Goal: Transaction & Acquisition: Purchase product/service

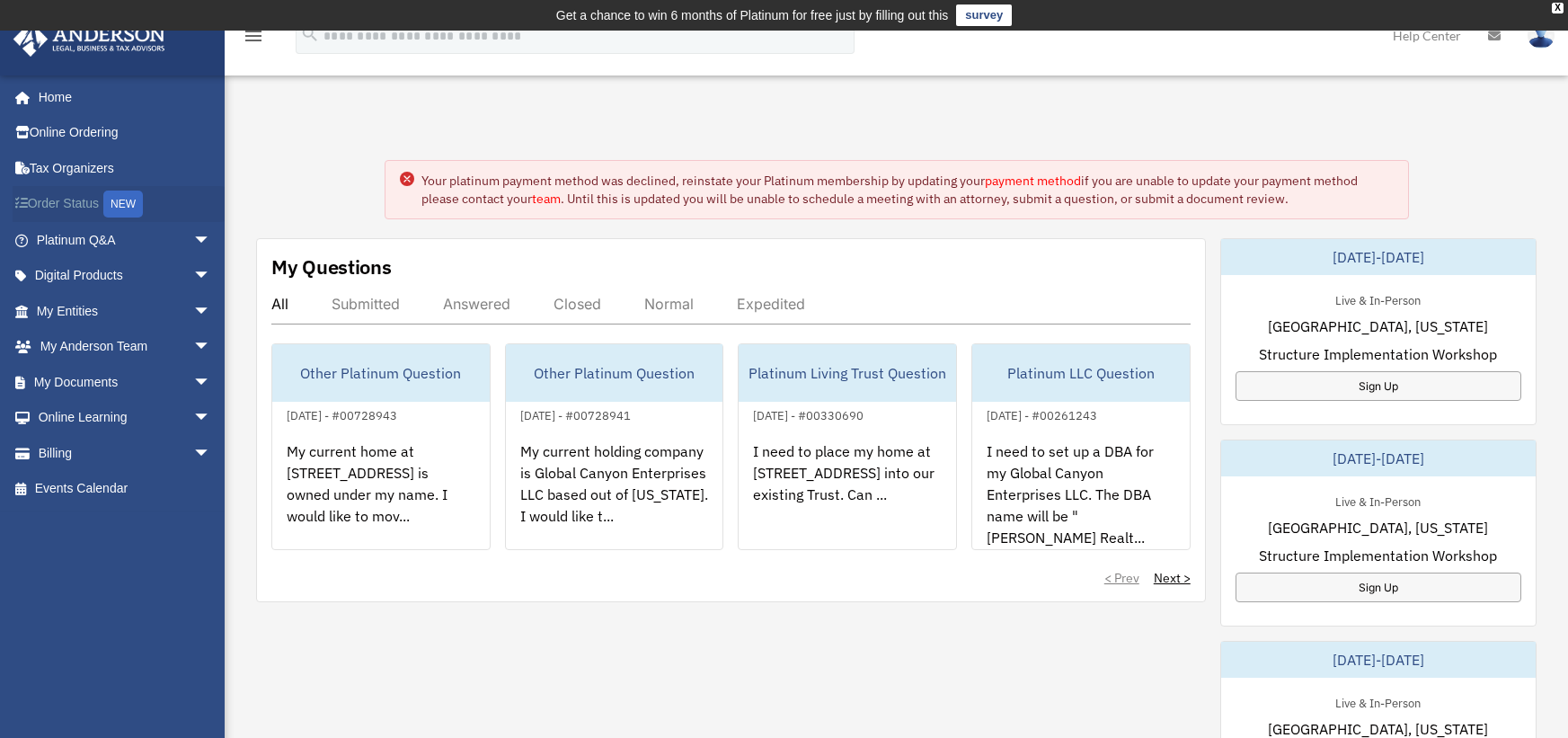
click at [109, 207] on link "Order Status NEW" at bounding box center [125, 204] width 225 height 37
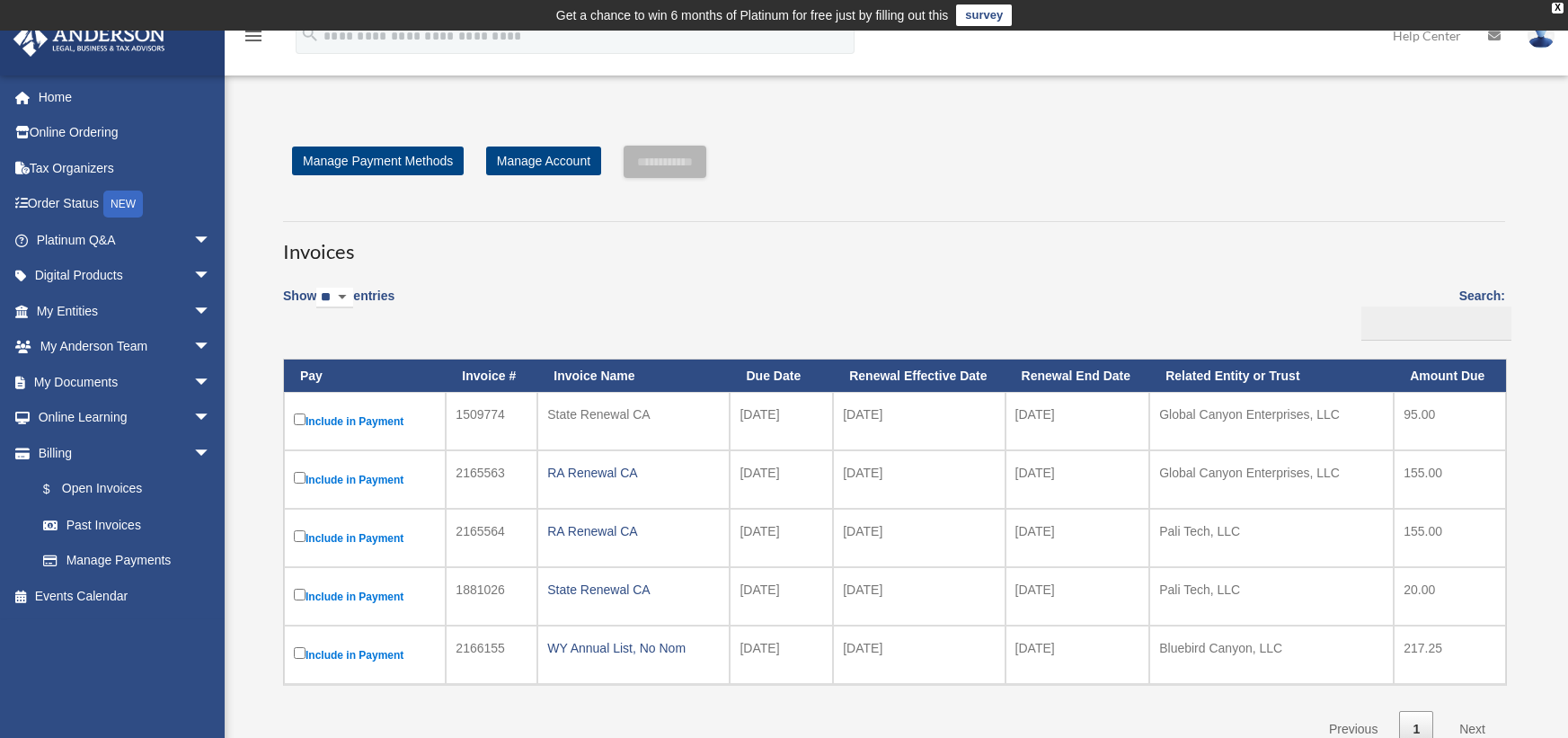
scroll to position [90, 0]
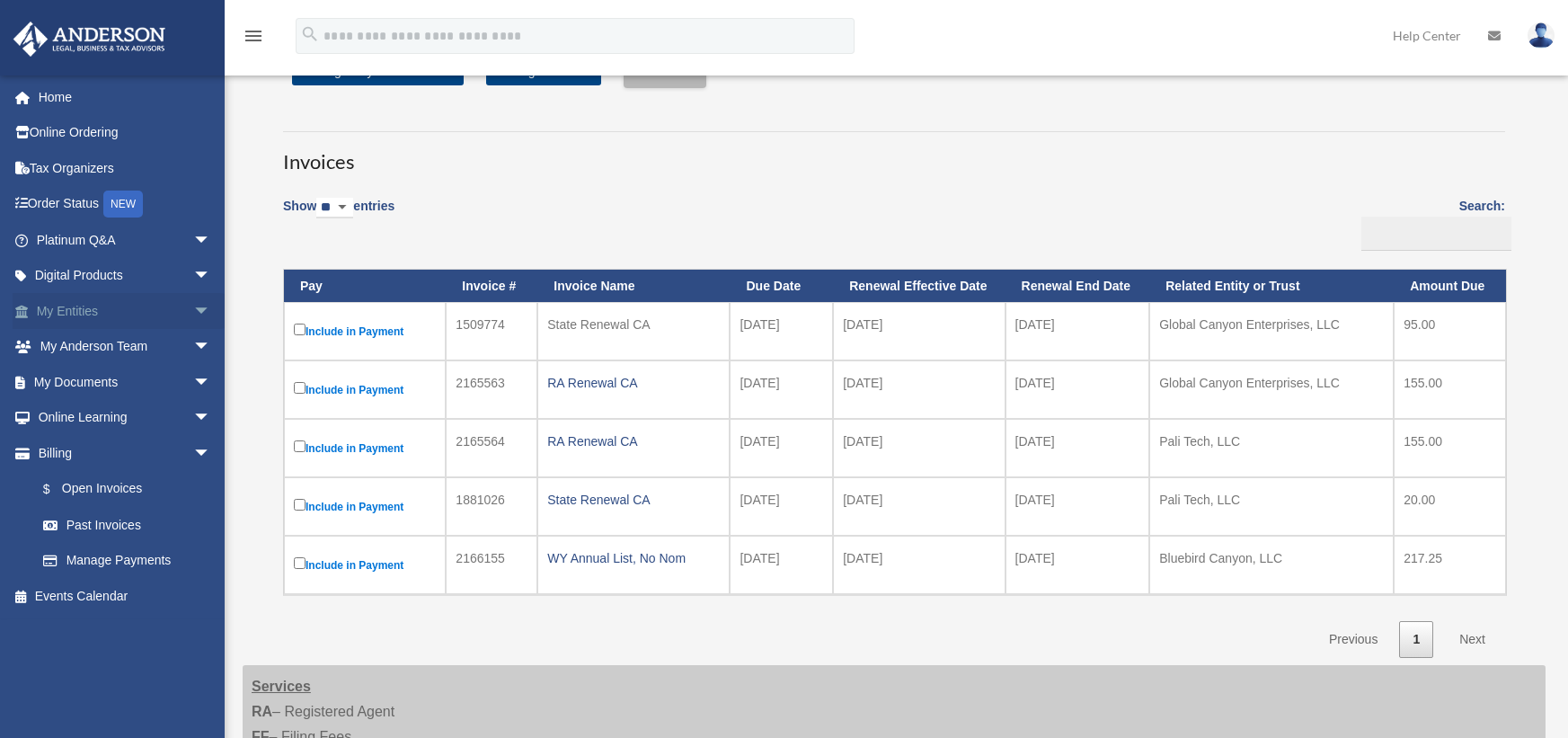
click at [102, 317] on link "My Entities arrow_drop_down" at bounding box center [125, 311] width 225 height 36
click at [193, 312] on span "arrow_drop_down" at bounding box center [211, 311] width 36 height 37
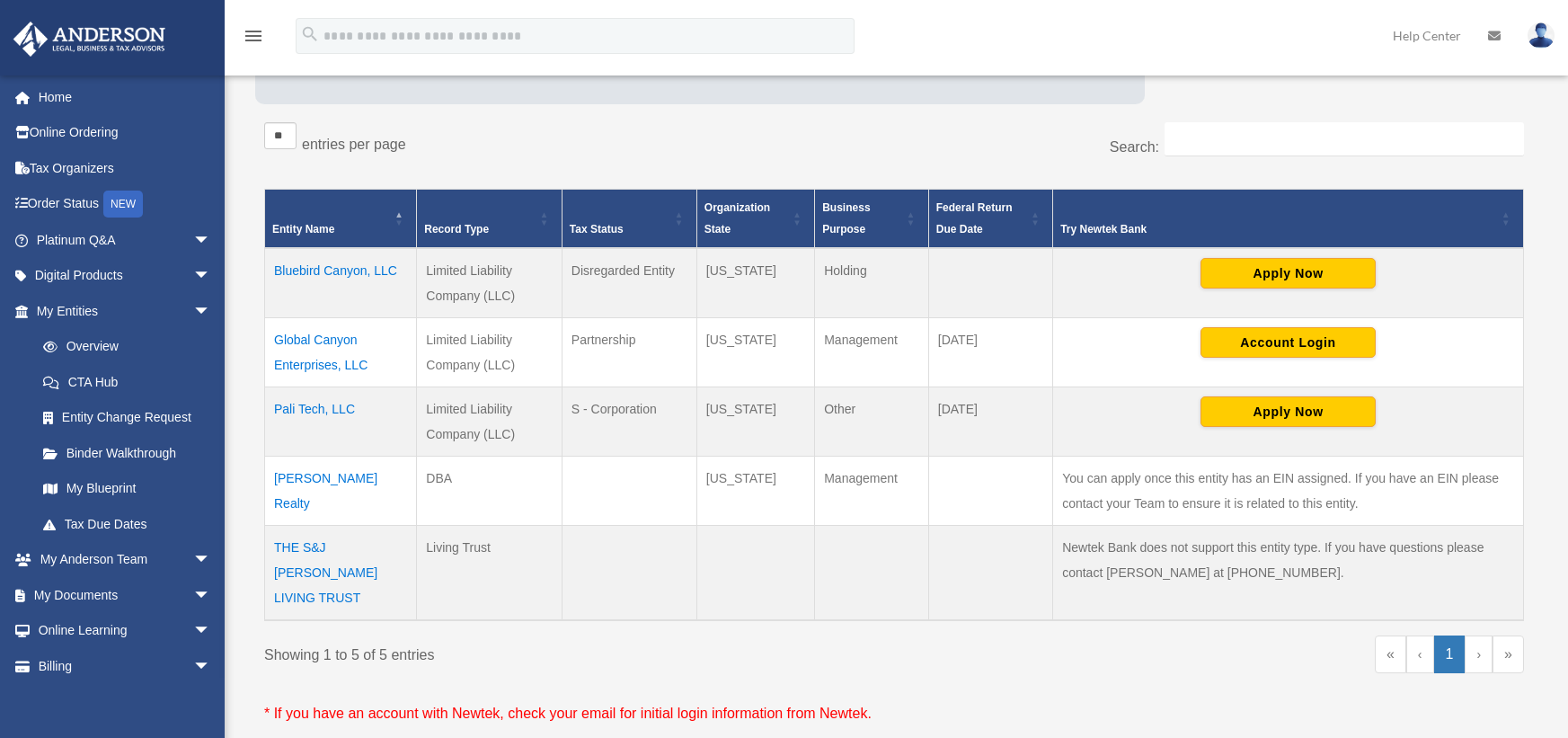
scroll to position [301, 0]
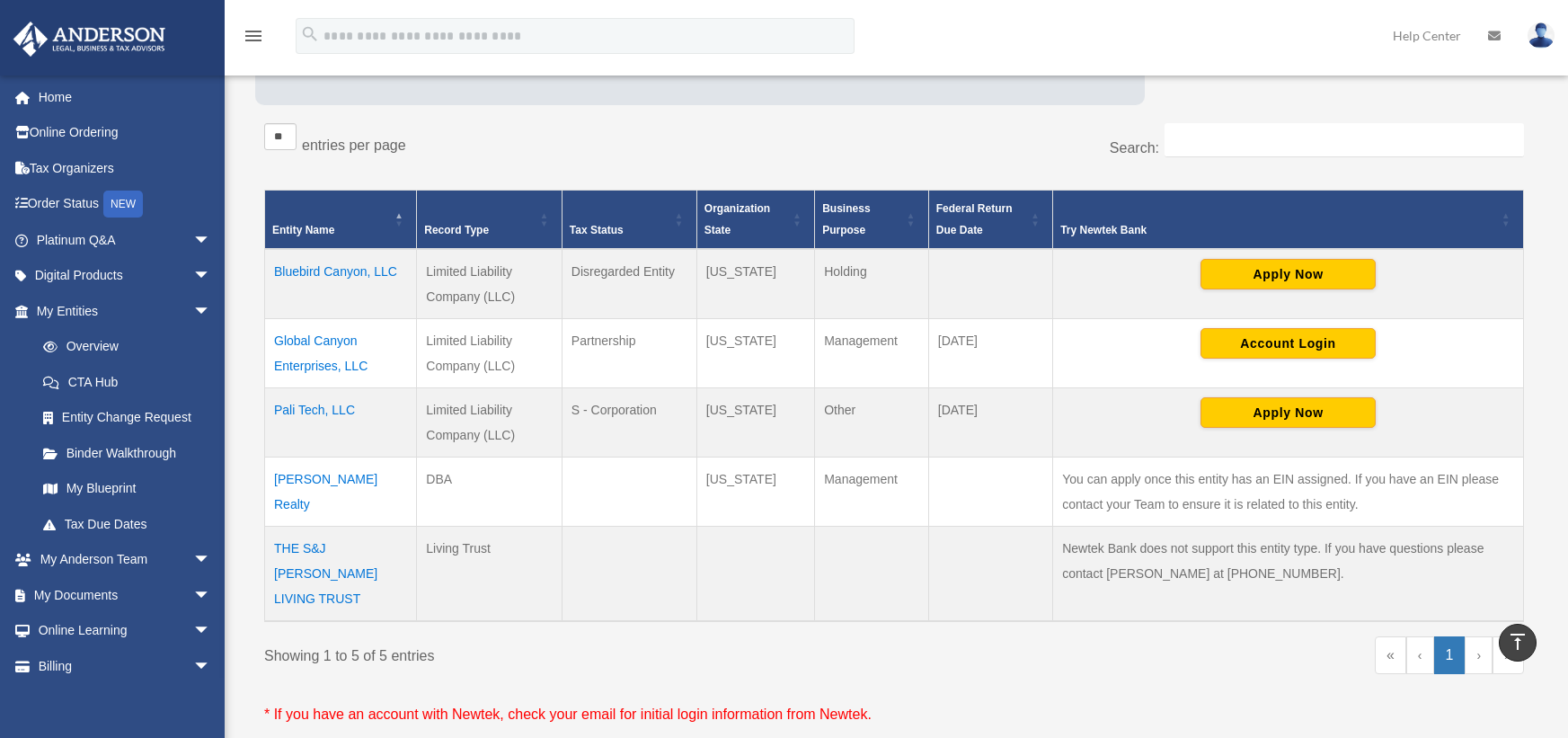
click at [336, 274] on td "Bluebird Canyon, LLC" at bounding box center [341, 284] width 152 height 70
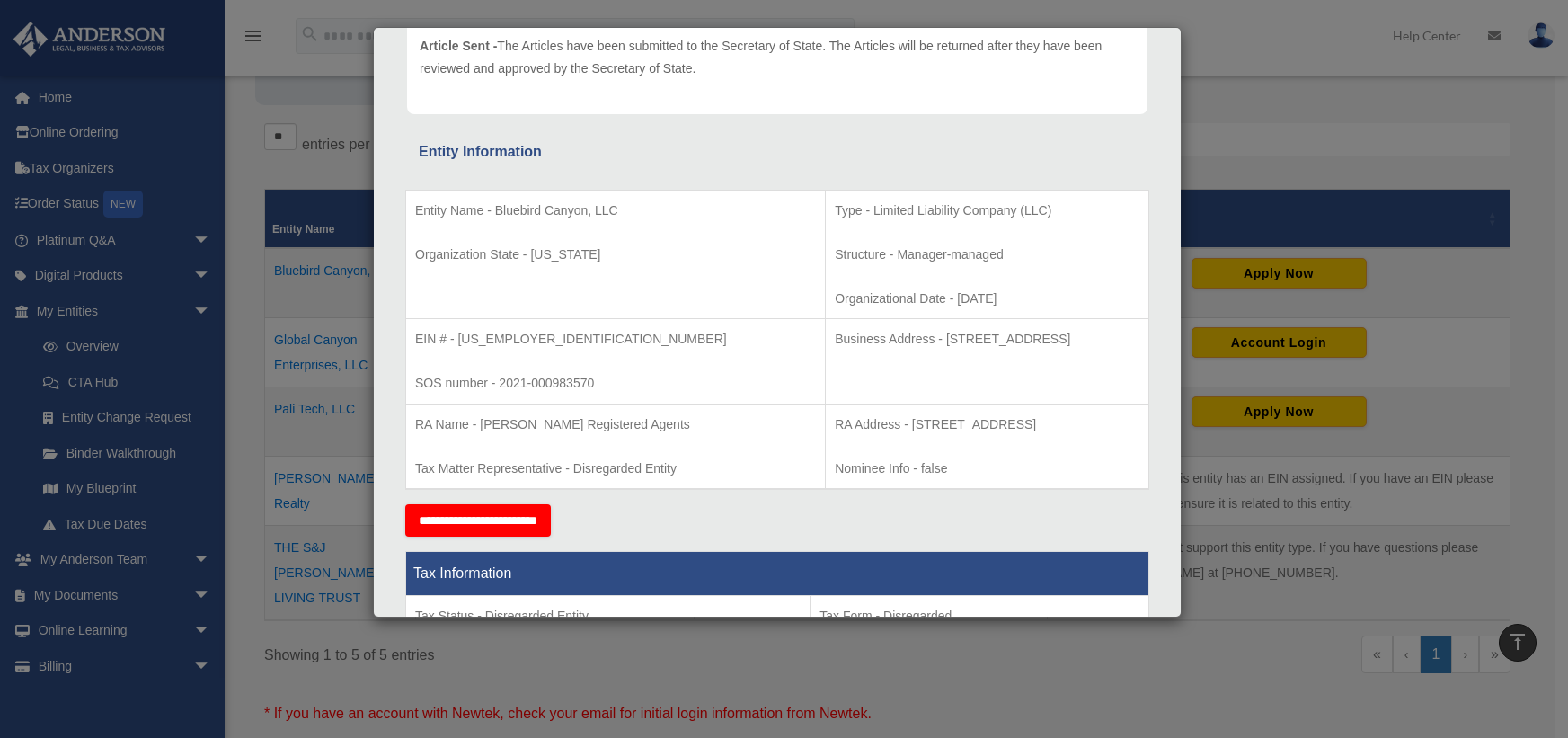
scroll to position [270, 0]
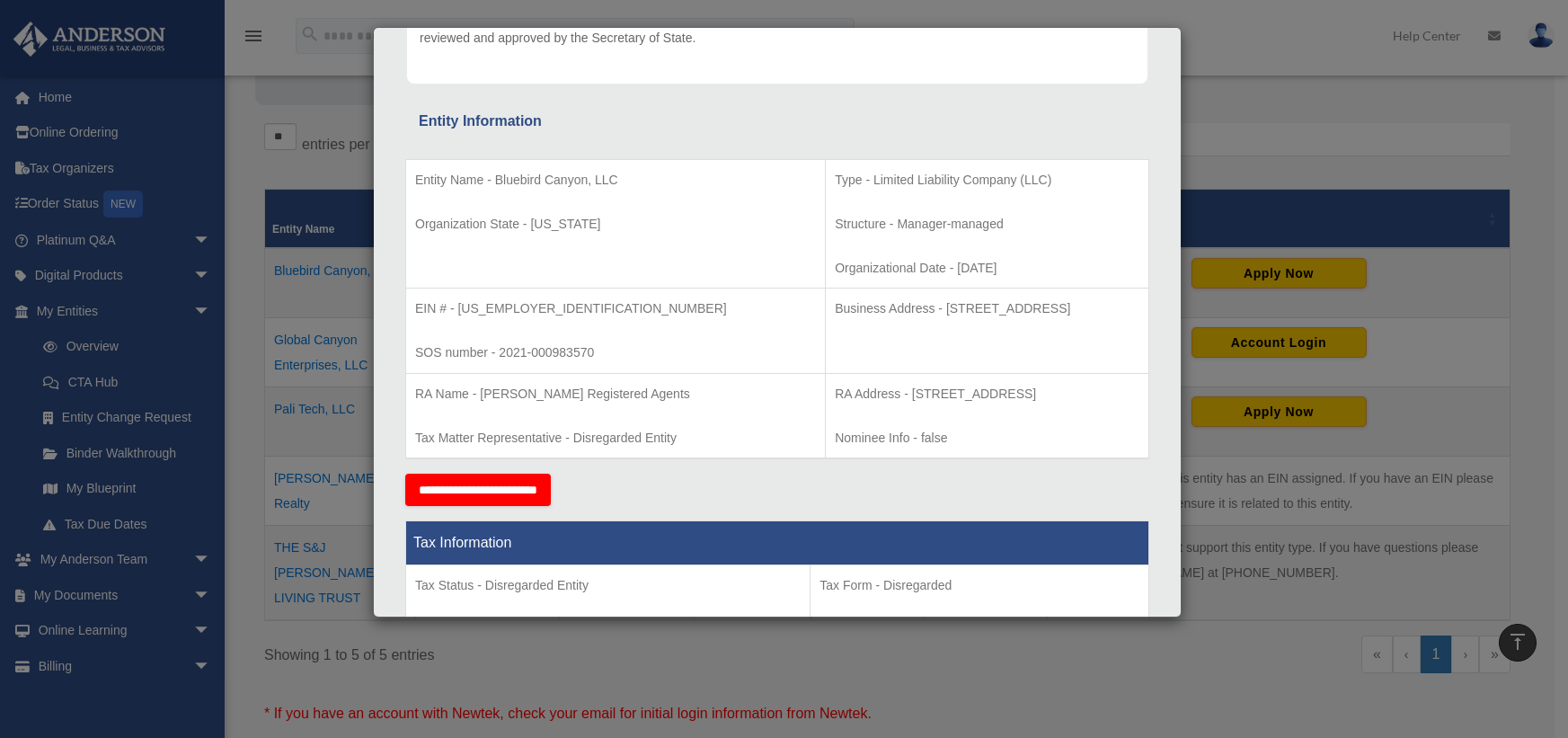
click at [543, 485] on input "**********" at bounding box center [477, 490] width 145 height 32
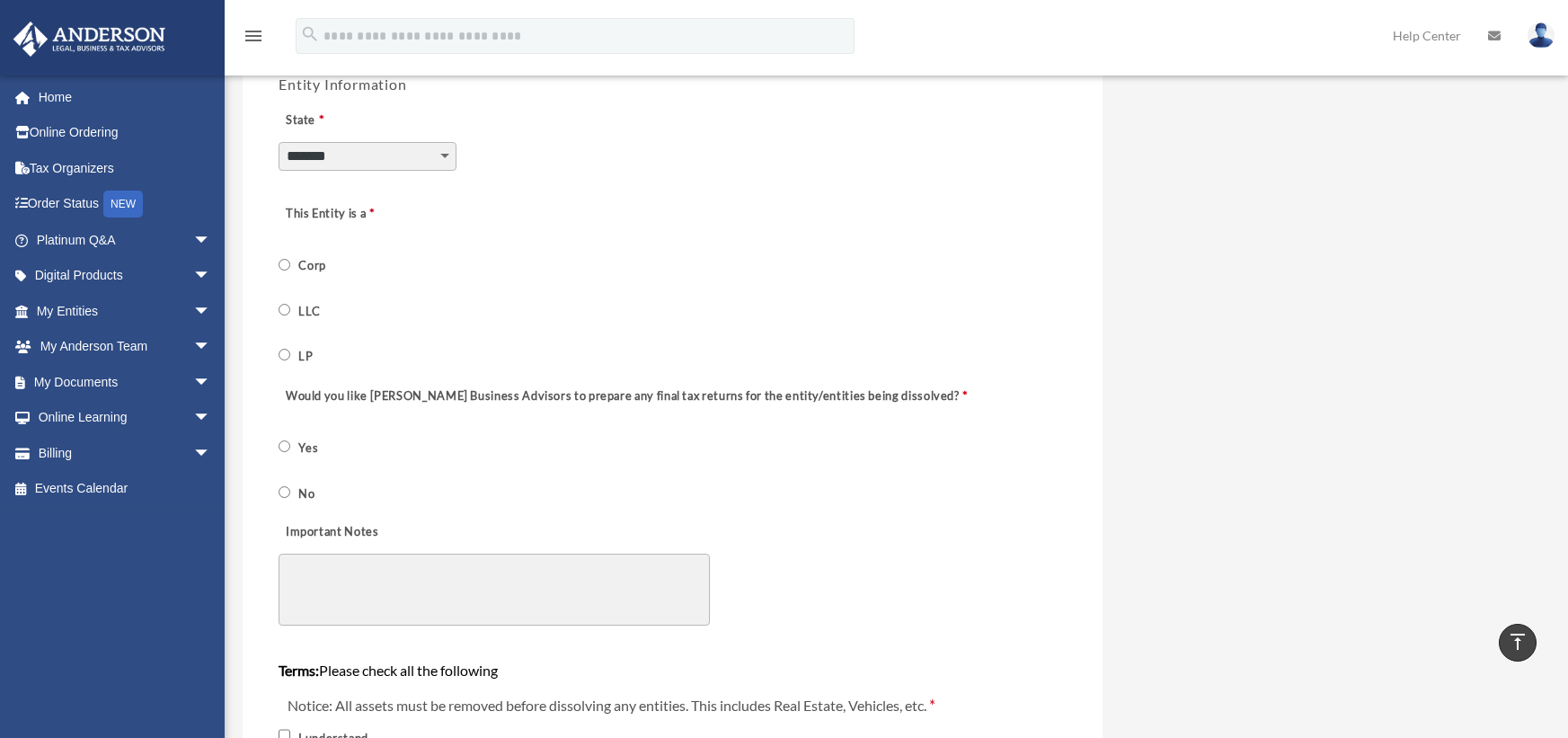
scroll to position [630, 0]
click at [292, 311] on span "LLC" at bounding box center [311, 308] width 65 height 30
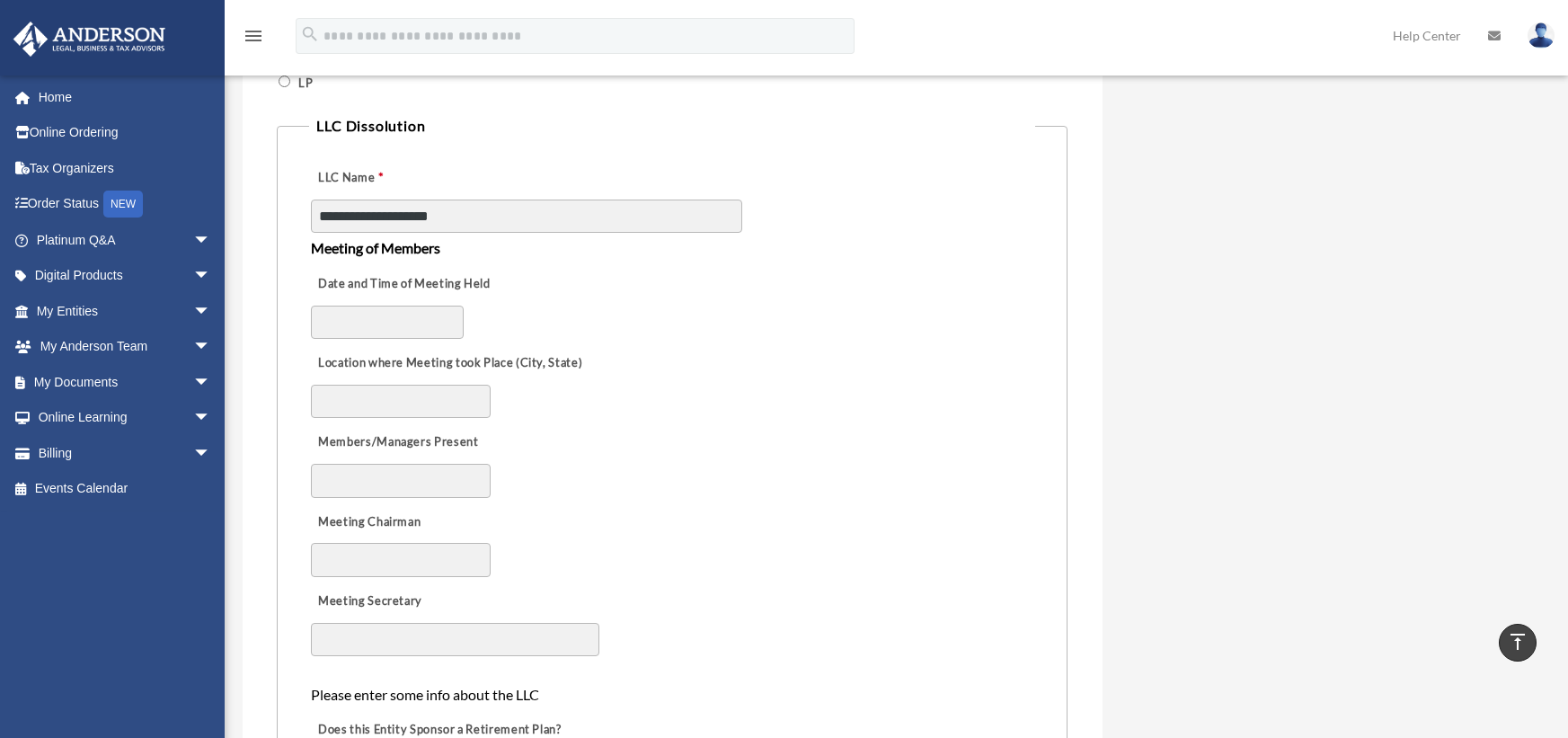
scroll to position [989, 0]
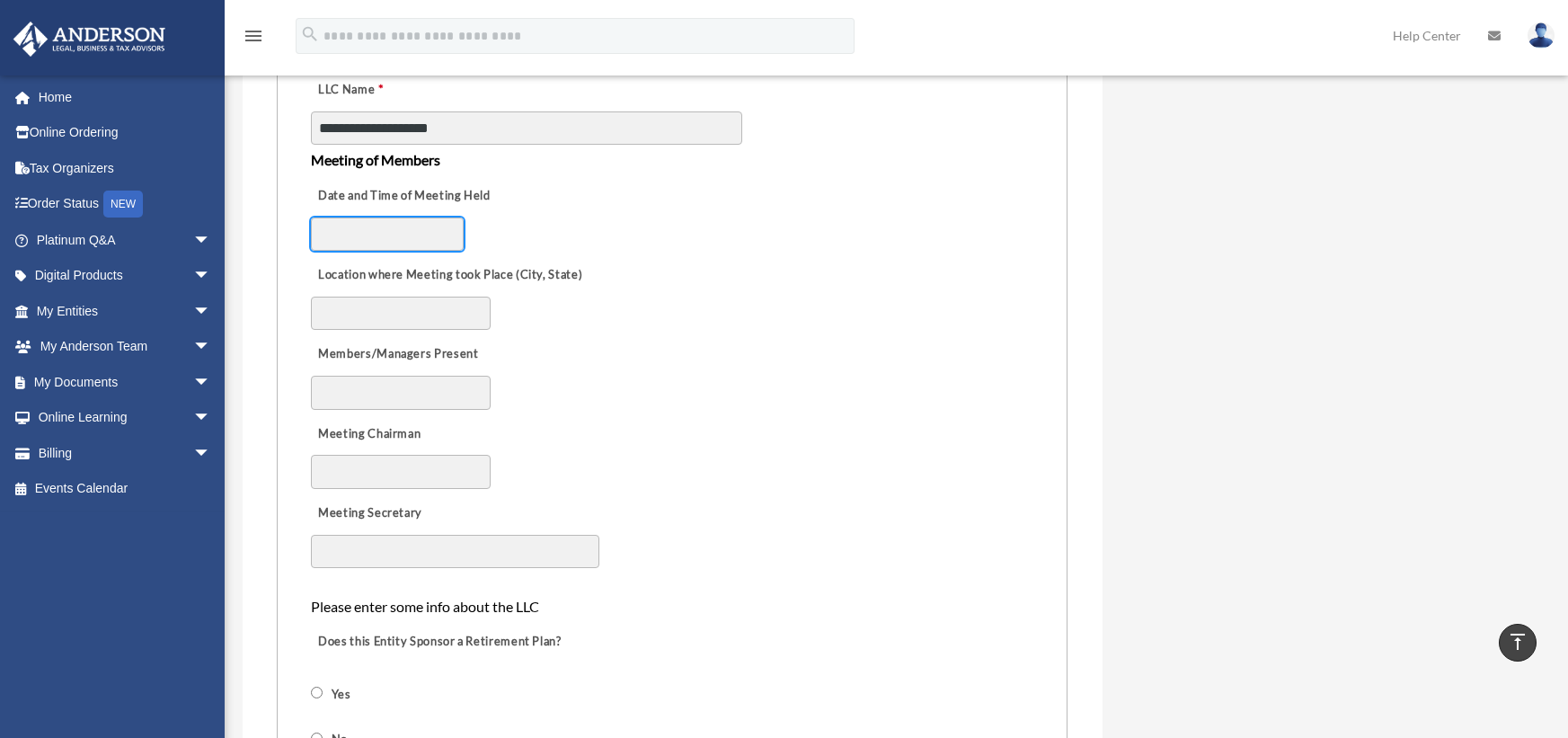
click at [362, 241] on input "Date and Time of Meeting Held" at bounding box center [387, 235] width 153 height 34
type input "********"
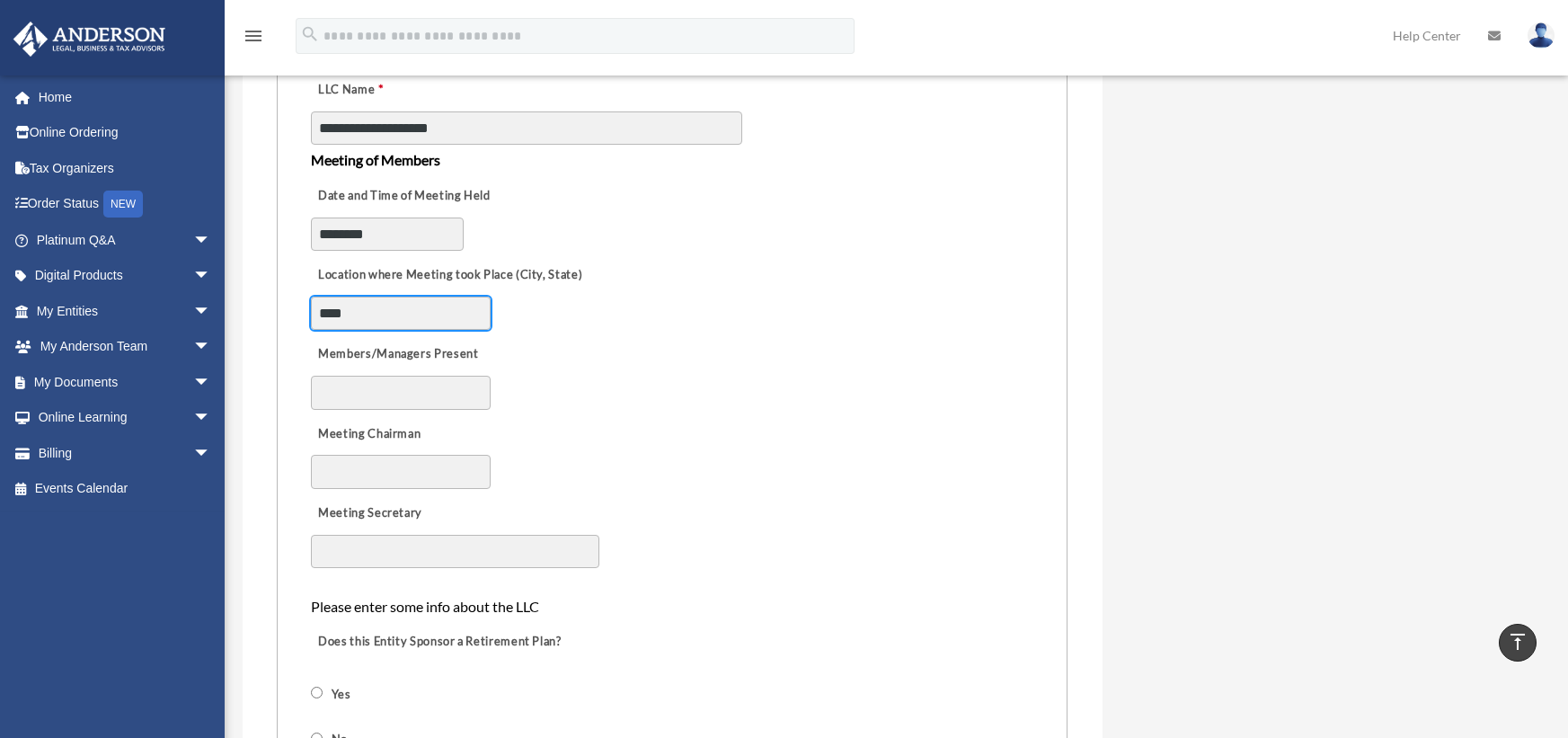
type input "**********"
select select "********"
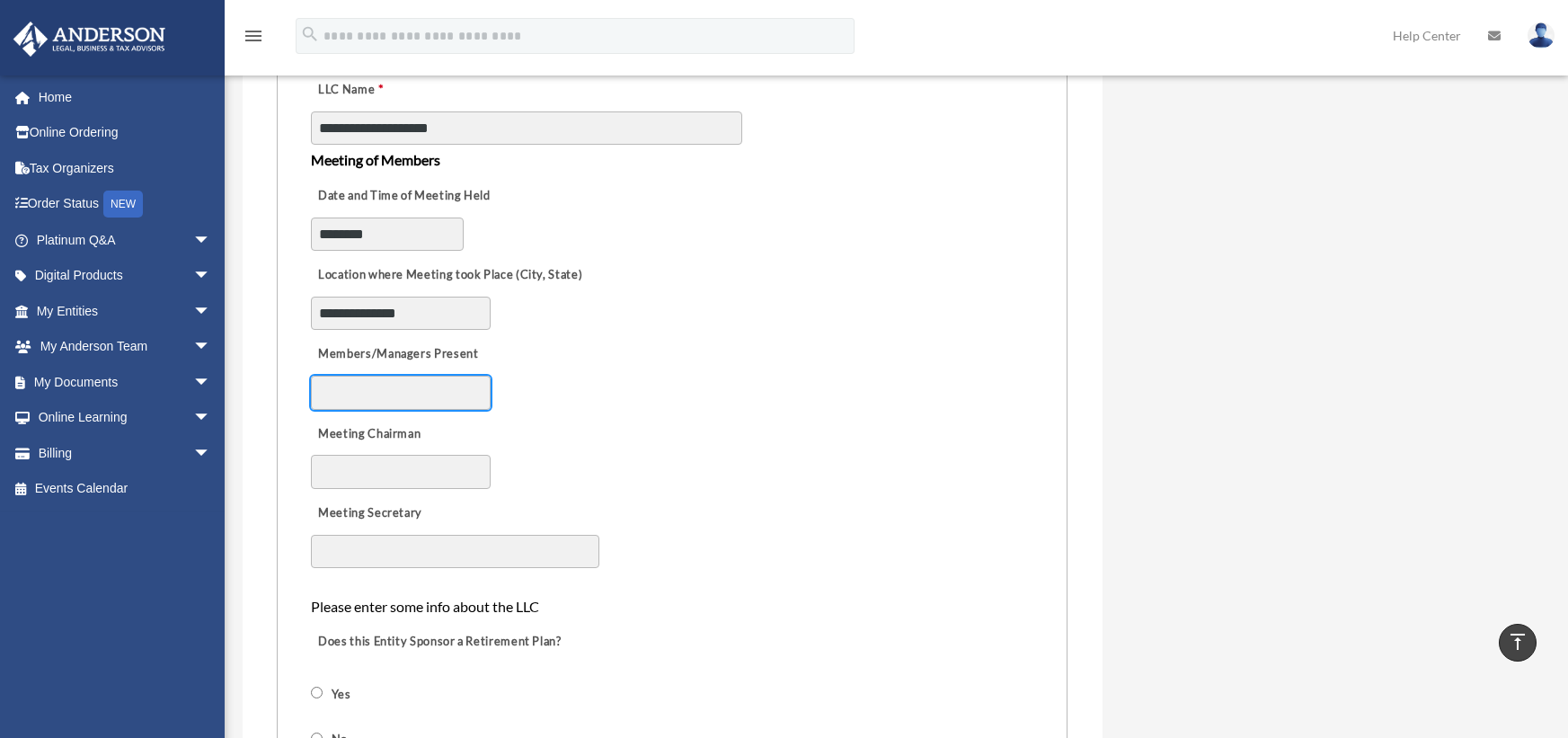
click at [424, 398] on input "Members/Managers Present" at bounding box center [400, 393] width 180 height 34
type input "**********"
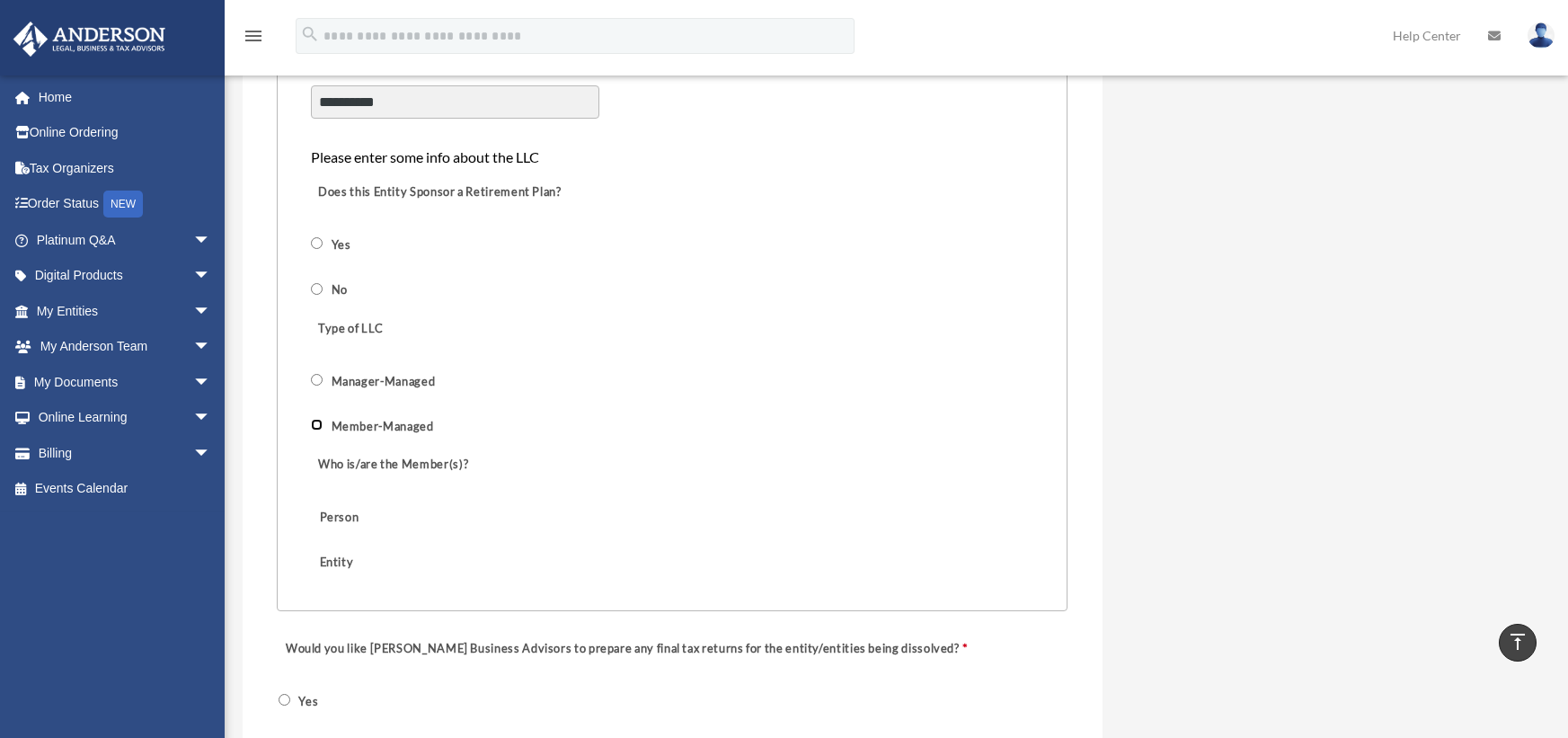
scroll to position [1575, 0]
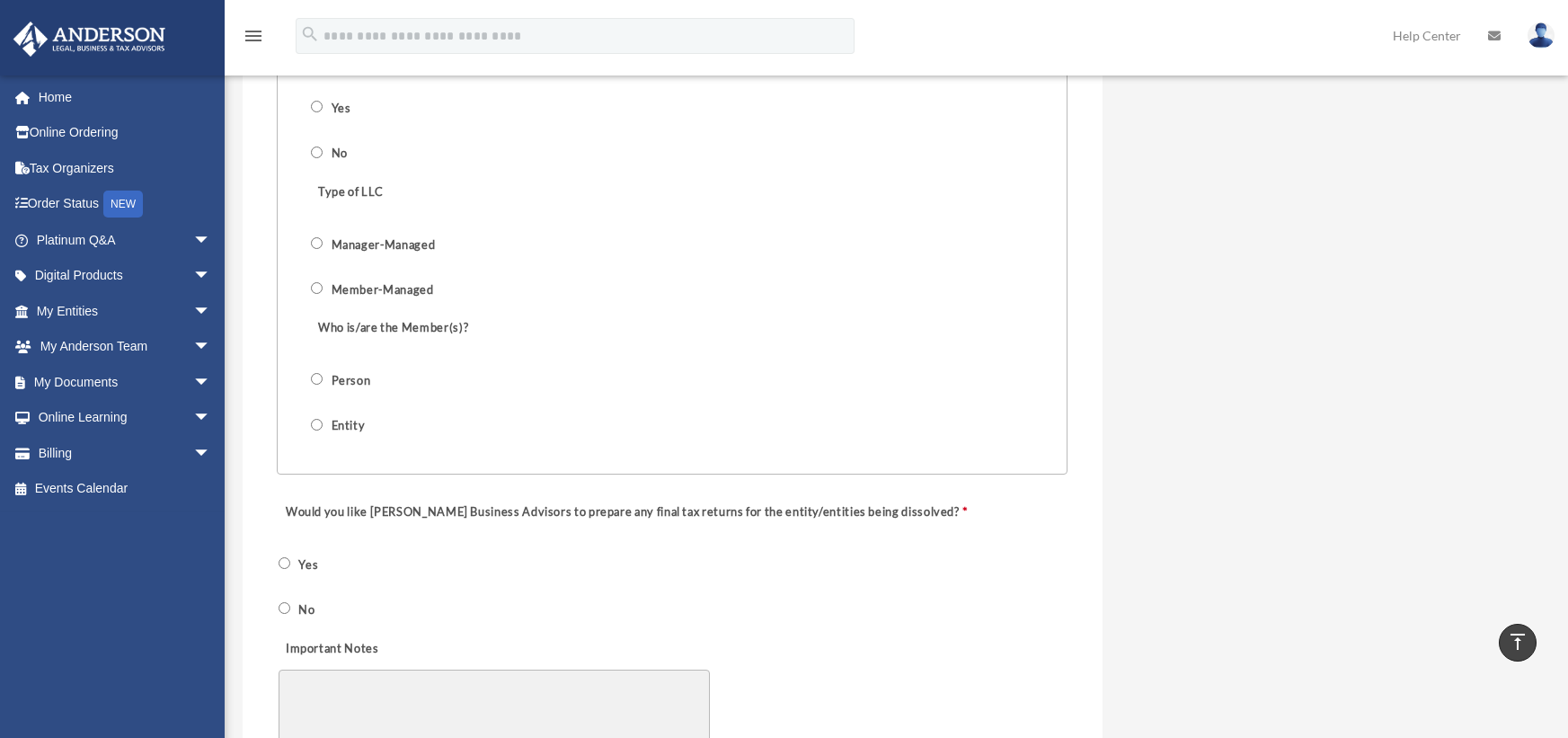
click at [340, 427] on label "Entity" at bounding box center [349, 426] width 46 height 17
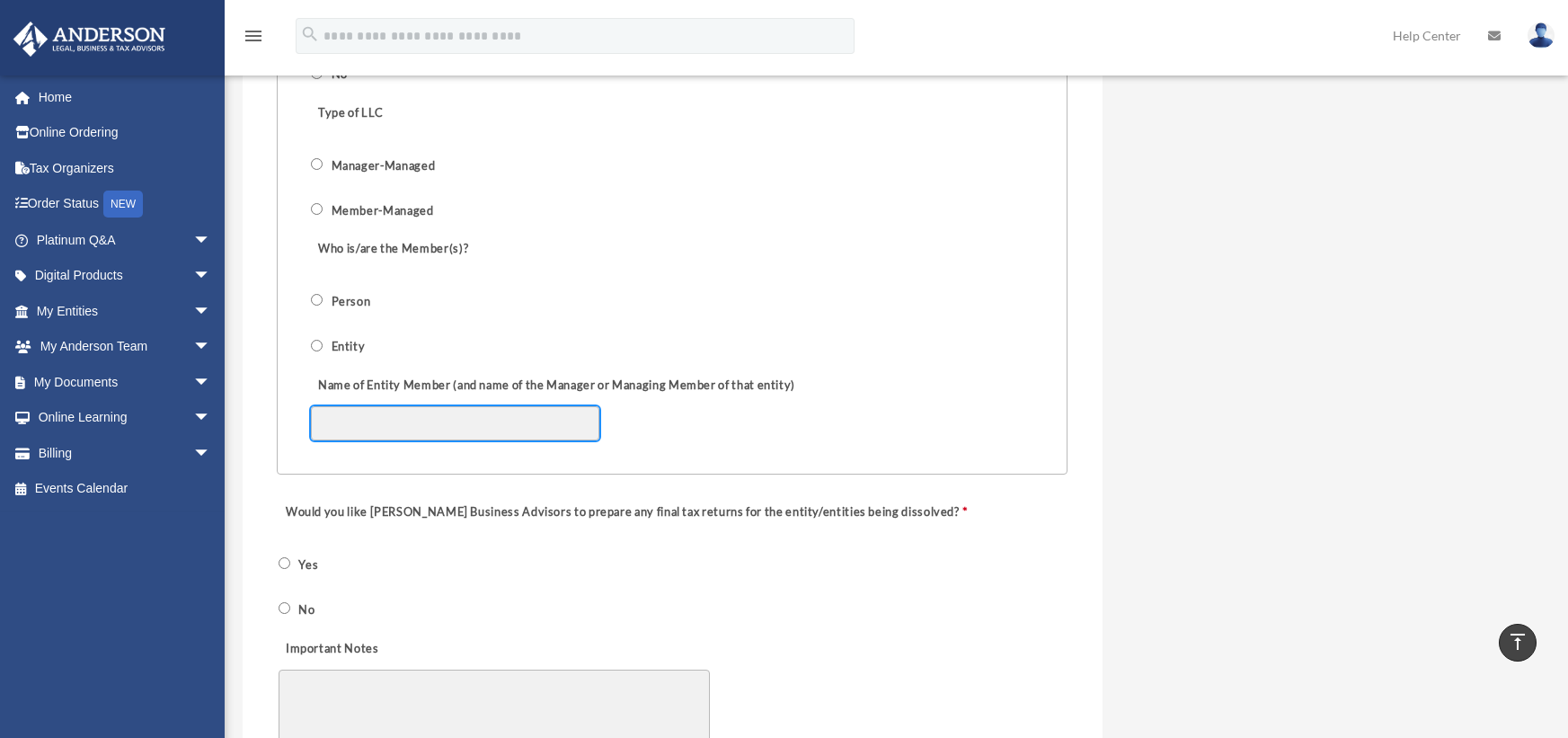
click at [494, 427] on input "Name of Entity Member (and name of the Manager or Managing Member of that entit…" at bounding box center [455, 423] width 288 height 34
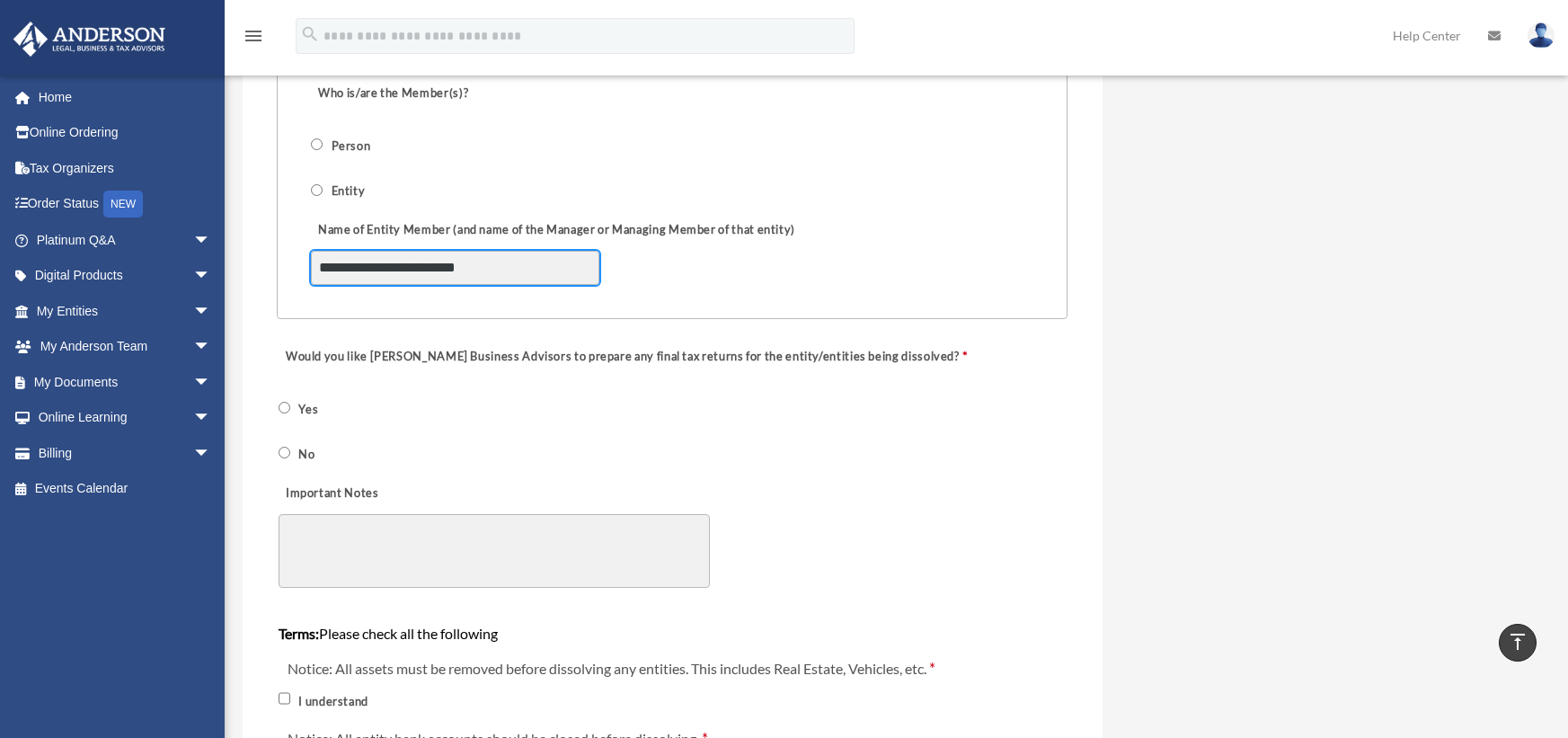
scroll to position [1834, 0]
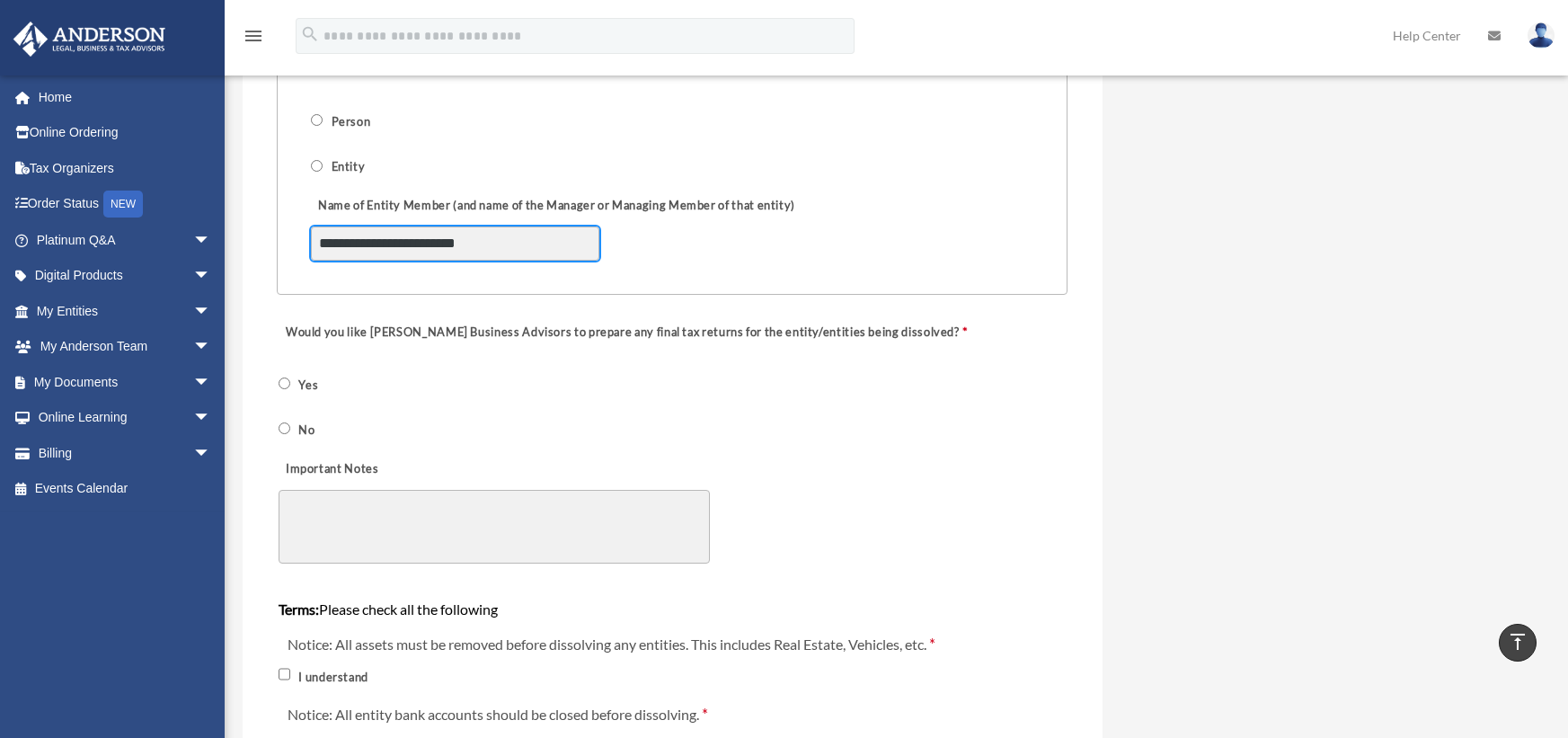
type input "**********"
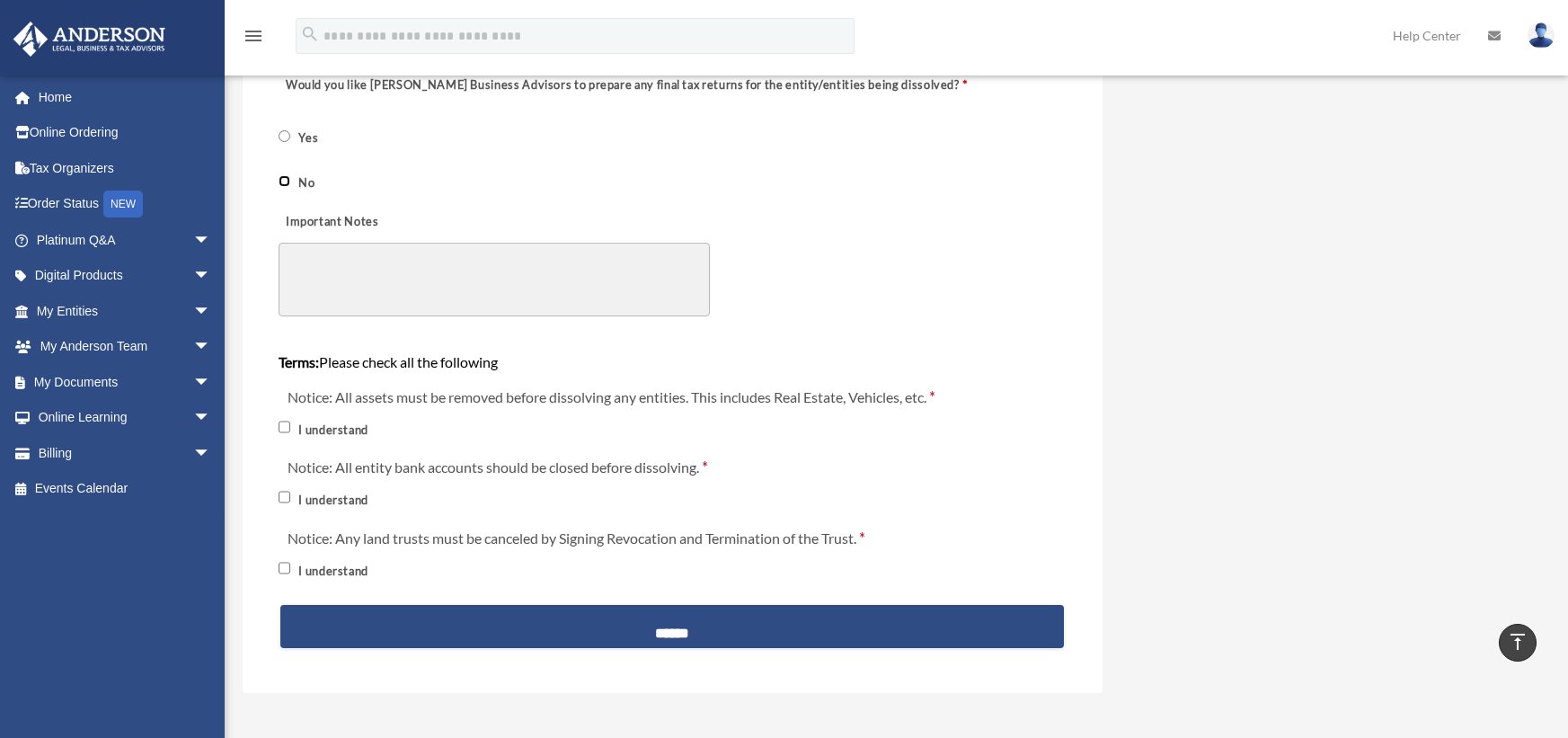
scroll to position [2103, 0]
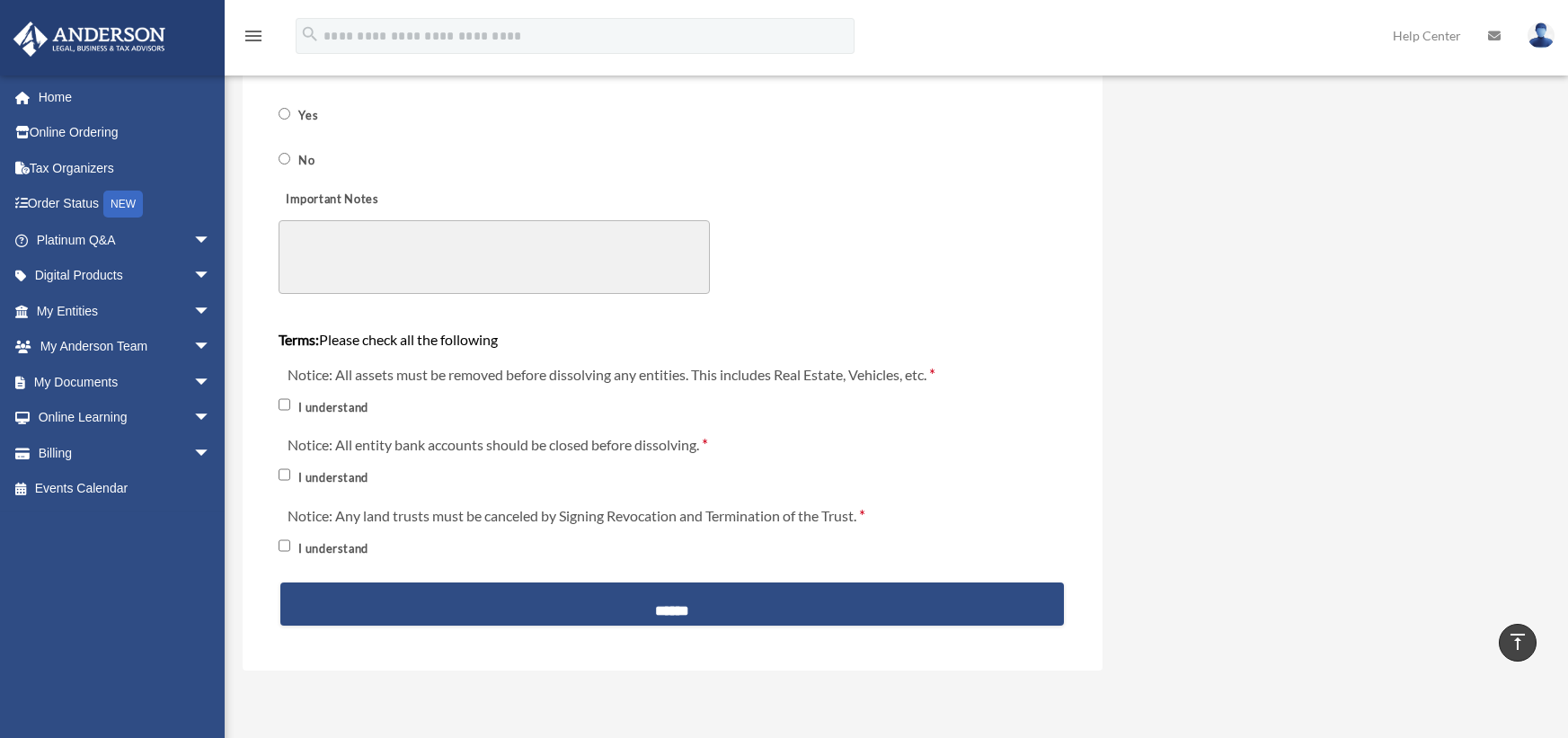
click at [293, 550] on span "I understand" at bounding box center [332, 547] width 106 height 30
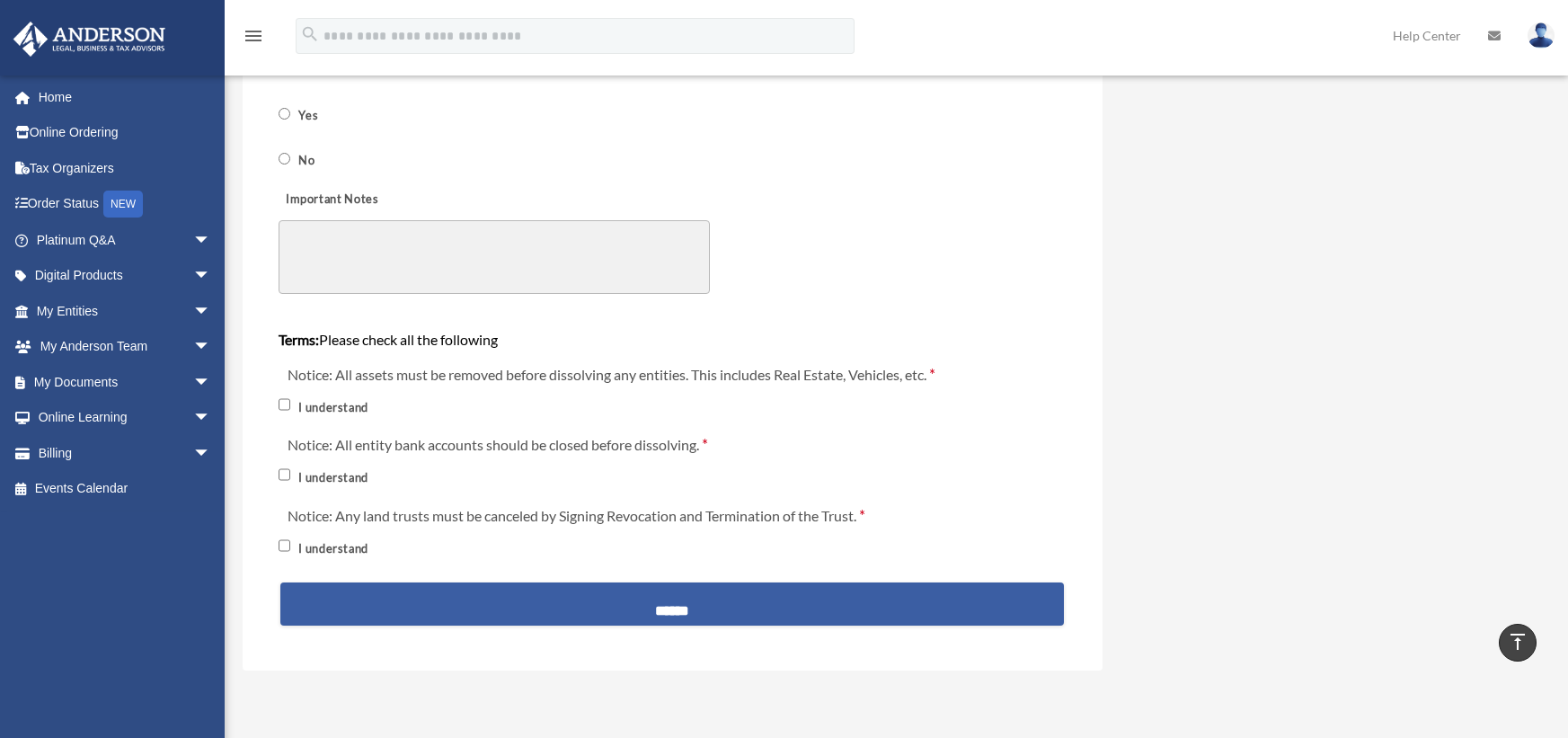
click at [706, 608] on input "******" at bounding box center [672, 603] width 784 height 43
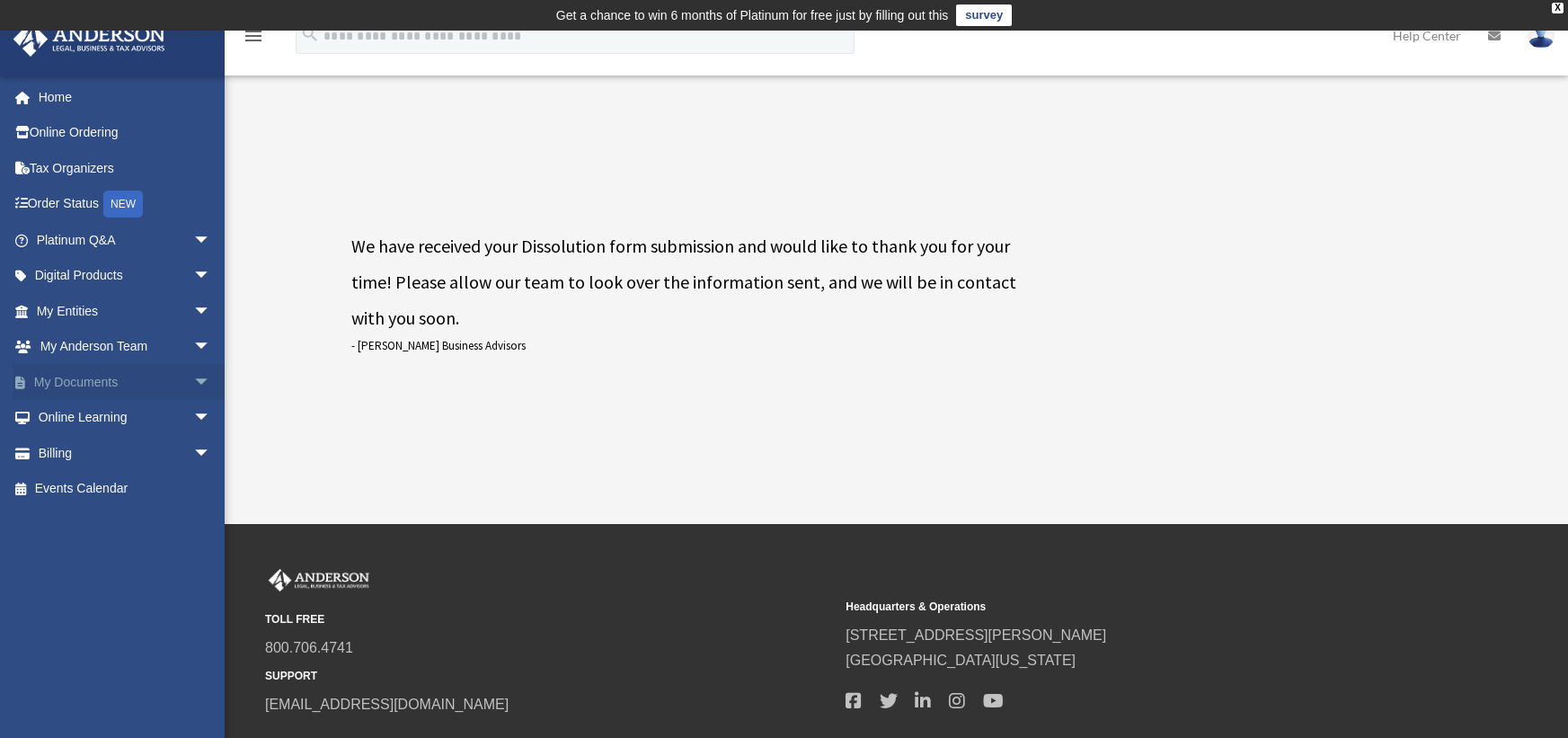
click at [87, 384] on link "My Documents arrow_drop_down" at bounding box center [125, 382] width 225 height 36
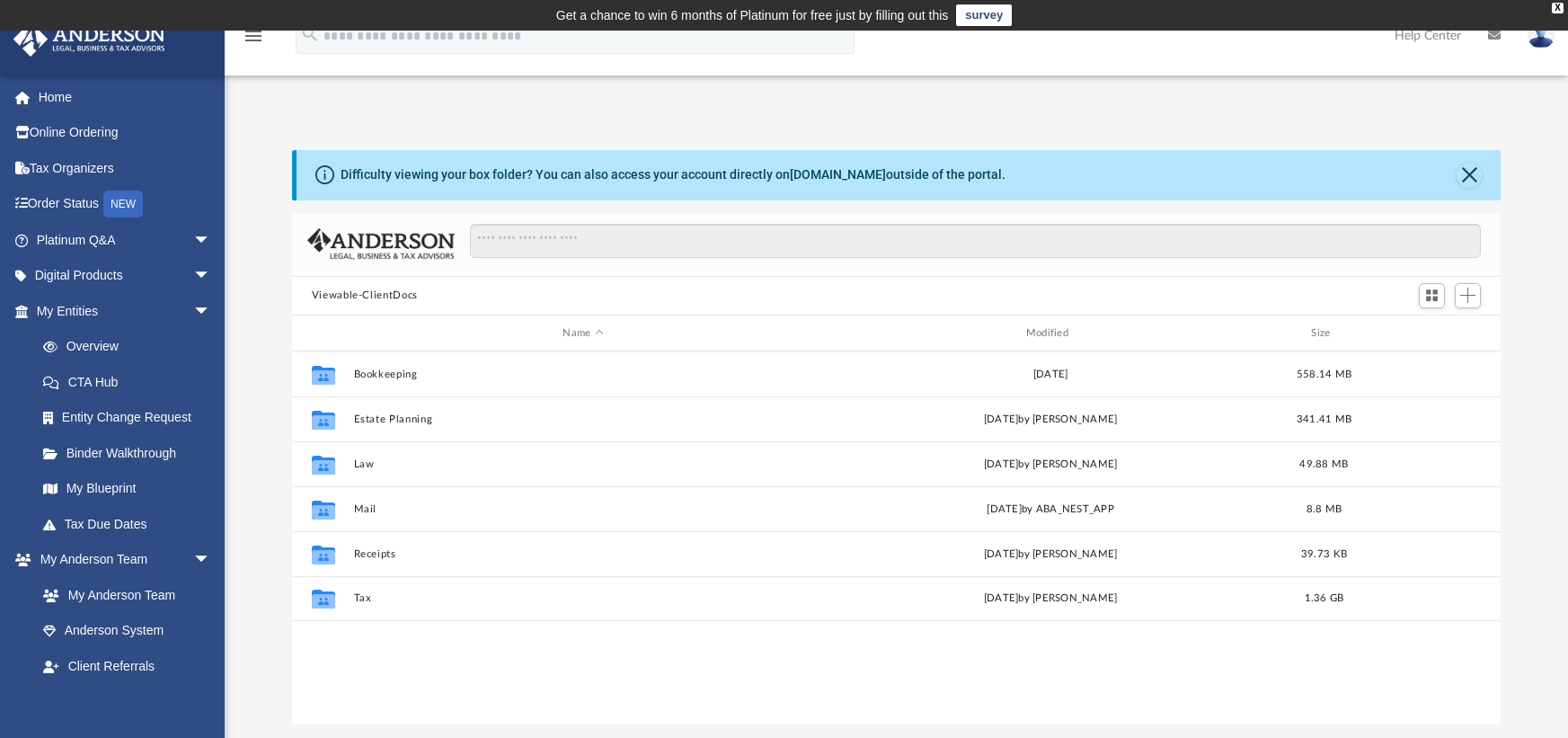
scroll to position [396, 1195]
click at [108, 422] on link "Entity Change Request" at bounding box center [131, 418] width 213 height 36
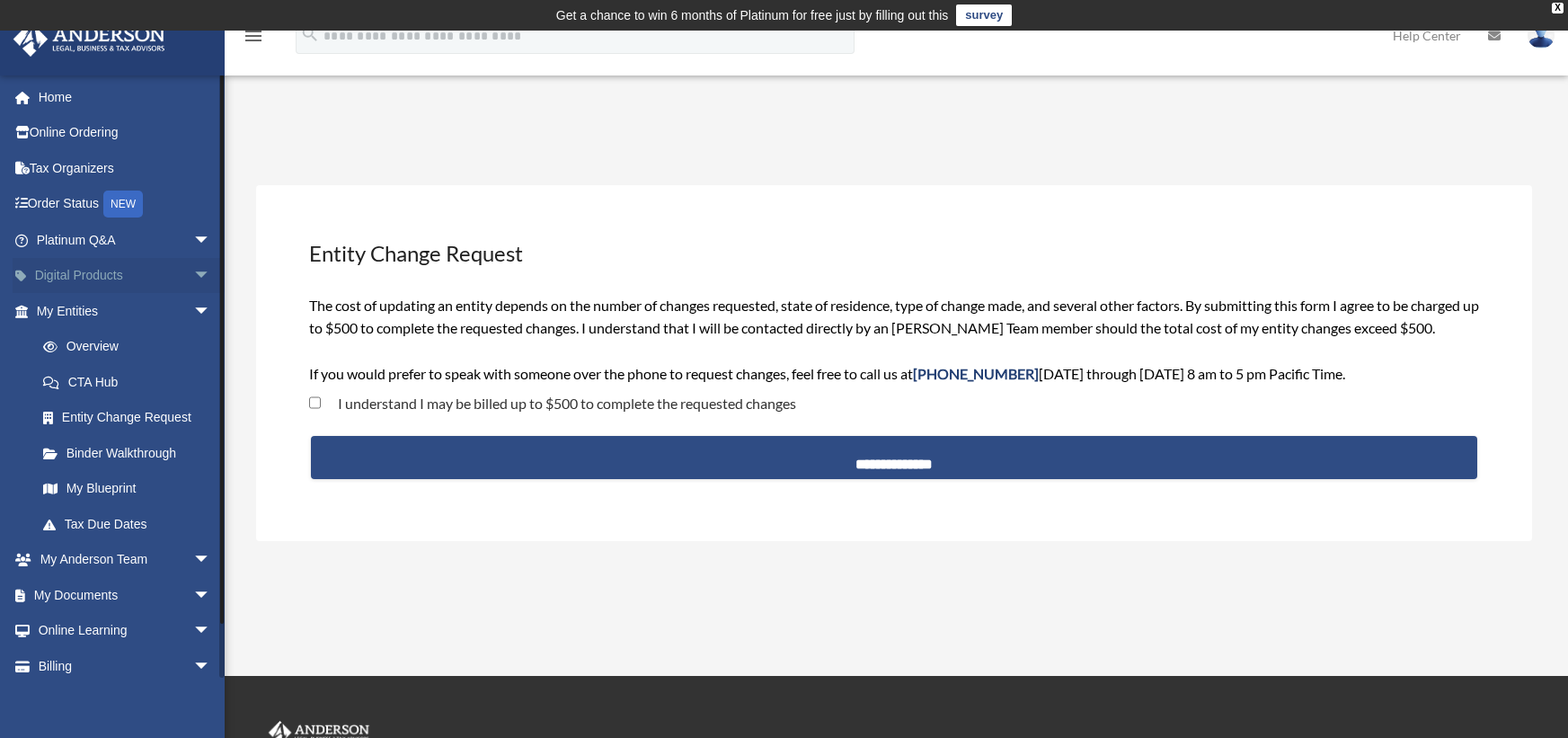
click at [193, 276] on span "arrow_drop_down" at bounding box center [211, 276] width 36 height 37
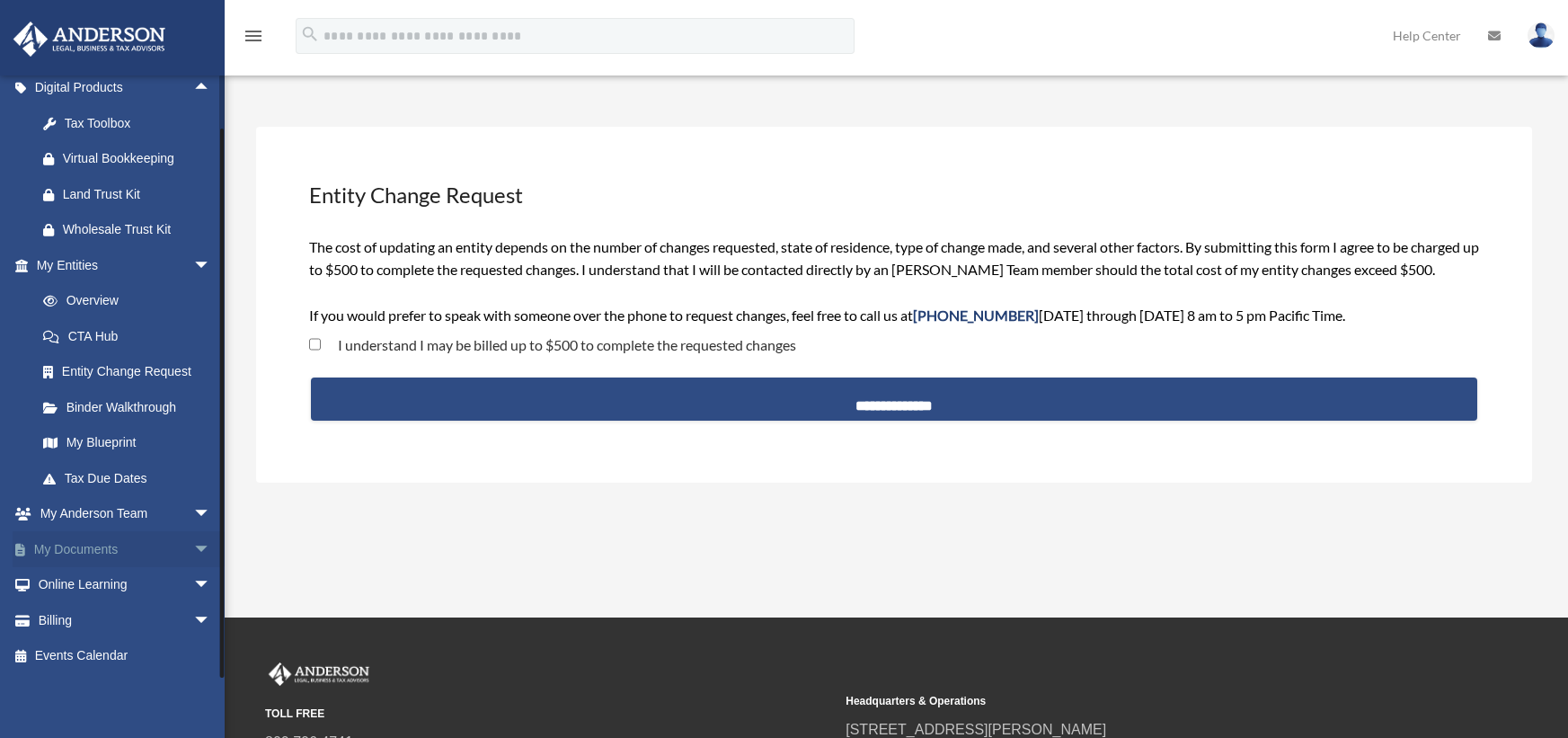
scroll to position [90, 0]
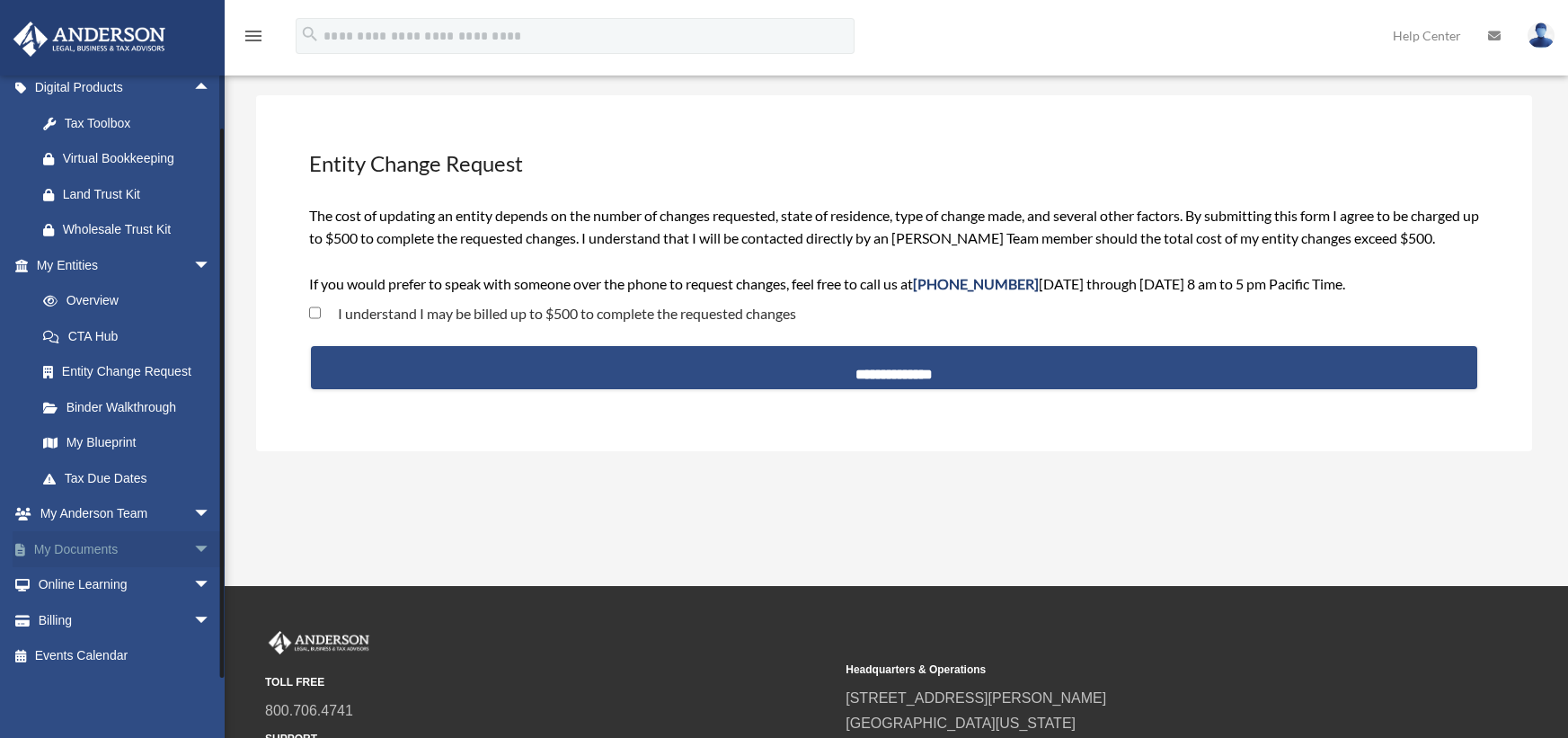
click at [193, 542] on span "arrow_drop_down" at bounding box center [211, 550] width 36 height 37
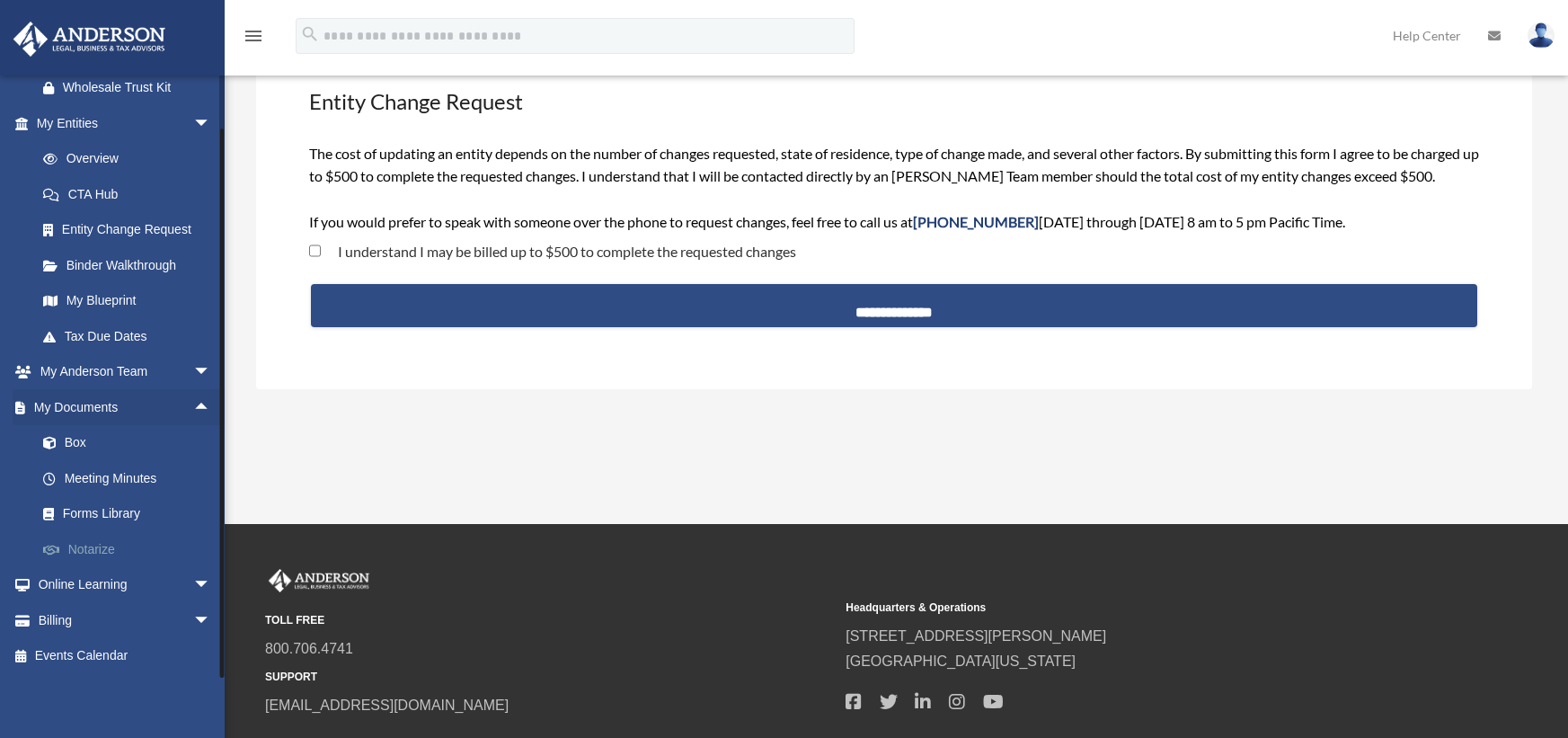
scroll to position [180, 0]
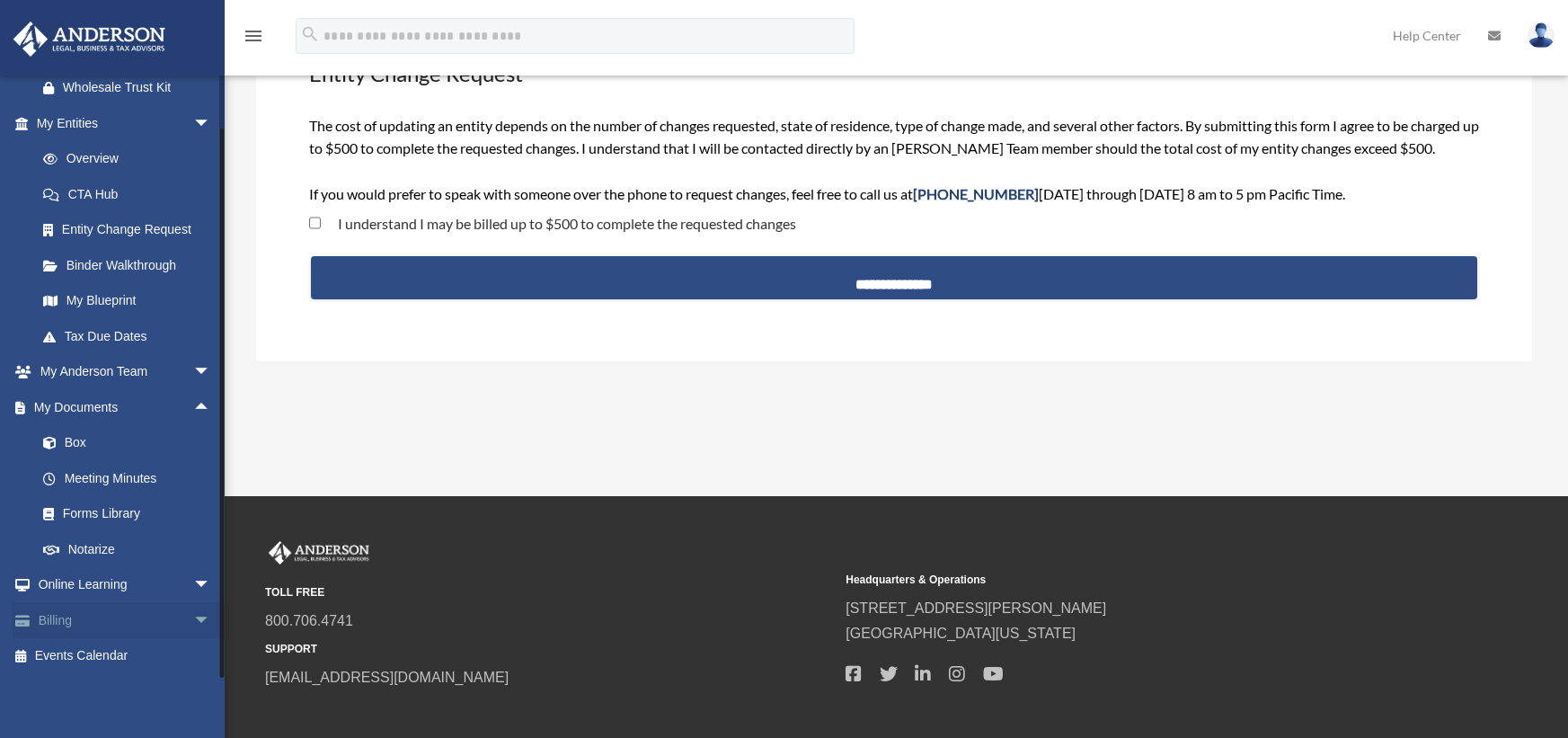
click at [193, 613] on span "arrow_drop_down" at bounding box center [211, 620] width 36 height 37
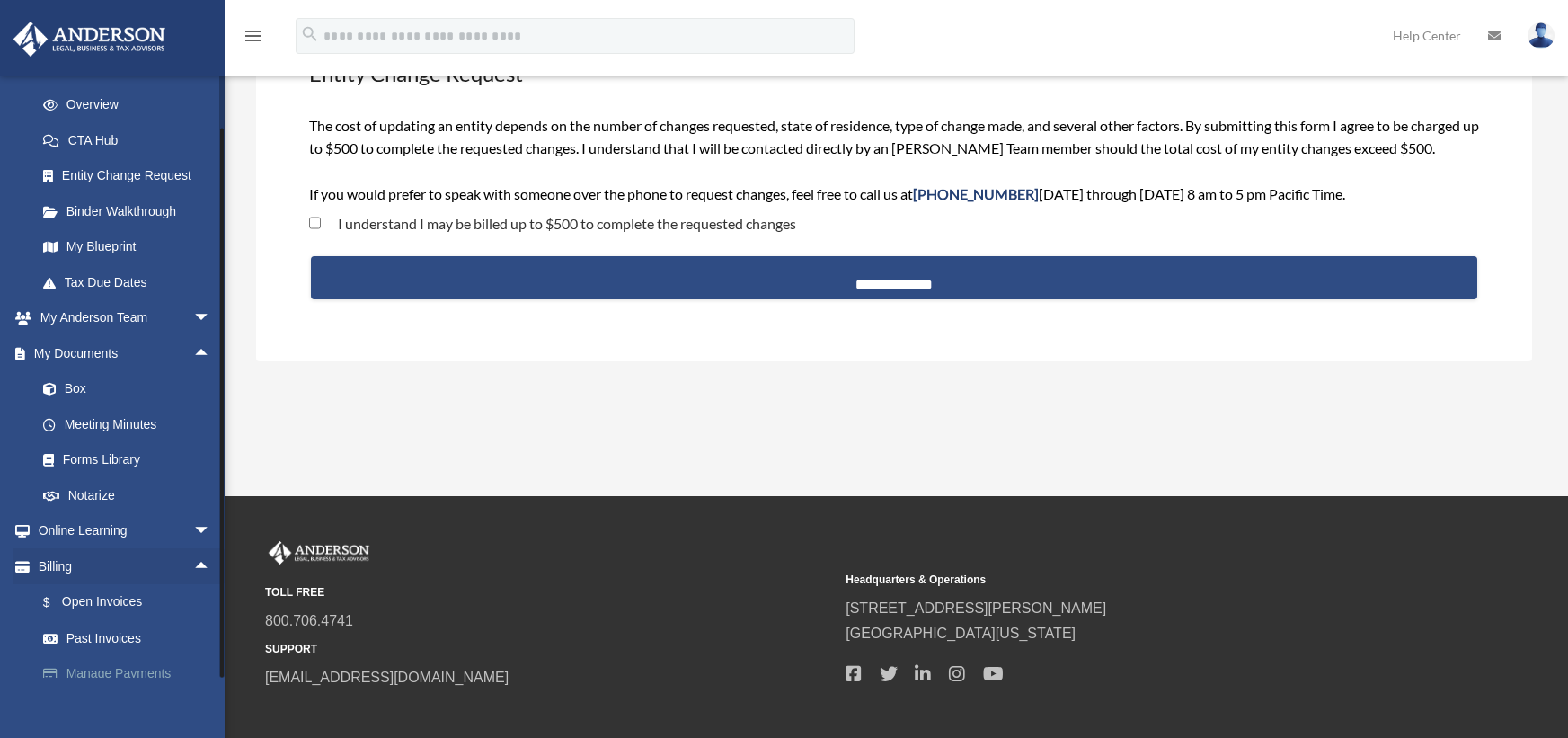
scroll to position [437, 0]
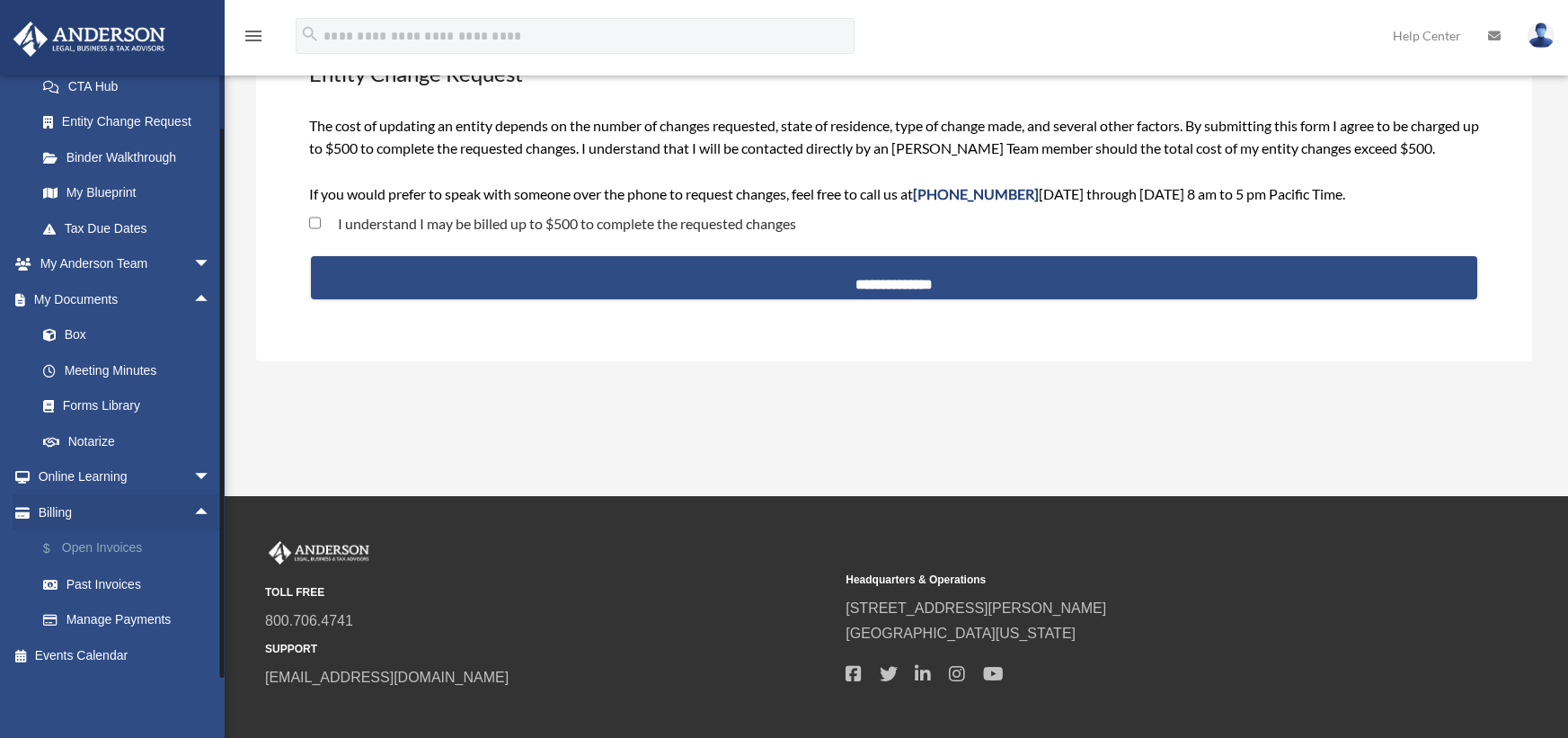
click at [131, 562] on link "$ Open Invoices" at bounding box center [131, 549] width 213 height 37
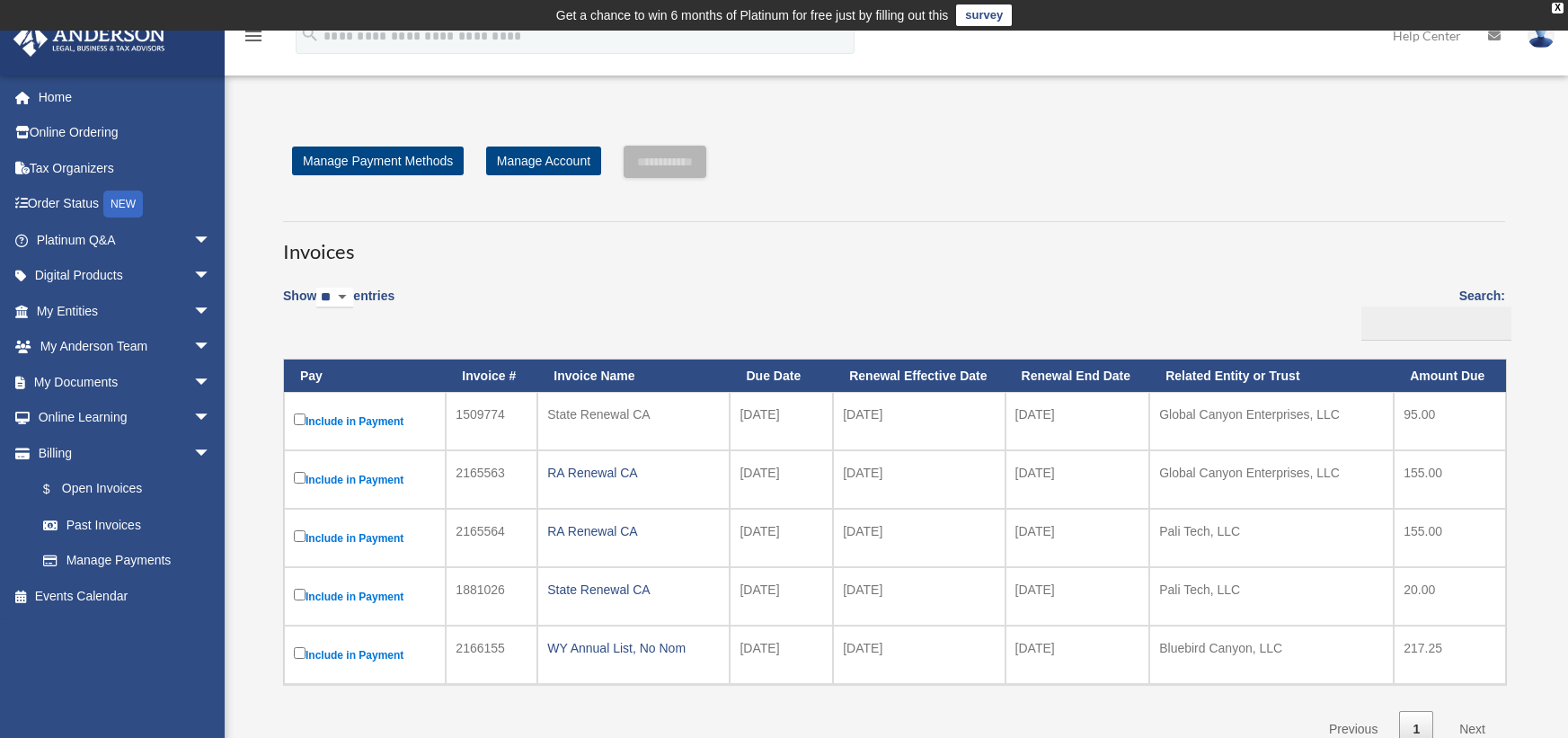
click at [1106, 195] on div "**********" at bounding box center [895, 446] width 1249 height 602
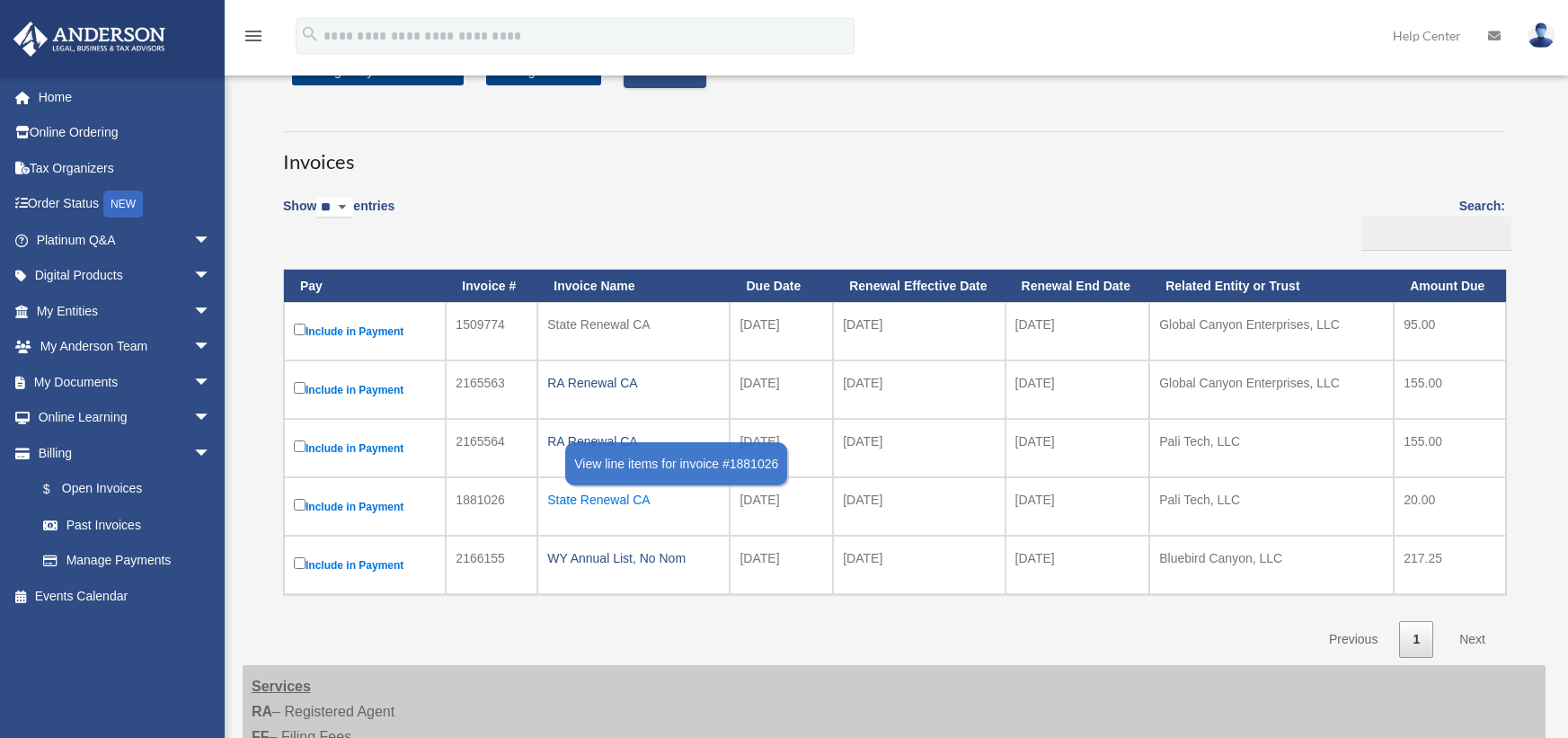
click at [629, 498] on div "State Renewal CA" at bounding box center [633, 499] width 172 height 25
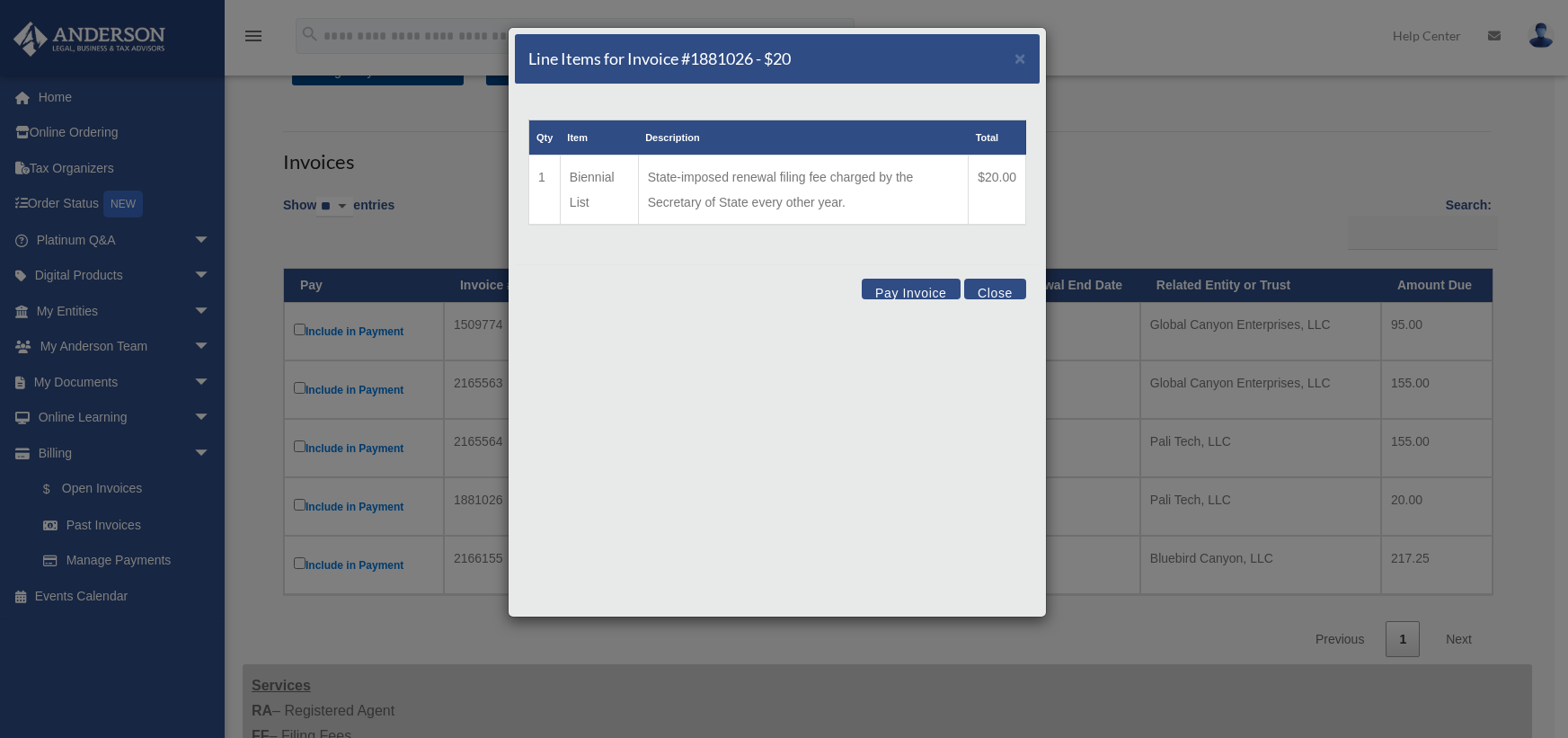
click at [903, 292] on button "Pay Invoice" at bounding box center [911, 289] width 99 height 21
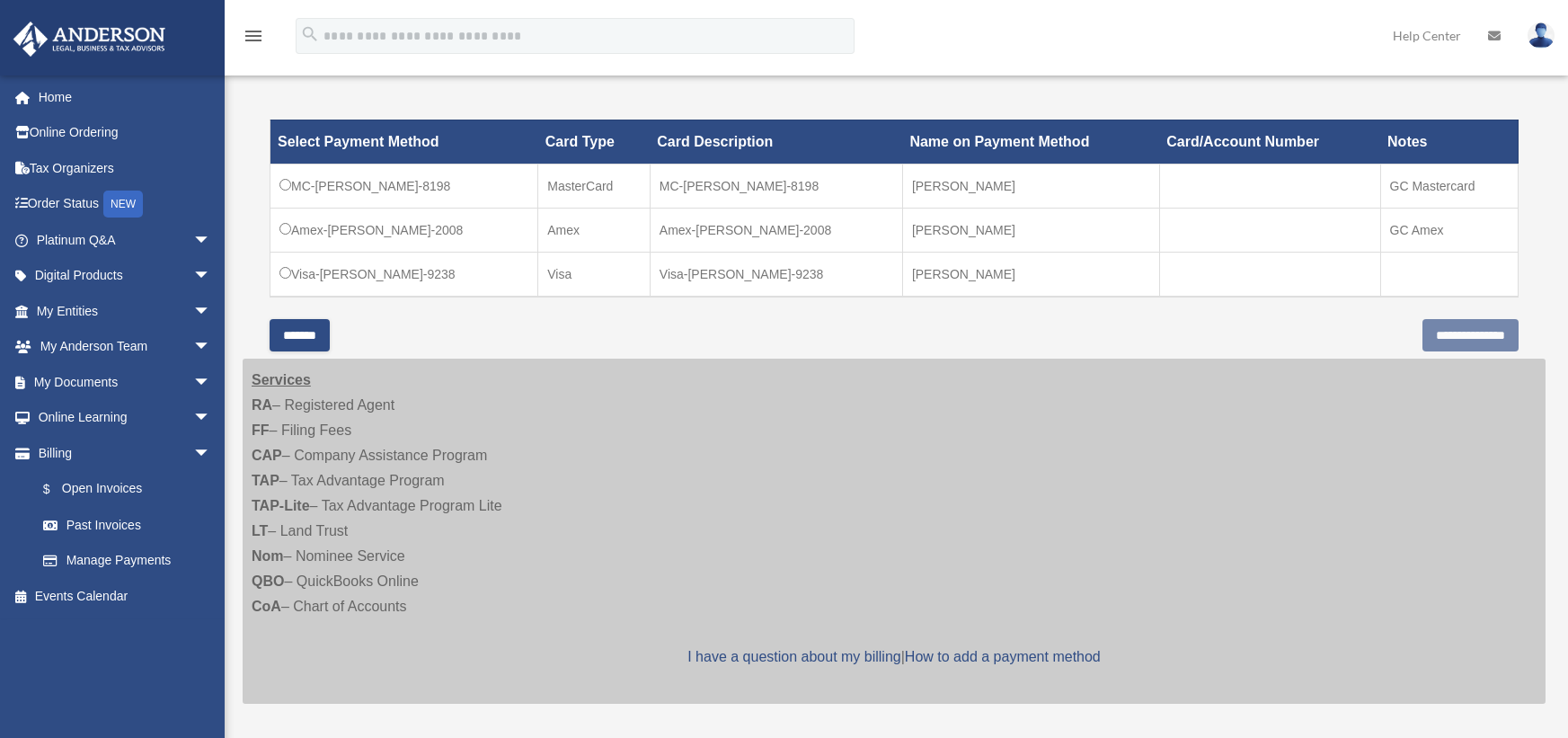
scroll to position [539, 0]
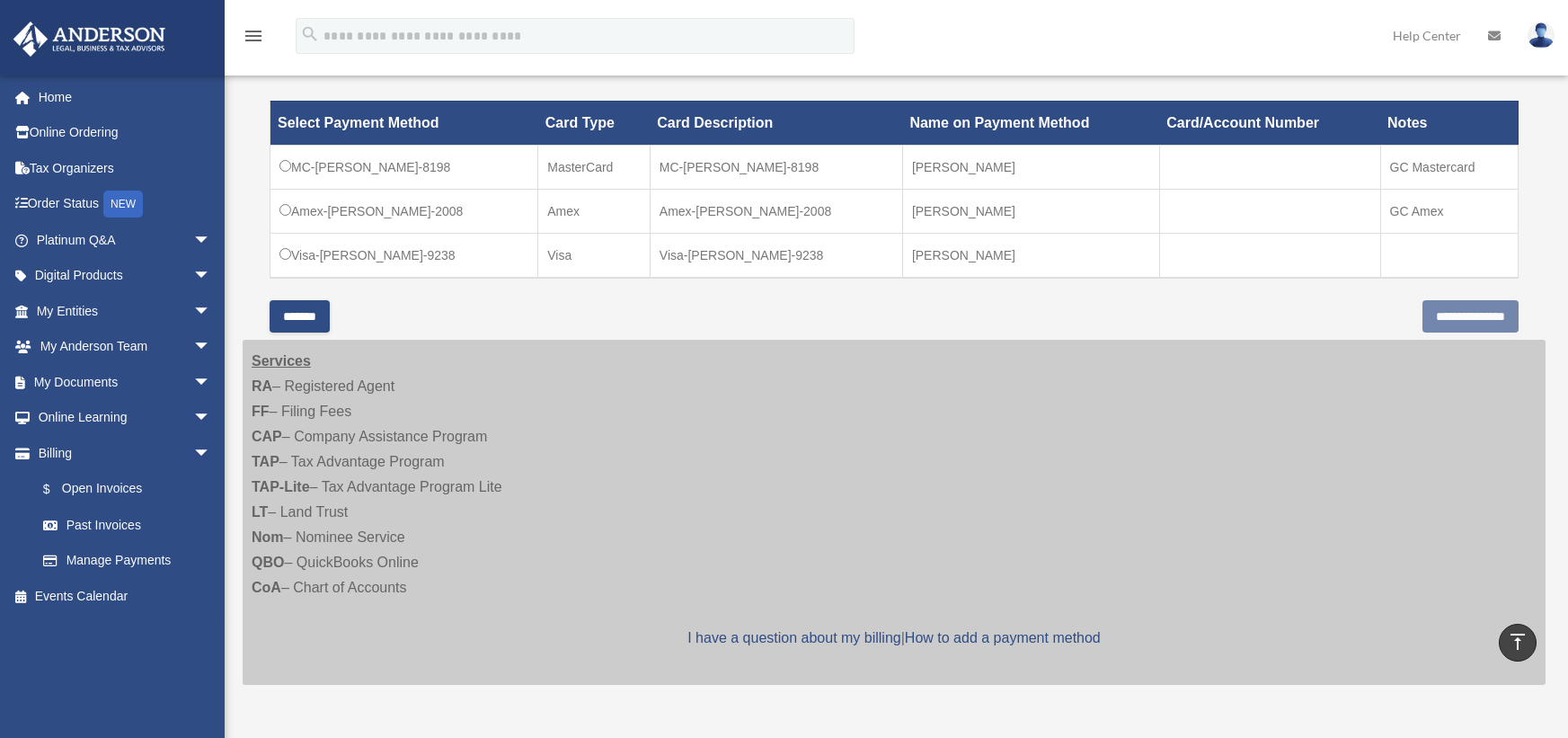
click at [285, 260] on td "Visa-[PERSON_NAME]-9238" at bounding box center [404, 255] width 268 height 45
click at [1471, 320] on input "**********" at bounding box center [1470, 317] width 96 height 32
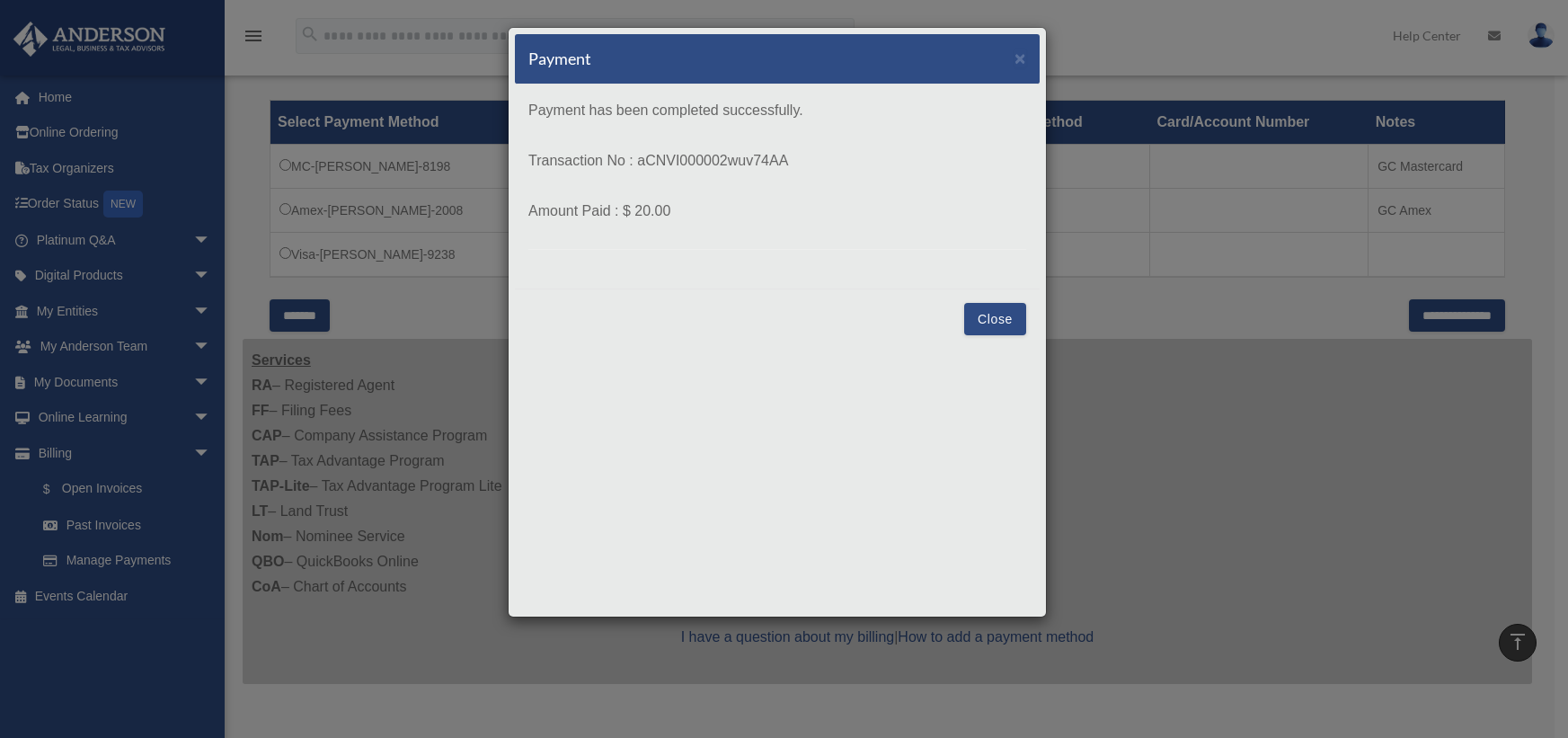
click at [993, 328] on button "Close" at bounding box center [995, 319] width 62 height 32
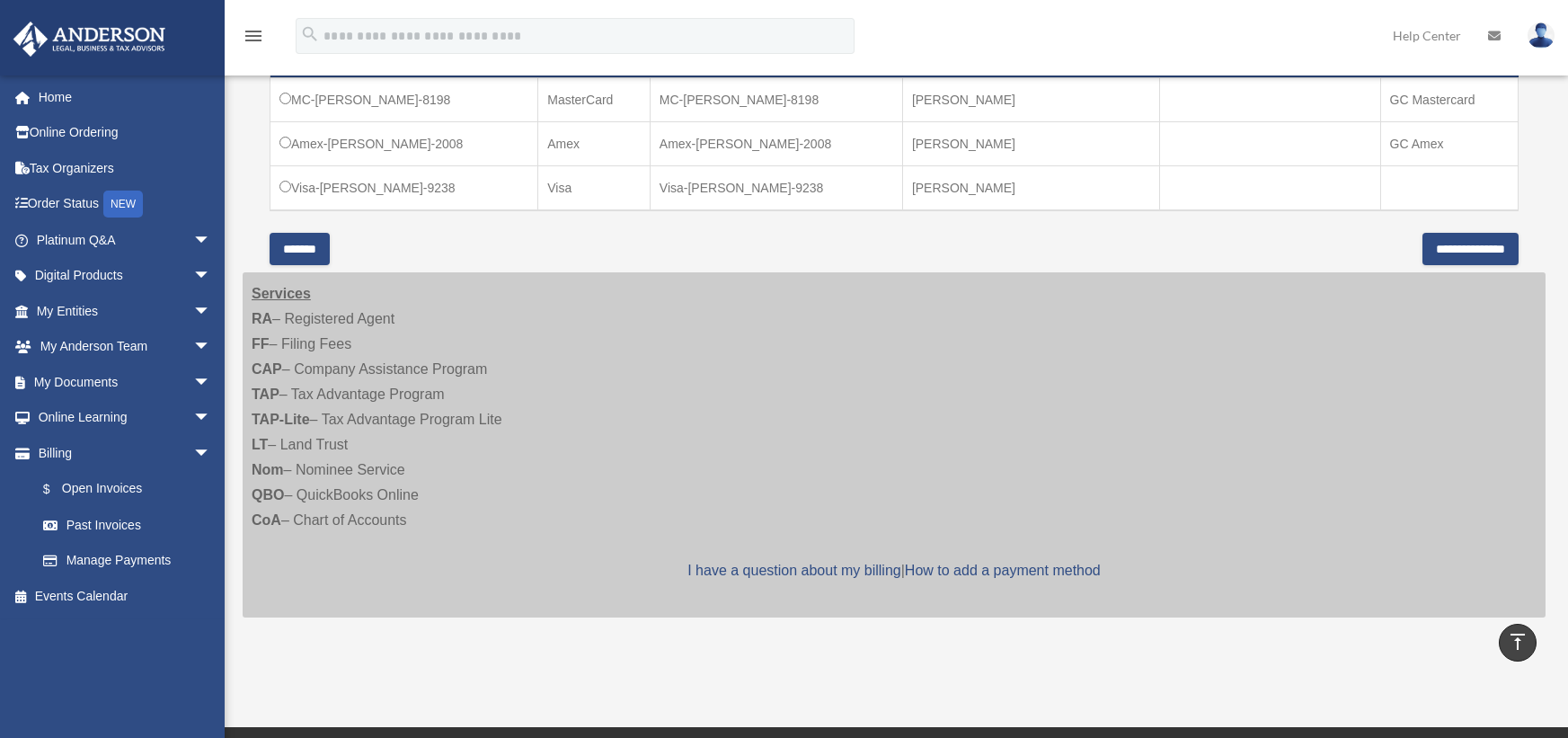
scroll to position [705, 0]
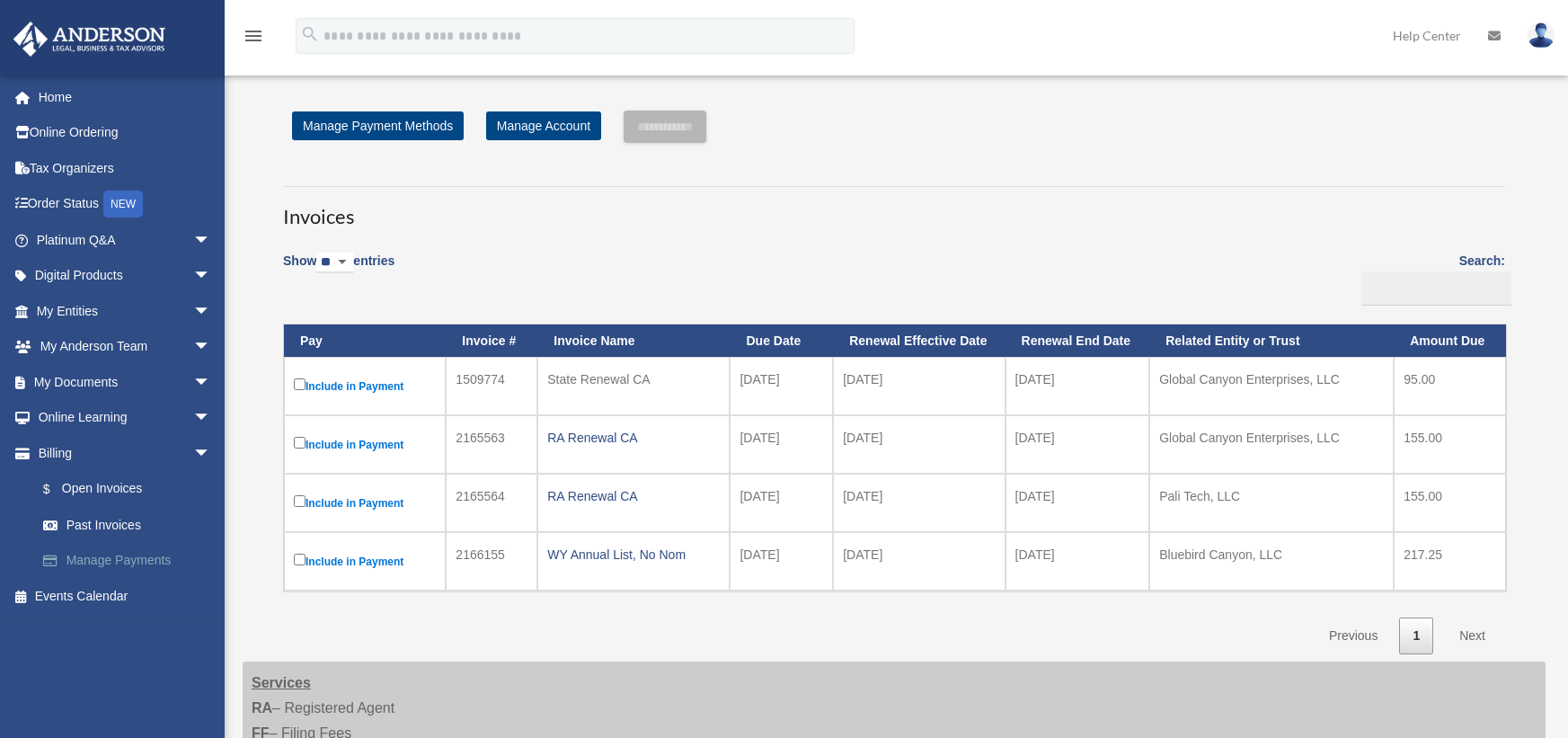
scroll to position [90, 0]
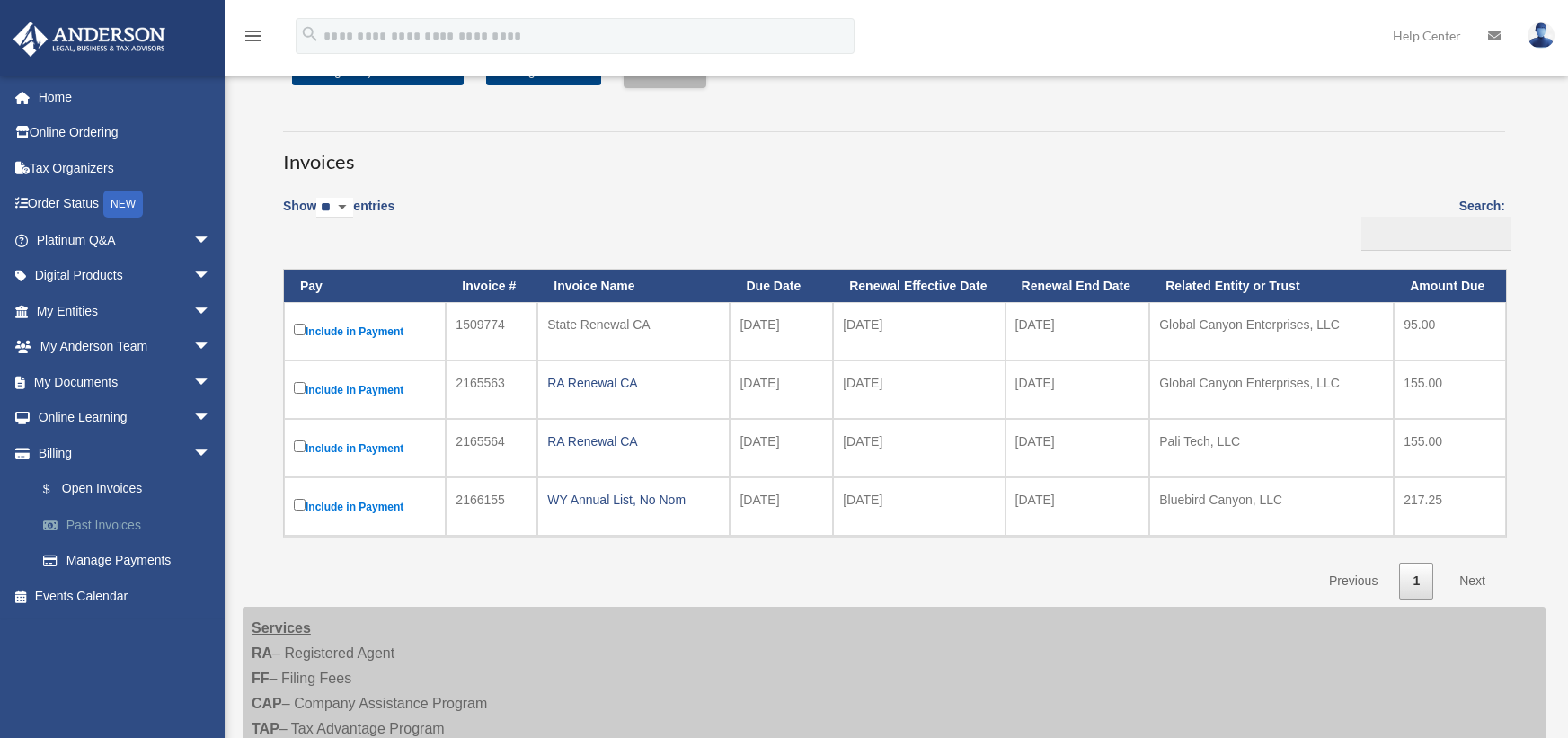
click at [90, 522] on link "Past Invoices" at bounding box center [131, 525] width 213 height 36
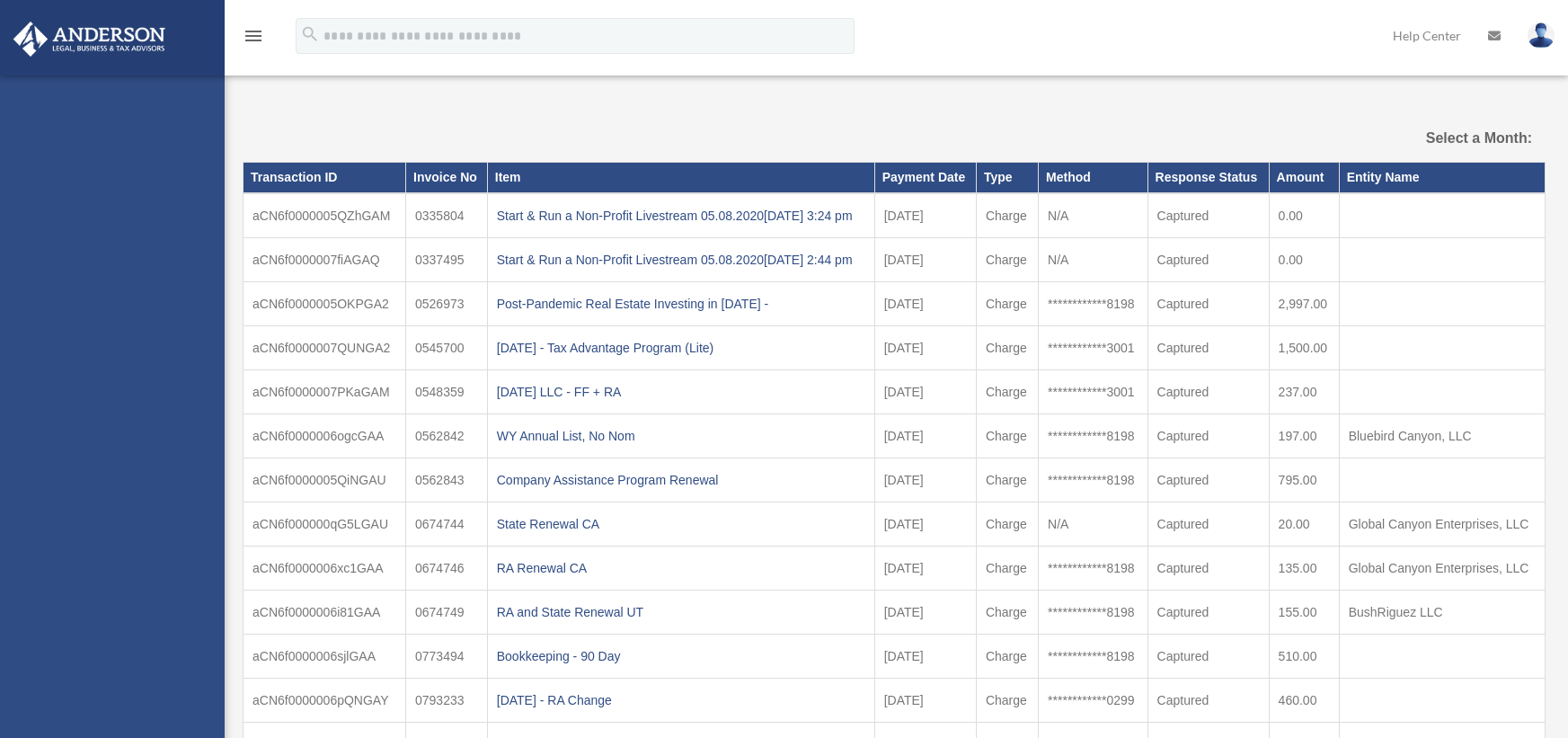
select select
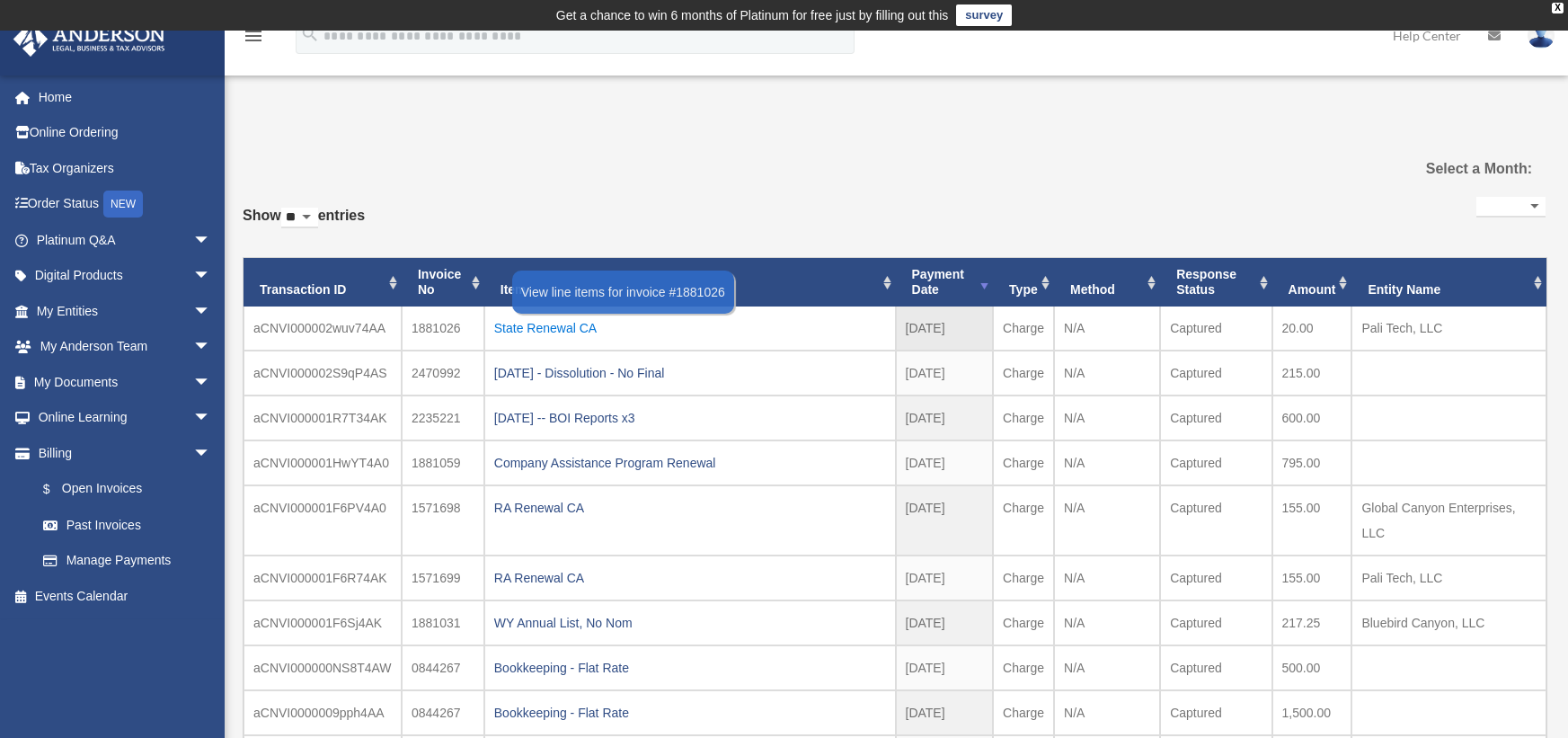
click at [558, 329] on div "State Renewal CA" at bounding box center [690, 328] width 392 height 25
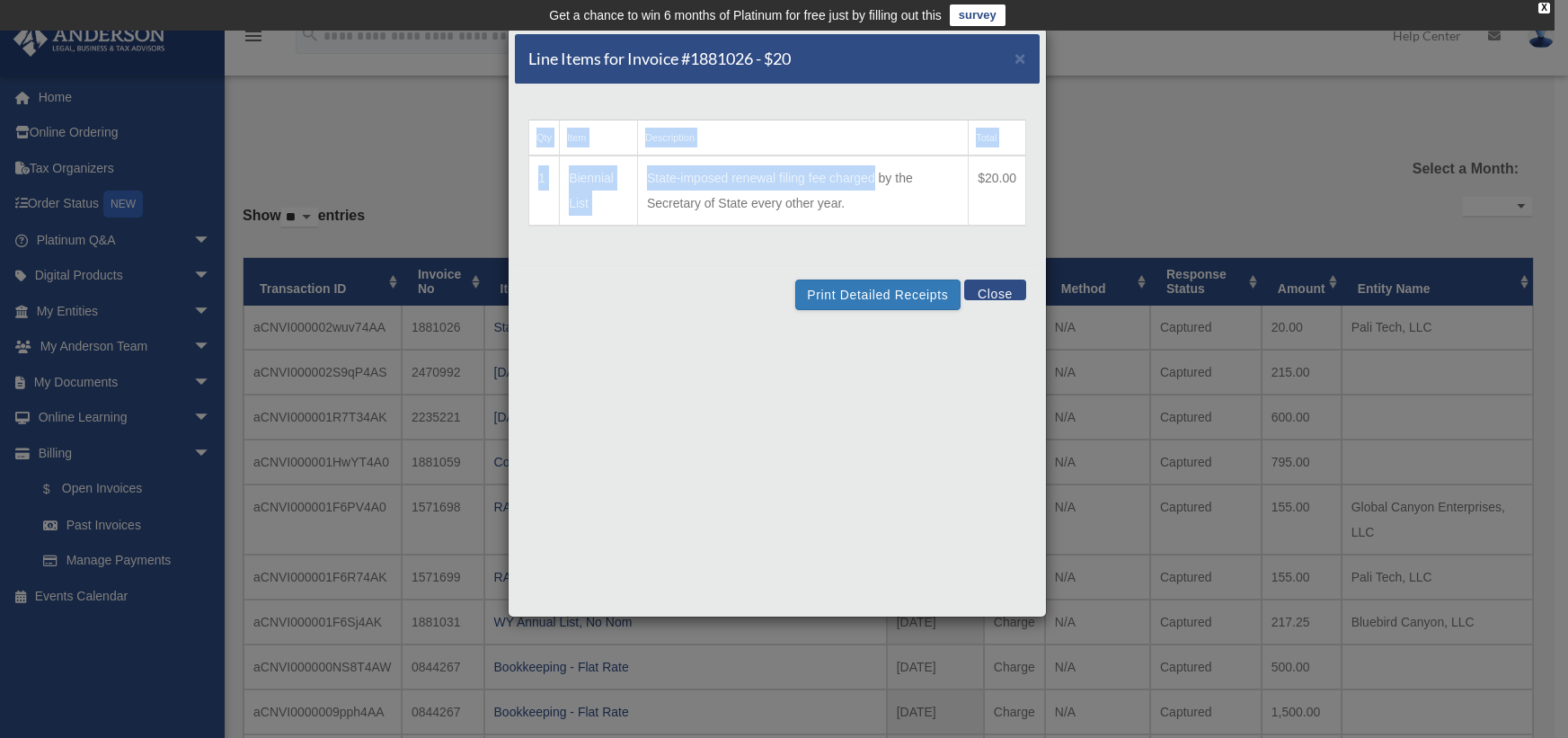
click at [888, 260] on div "Qty Item Description Total 1 Biennial List State-imposed renewal filing fee cha…" at bounding box center [777, 175] width 525 height 181
click at [853, 302] on button "Print Detailed Receipts" at bounding box center [877, 295] width 165 height 30
click at [1000, 288] on button "Close" at bounding box center [995, 290] width 62 height 21
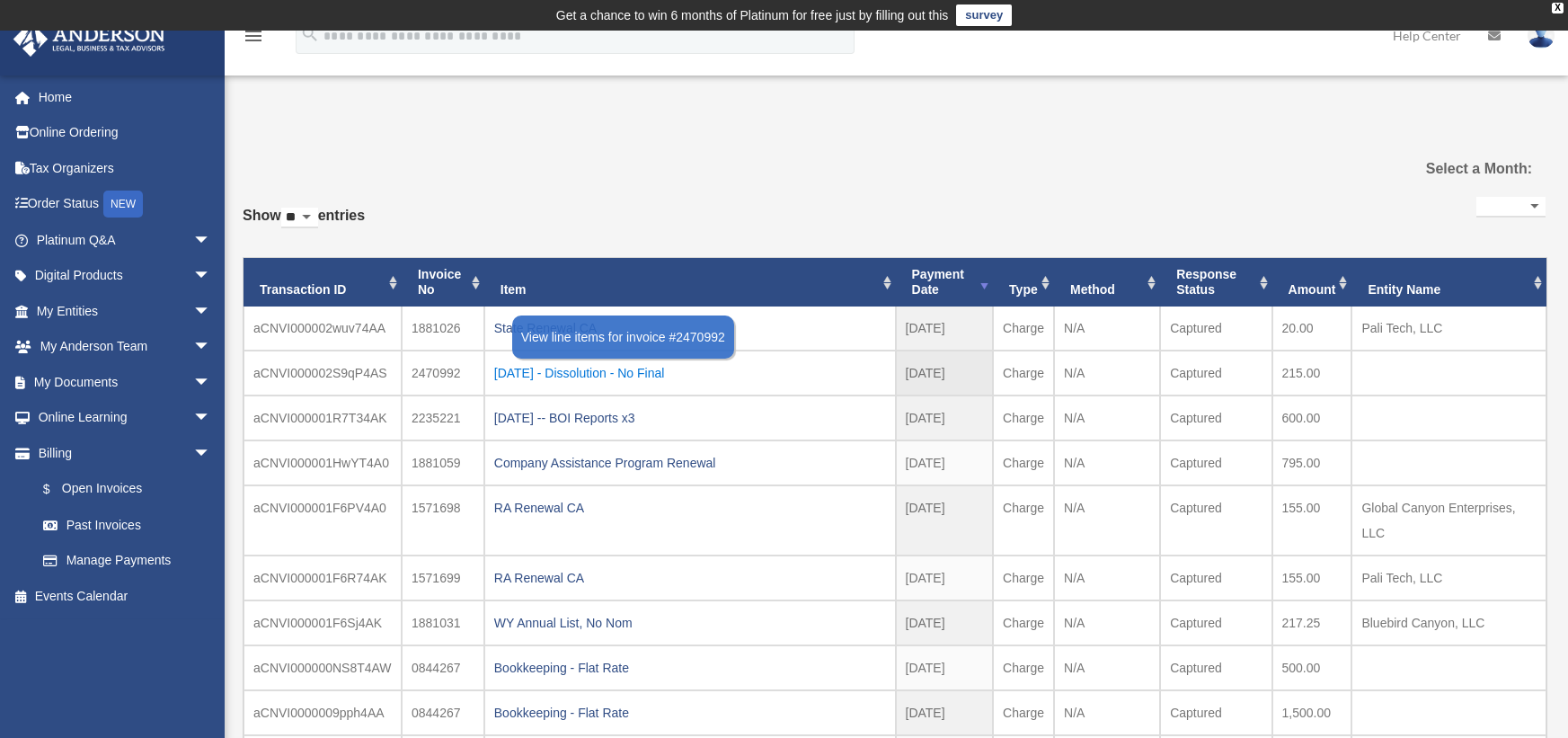
click at [596, 368] on div "2025.04.04 - Dissolution - No Final" at bounding box center [690, 373] width 392 height 25
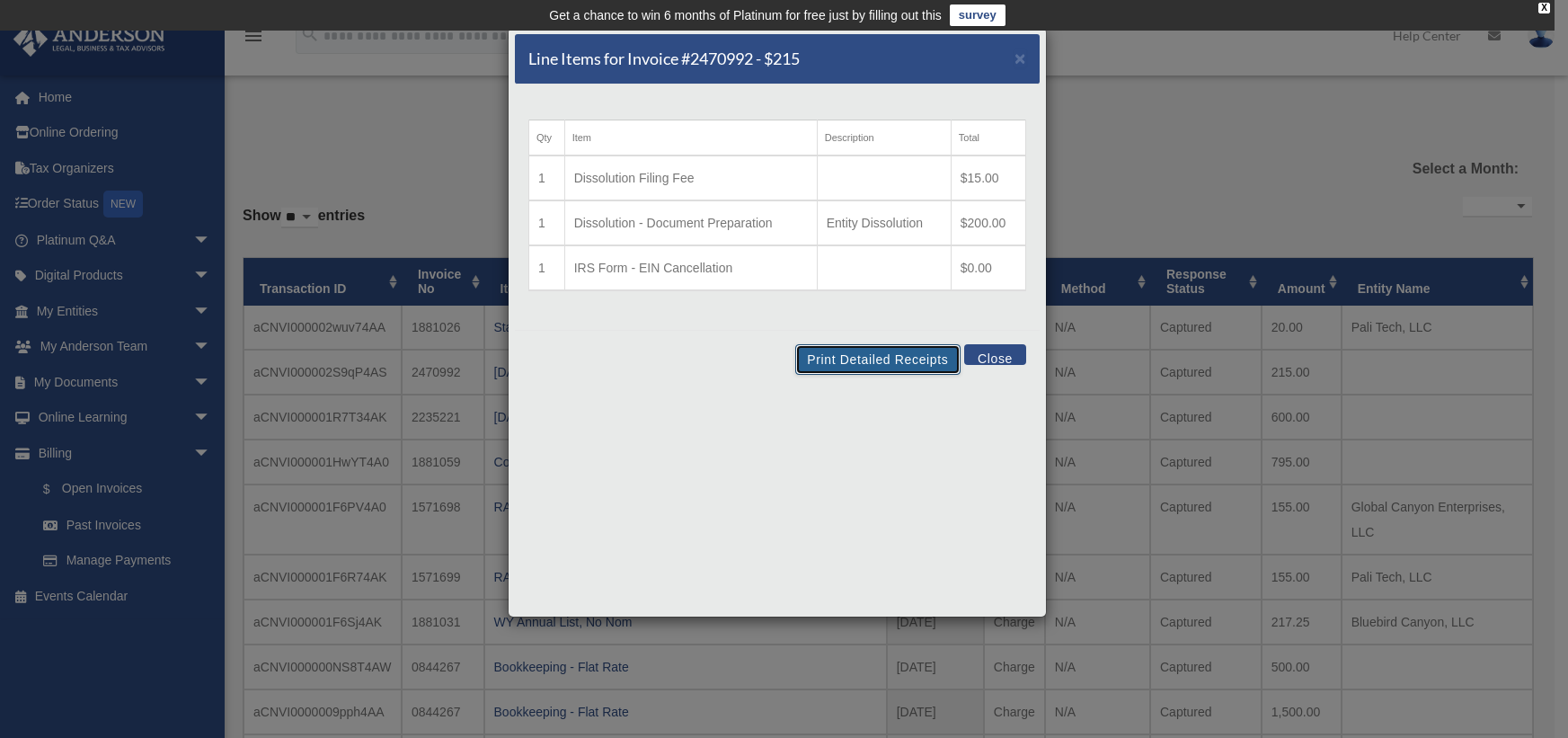
click at [885, 364] on button "Print Detailed Receipts" at bounding box center [877, 359] width 165 height 30
click at [997, 358] on button "Close" at bounding box center [995, 355] width 62 height 21
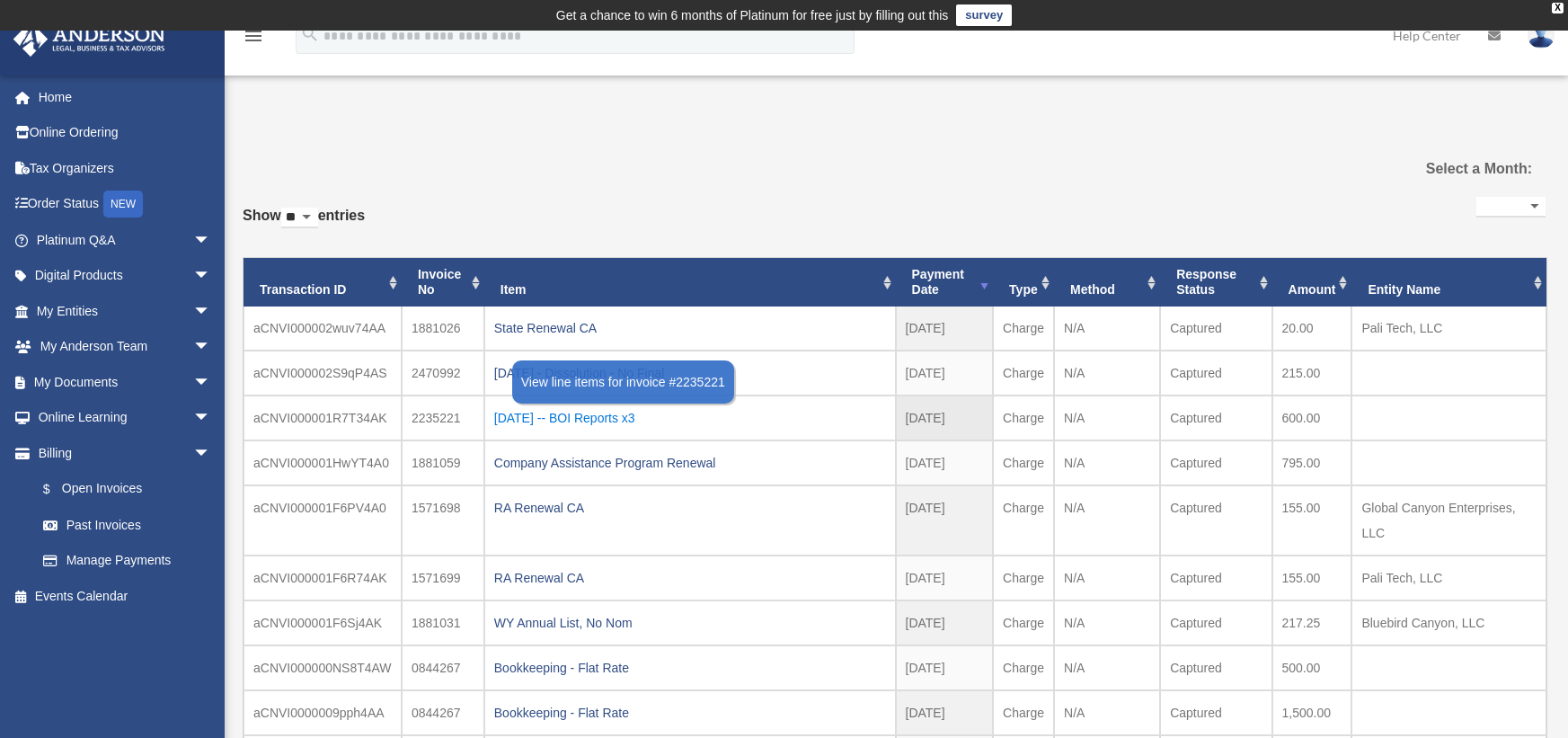
click at [593, 418] on div "2024.10.22 -- BOI Reports x3" at bounding box center [690, 418] width 392 height 25
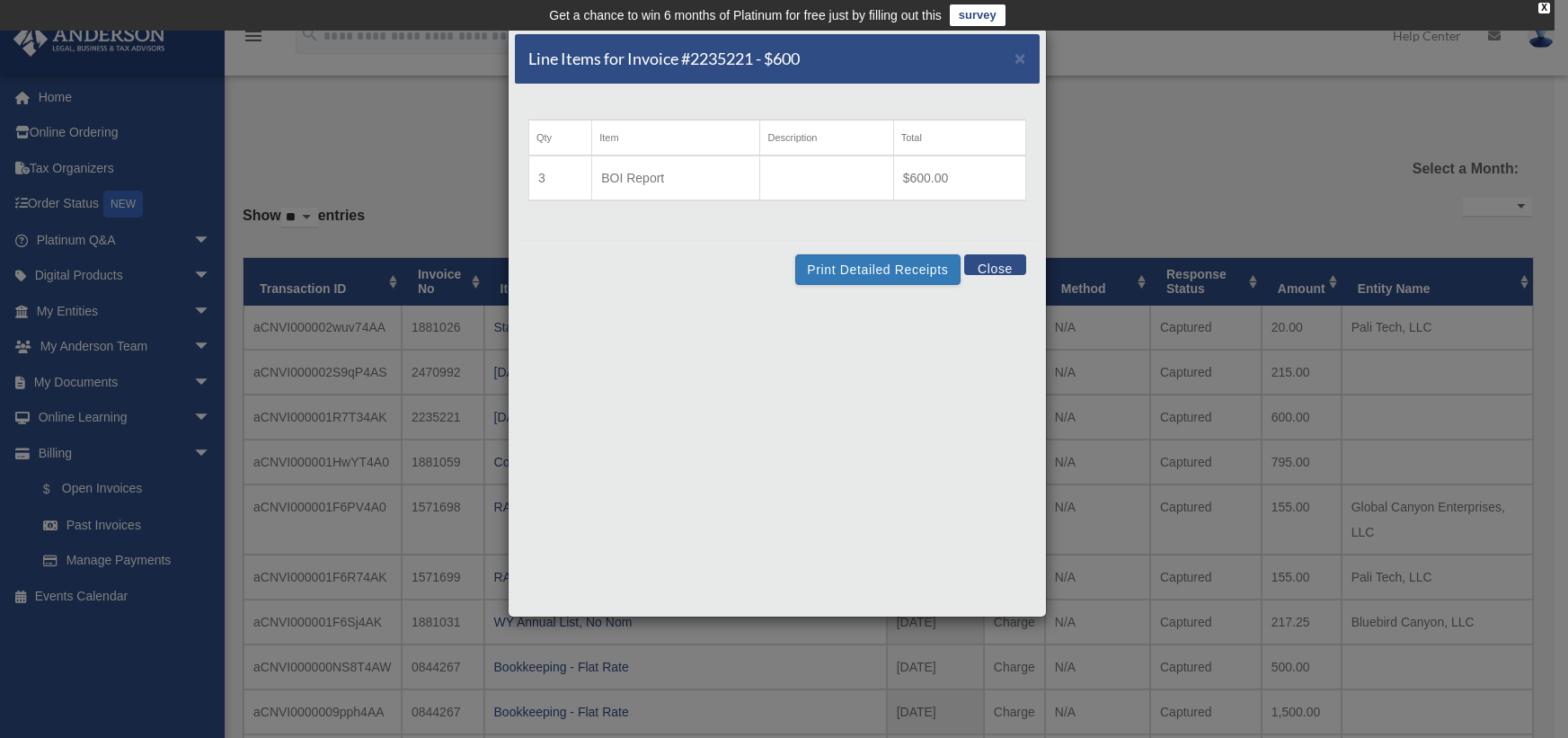
click at [629, 177] on td "BOI Report" at bounding box center [676, 177] width 168 height 45
click at [996, 262] on button "Close" at bounding box center [995, 264] width 62 height 21
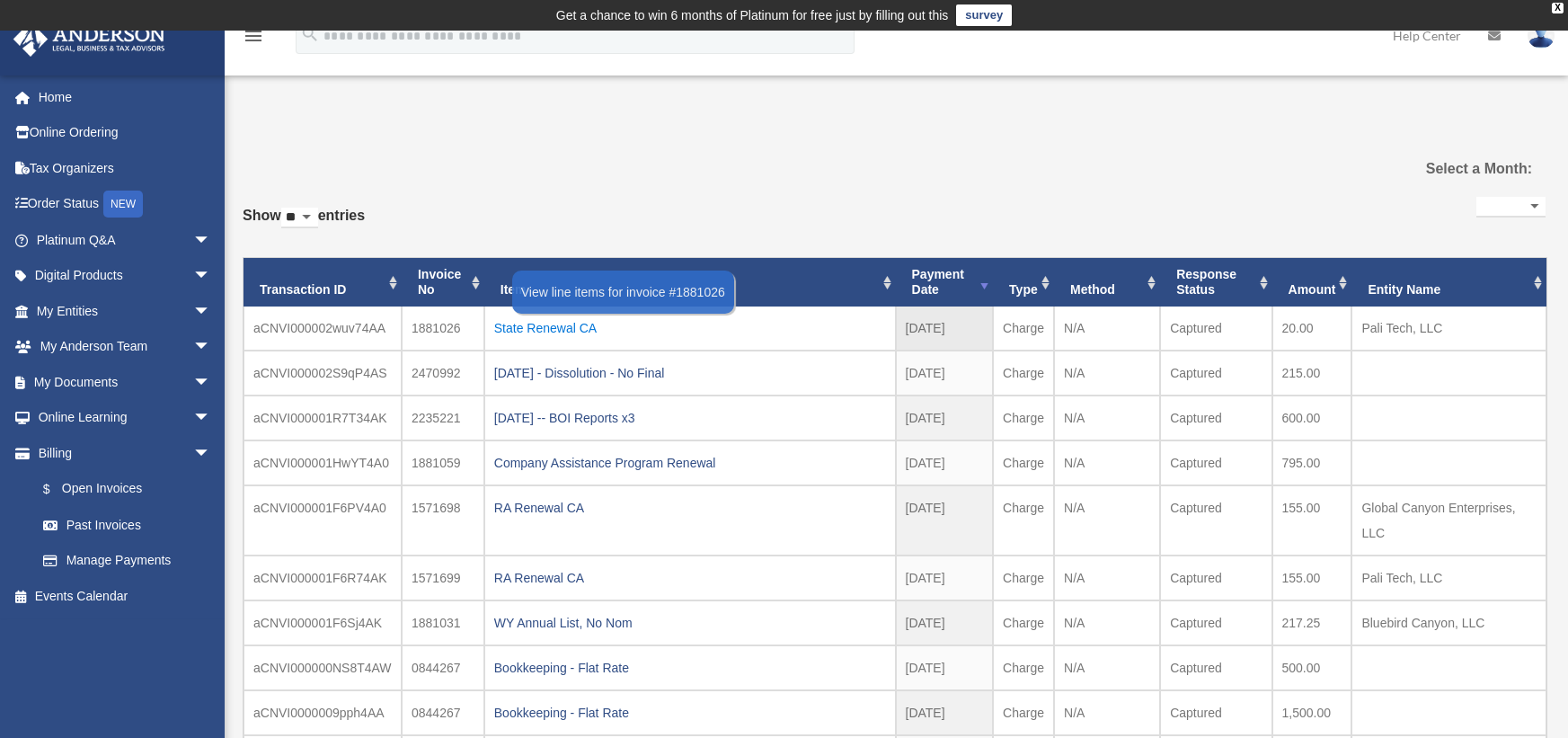
click at [548, 324] on div "State Renewal CA" at bounding box center [690, 328] width 392 height 25
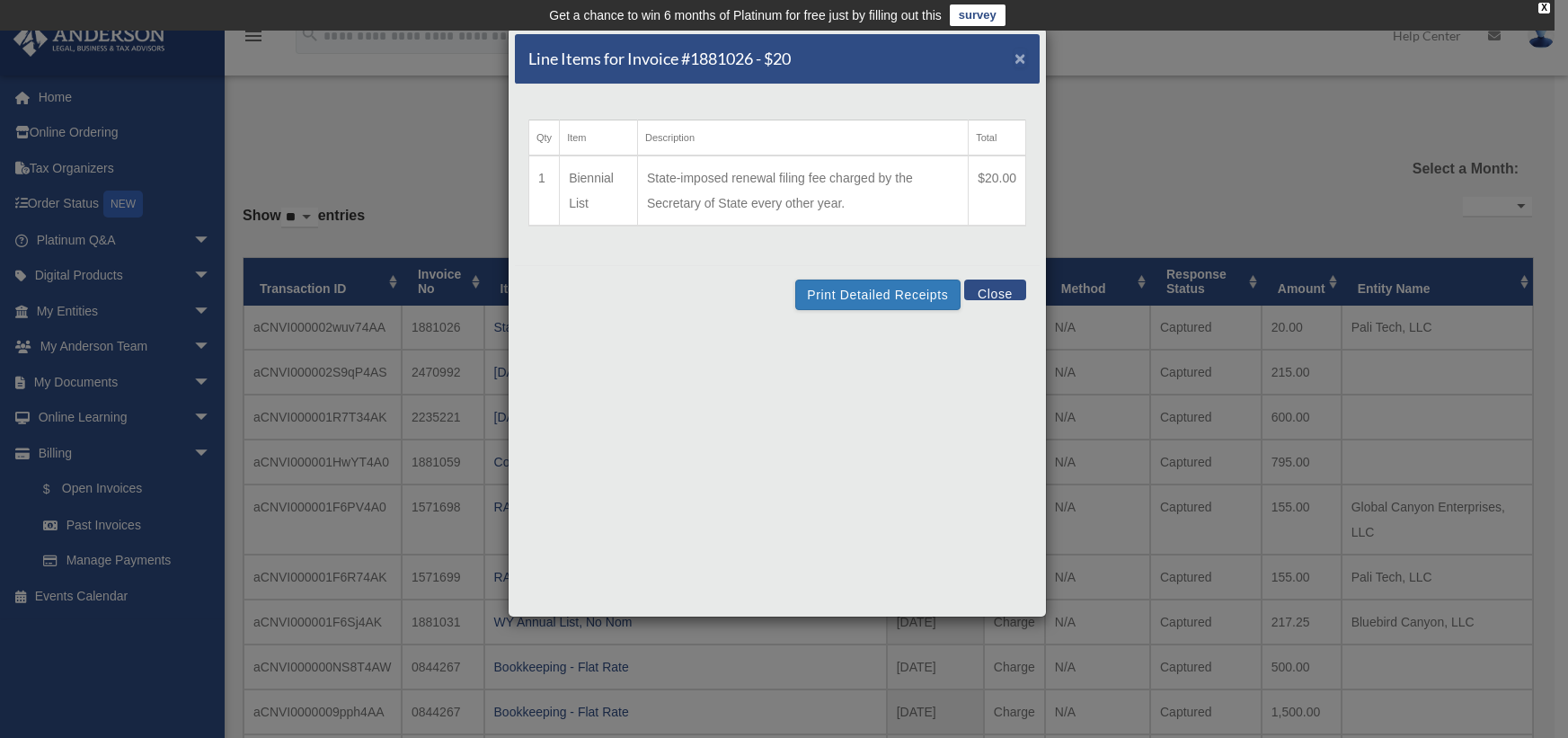
click at [1019, 51] on span "×" at bounding box center [1020, 58] width 11 height 21
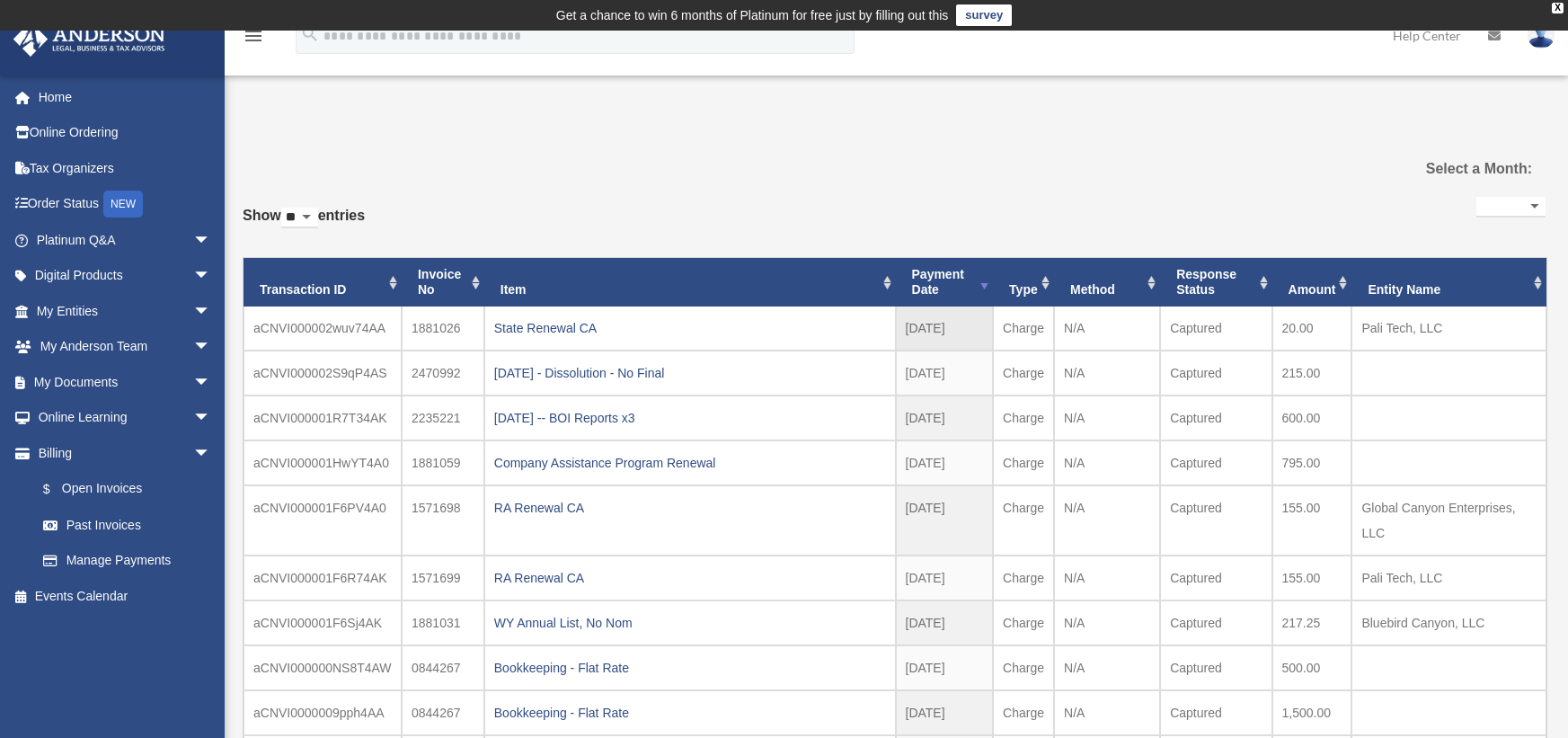
click at [300, 330] on td "aCNVI000002wuv74AA" at bounding box center [322, 328] width 158 height 44
click at [416, 324] on td "1881026" at bounding box center [442, 328] width 83 height 44
click at [424, 325] on td "1881026" at bounding box center [442, 328] width 83 height 44
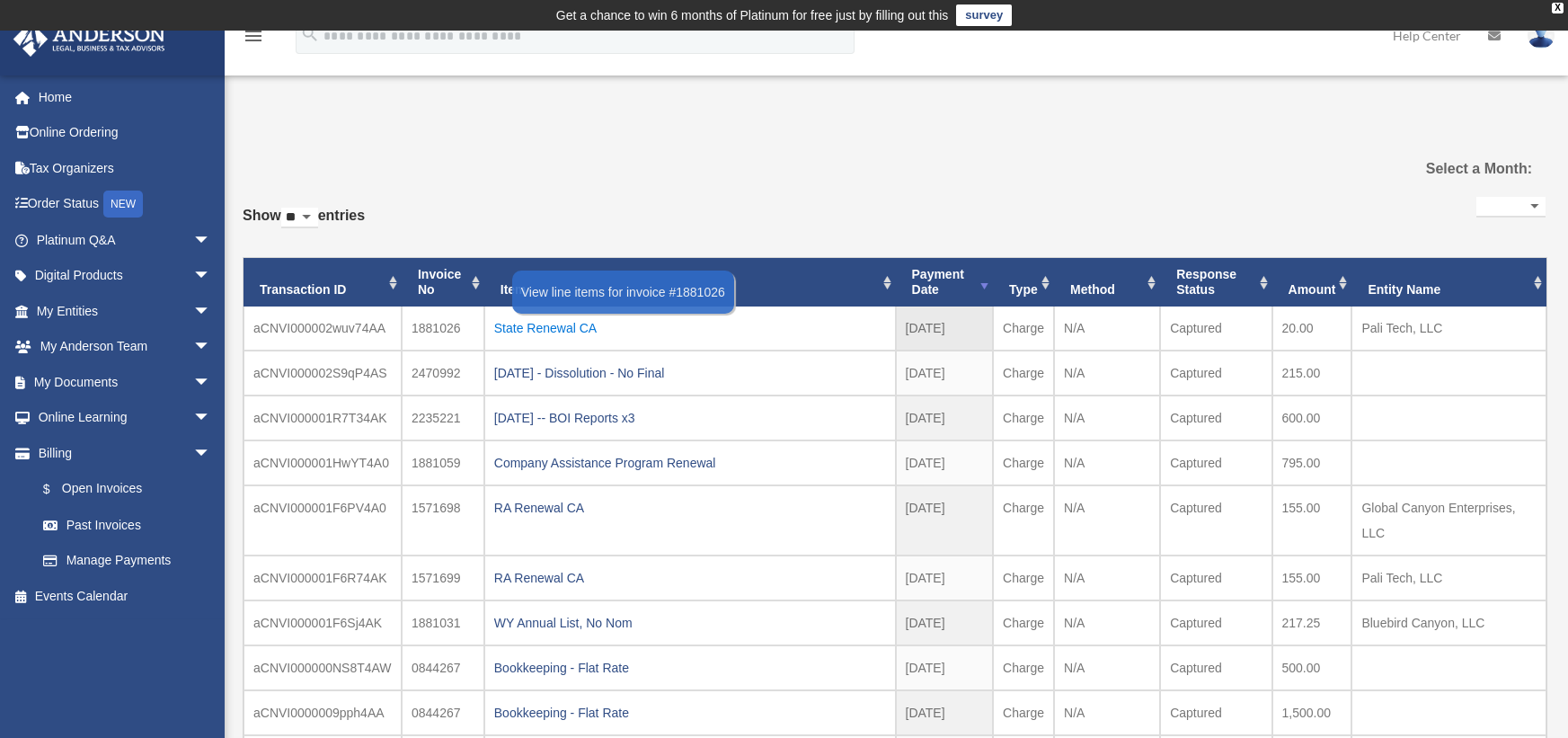
click at [550, 327] on div "State Renewal CA" at bounding box center [690, 328] width 392 height 25
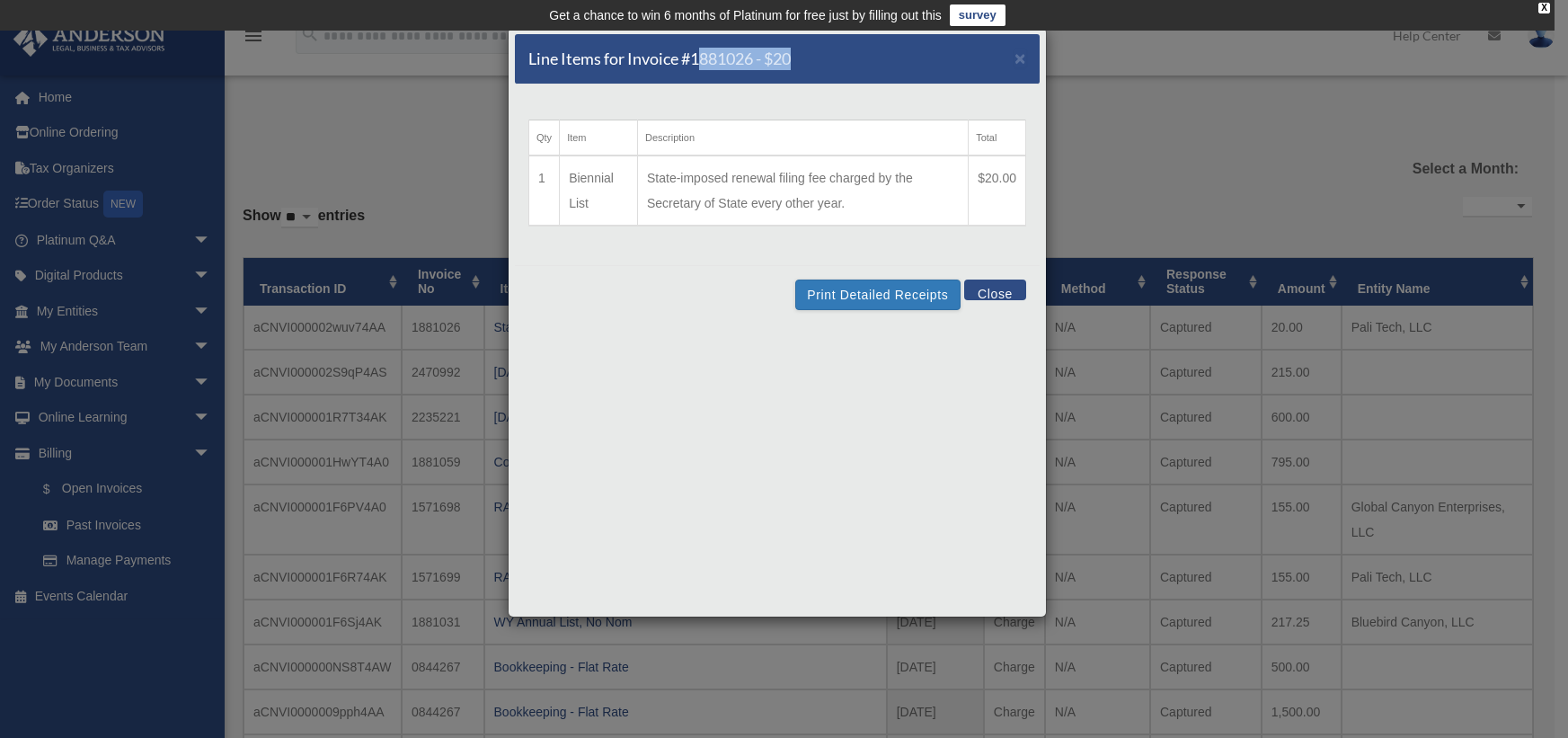
drag, startPoint x: 861, startPoint y: 56, endPoint x: 706, endPoint y: 70, distance: 155.6
click at [706, 70] on div "Line Items for Invoice #1881026 - $20 ×" at bounding box center [777, 59] width 525 height 50
click at [876, 296] on button "Print Detailed Receipts" at bounding box center [877, 295] width 165 height 30
click at [1002, 283] on button "Close" at bounding box center [995, 290] width 62 height 21
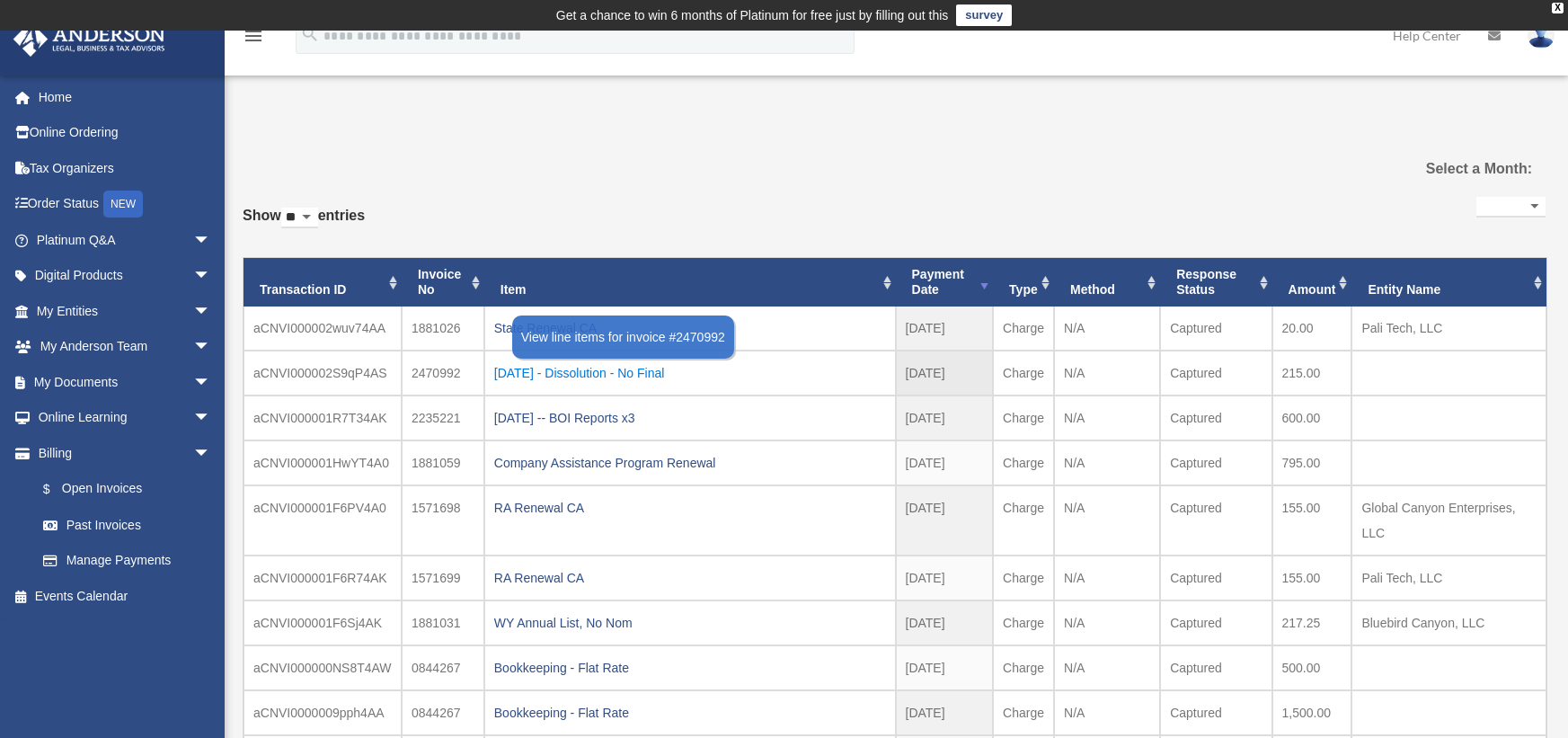
click at [558, 375] on div "[DATE] - Dissolution - No Final" at bounding box center [690, 373] width 392 height 25
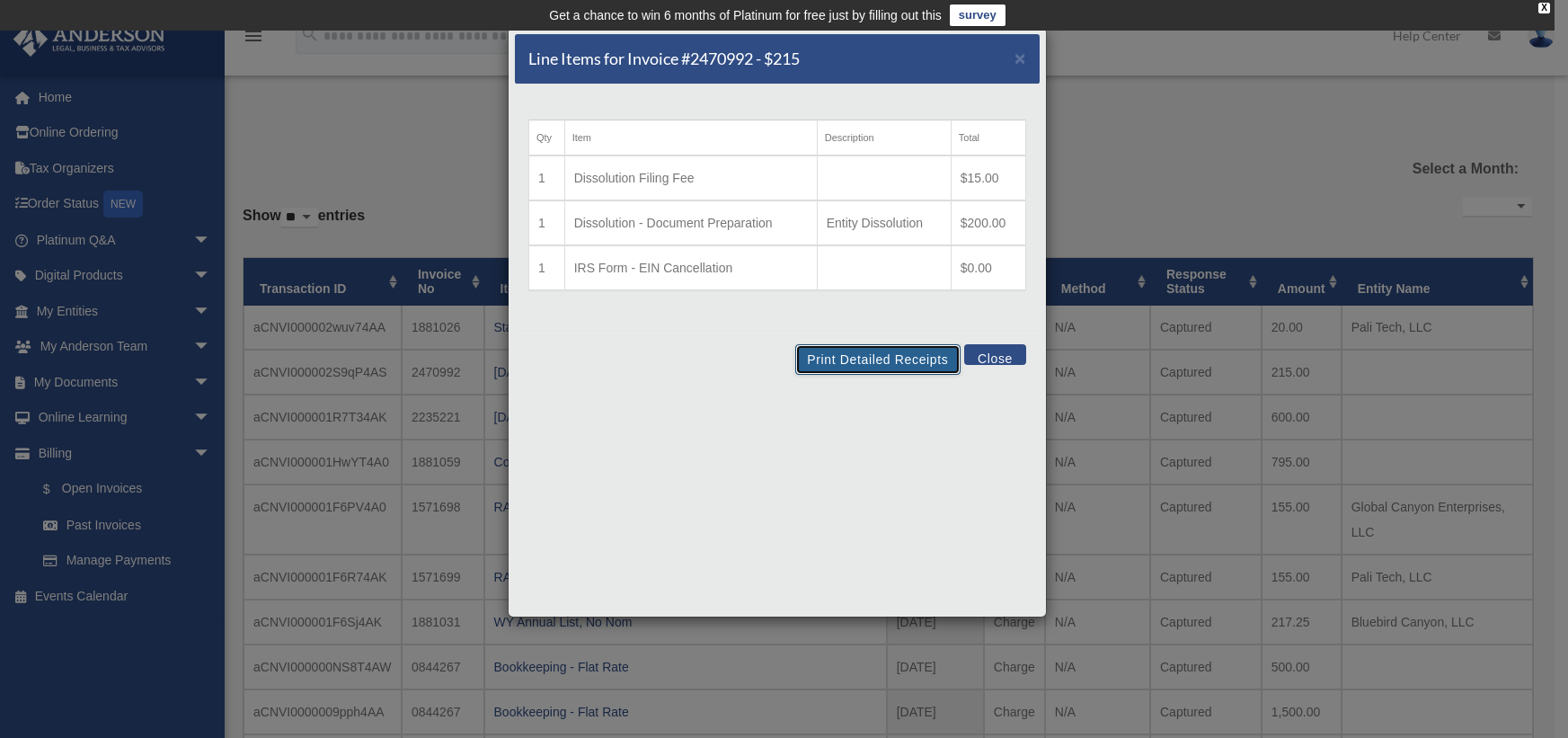
click at [863, 357] on button "Print Detailed Receipts" at bounding box center [877, 359] width 165 height 30
click at [1002, 352] on button "Close" at bounding box center [995, 355] width 62 height 21
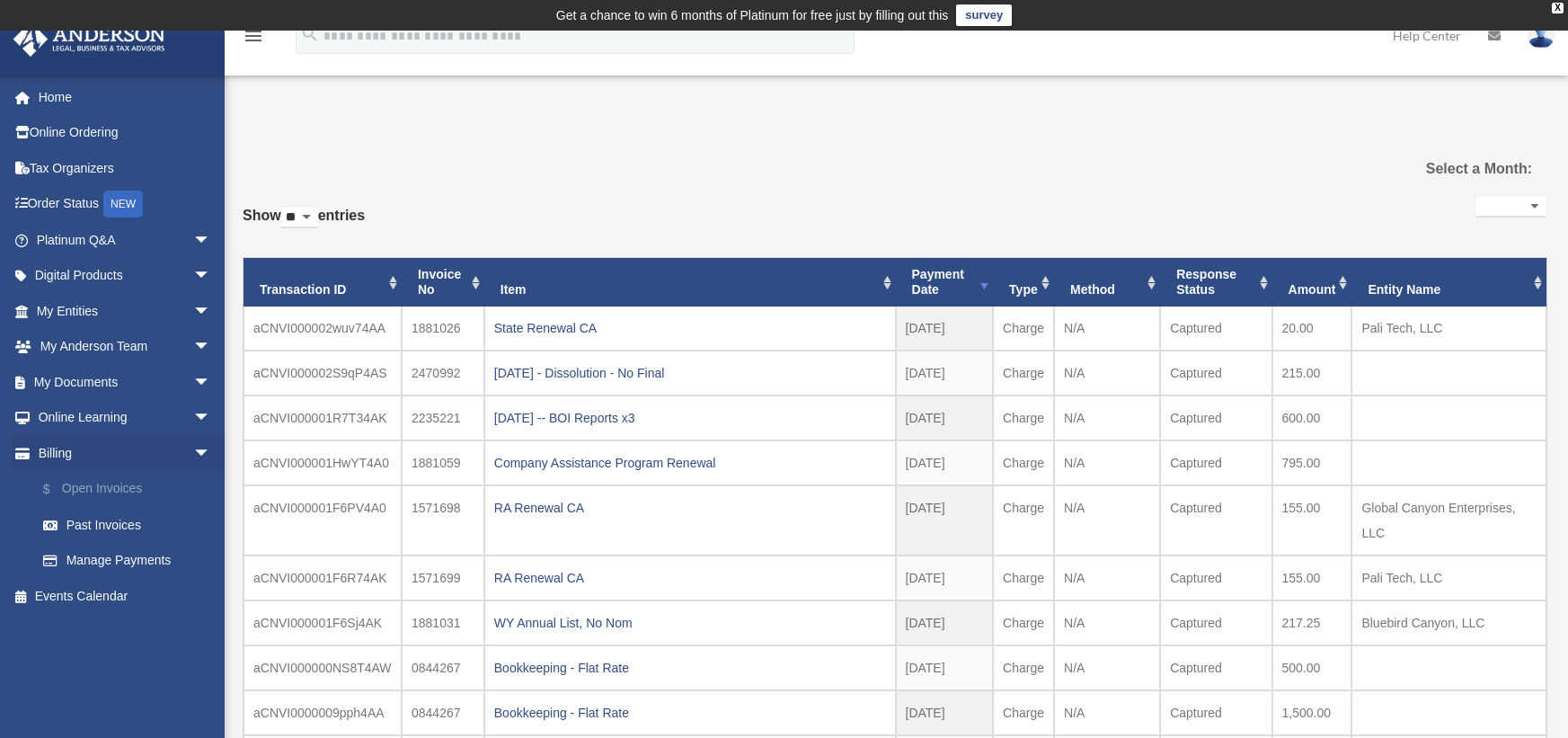
click at [123, 486] on link "$ Open Invoices" at bounding box center [131, 489] width 213 height 37
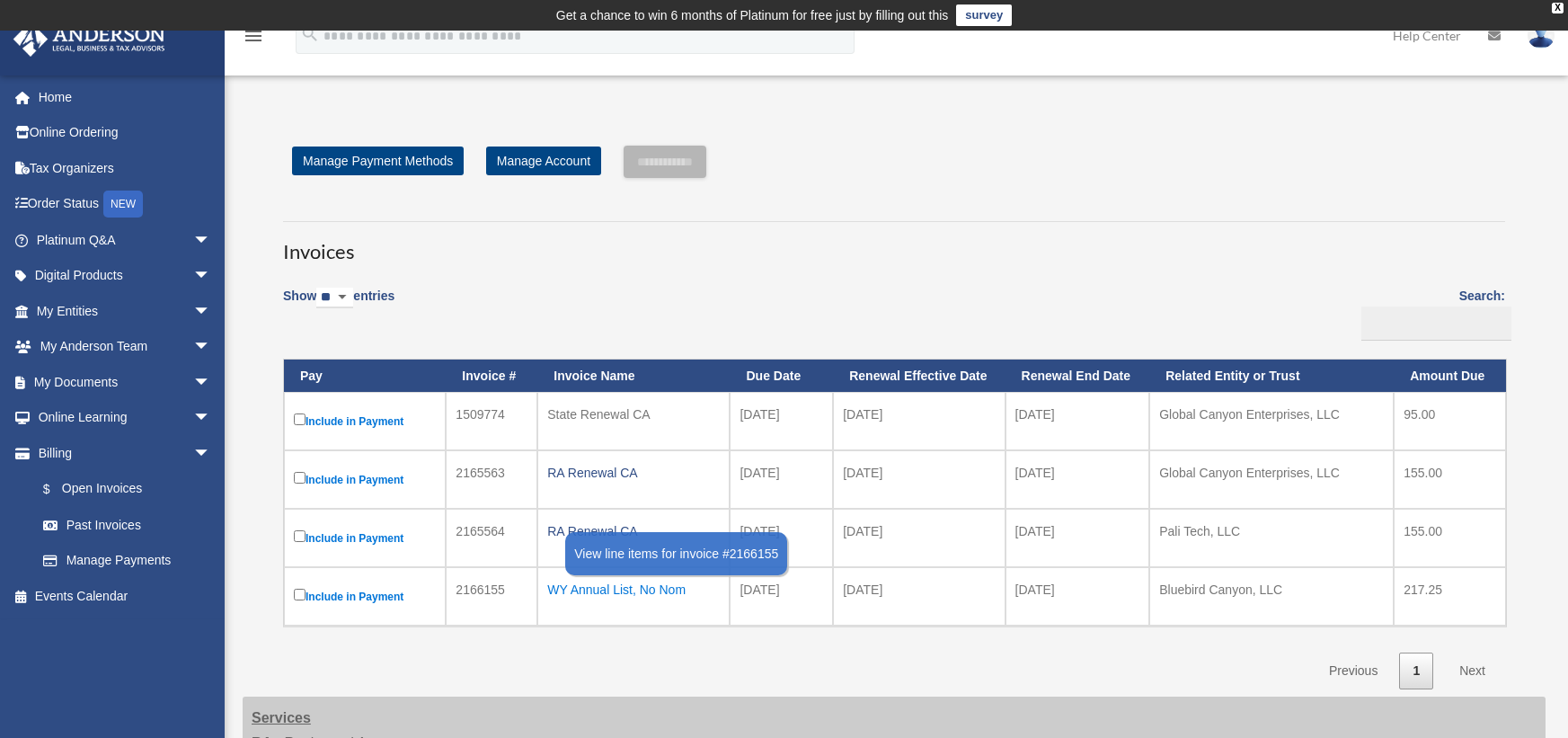
click at [630, 583] on div "WY Annual List, No Nom" at bounding box center [633, 590] width 172 height 25
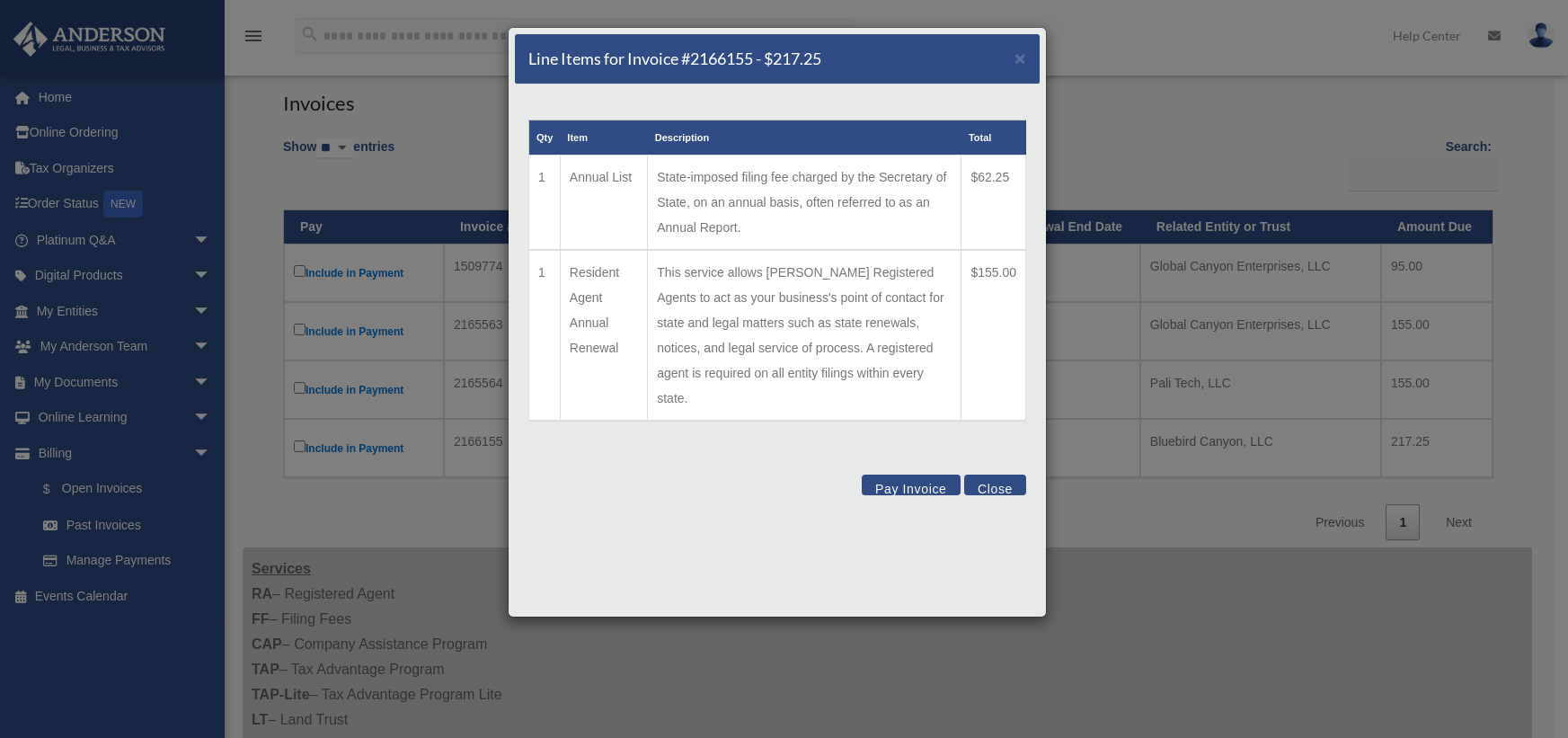
scroll to position [180, 0]
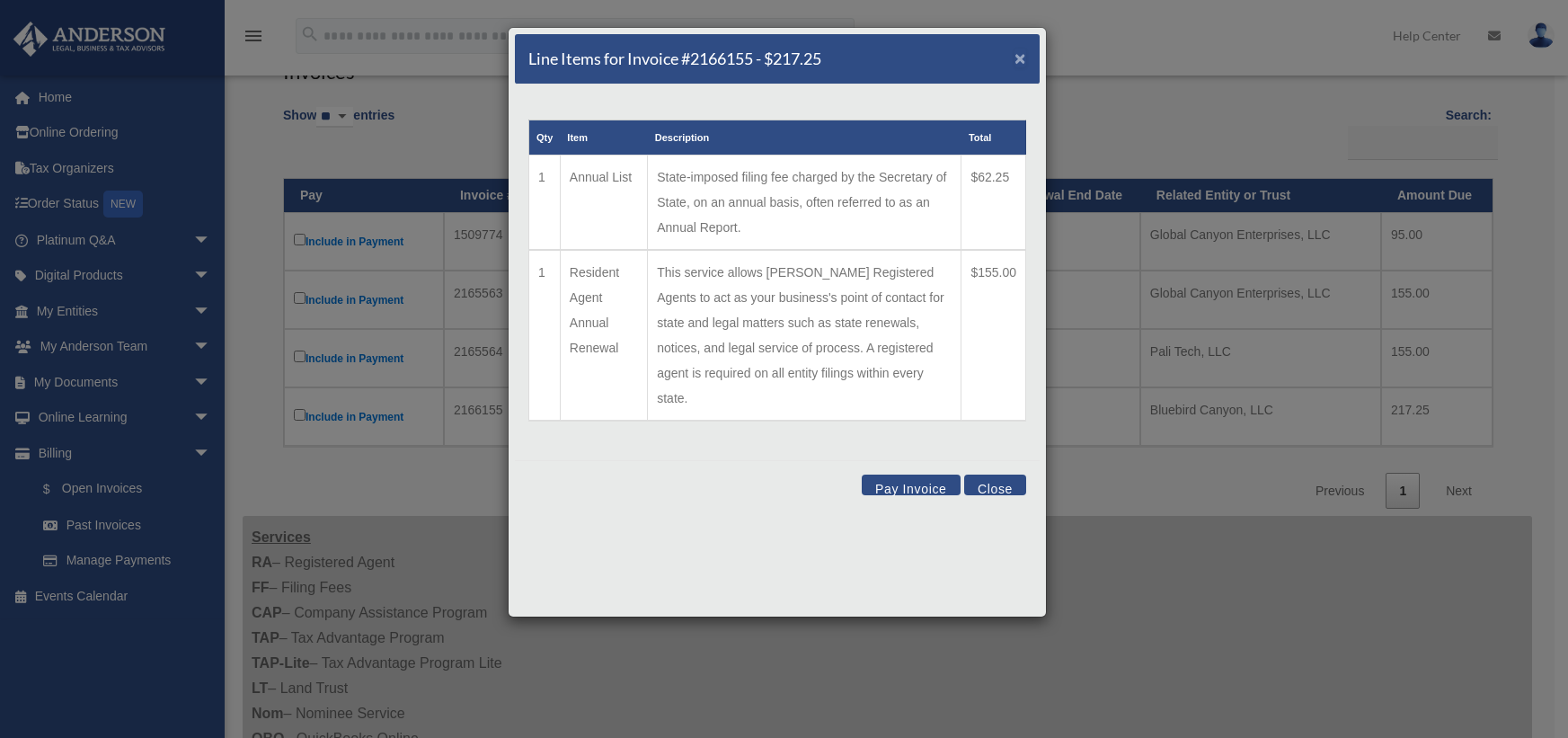
click at [1017, 62] on span "×" at bounding box center [1020, 58] width 11 height 21
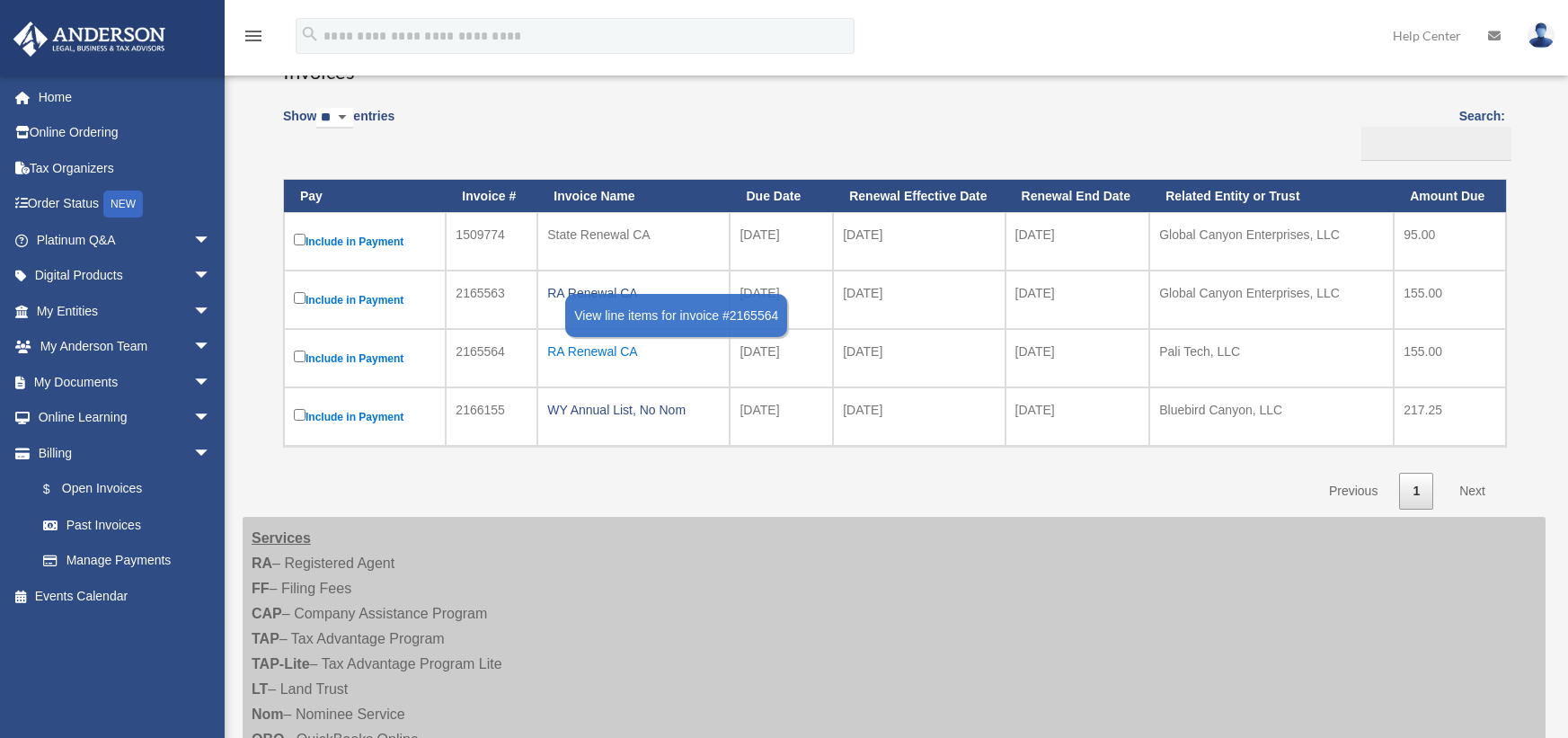
click at [577, 347] on div "RA Renewal CA" at bounding box center [633, 351] width 172 height 25
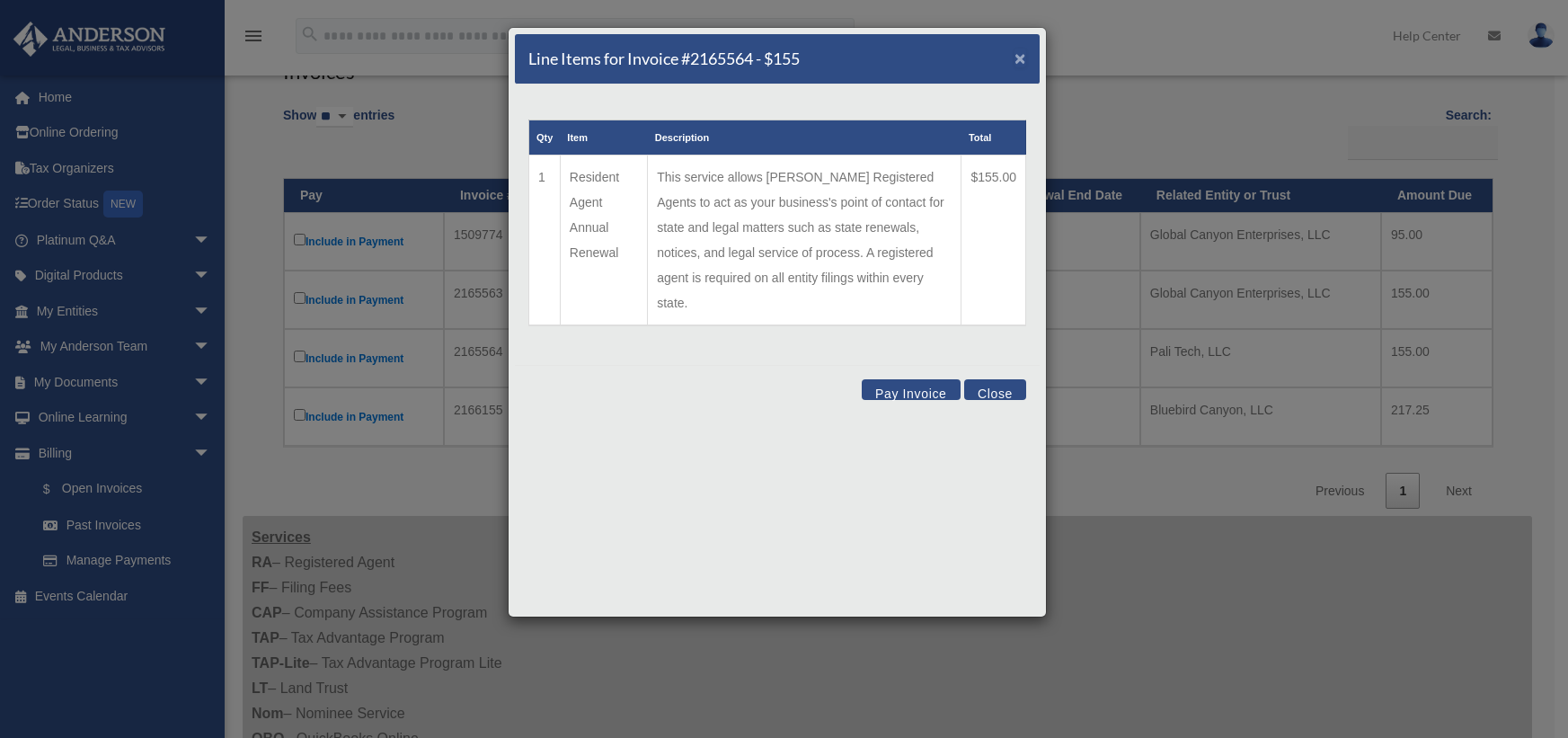
click at [1018, 61] on span "×" at bounding box center [1020, 58] width 11 height 21
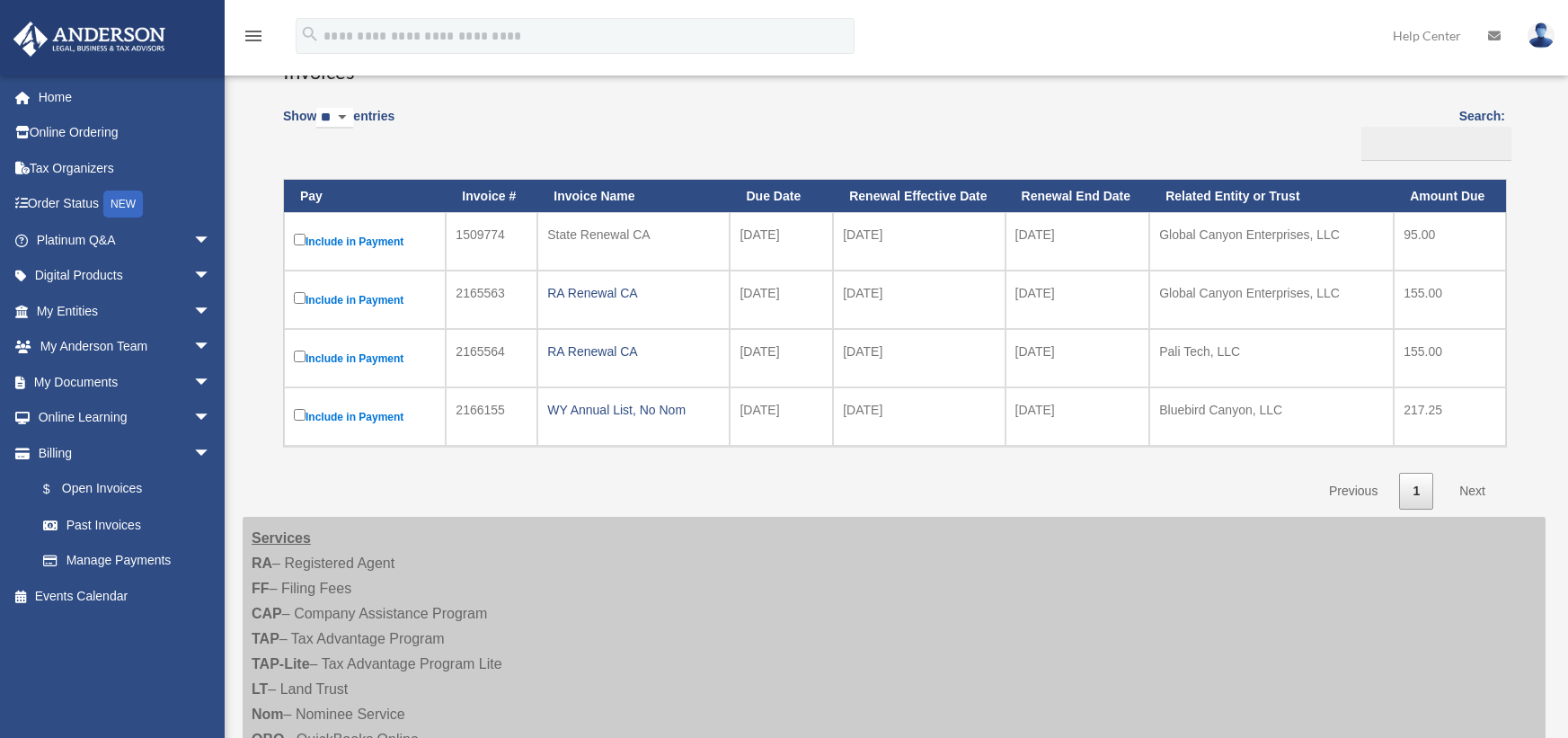
click at [613, 238] on div "State Renewal CA" at bounding box center [633, 234] width 172 height 25
click at [358, 237] on label "Include in Payment" at bounding box center [364, 242] width 142 height 23
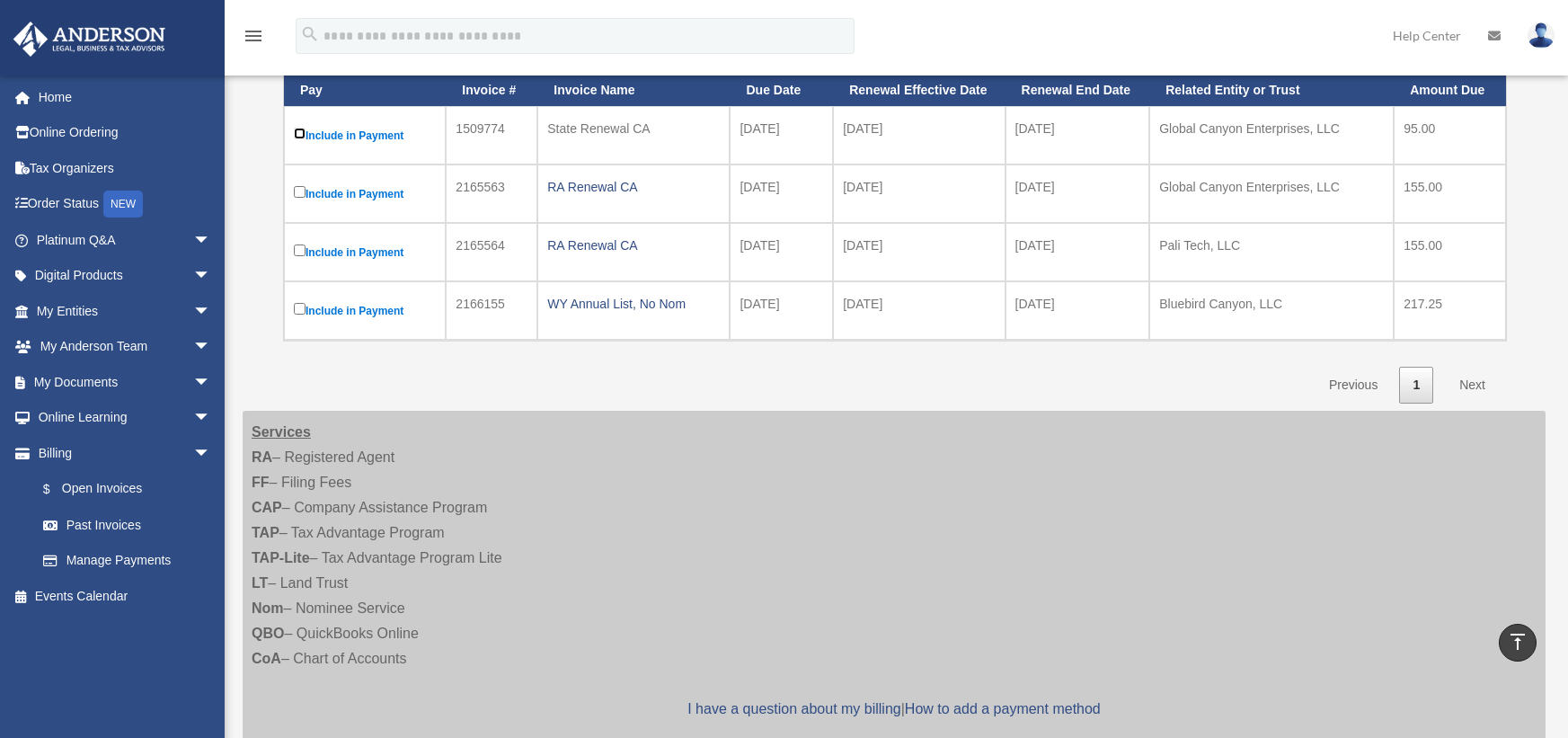
scroll to position [90, 0]
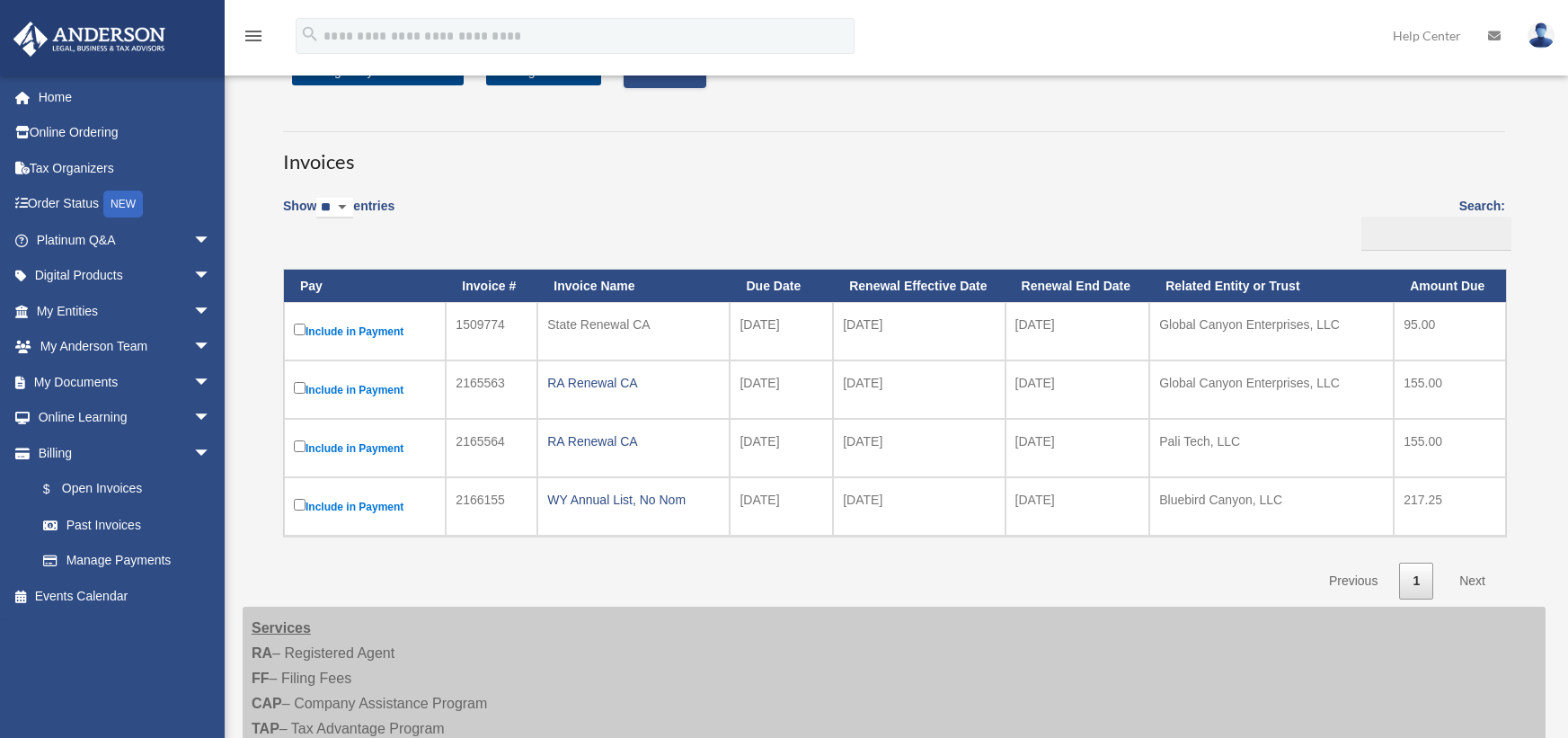
click at [372, 336] on label "Include in Payment" at bounding box center [364, 331] width 142 height 23
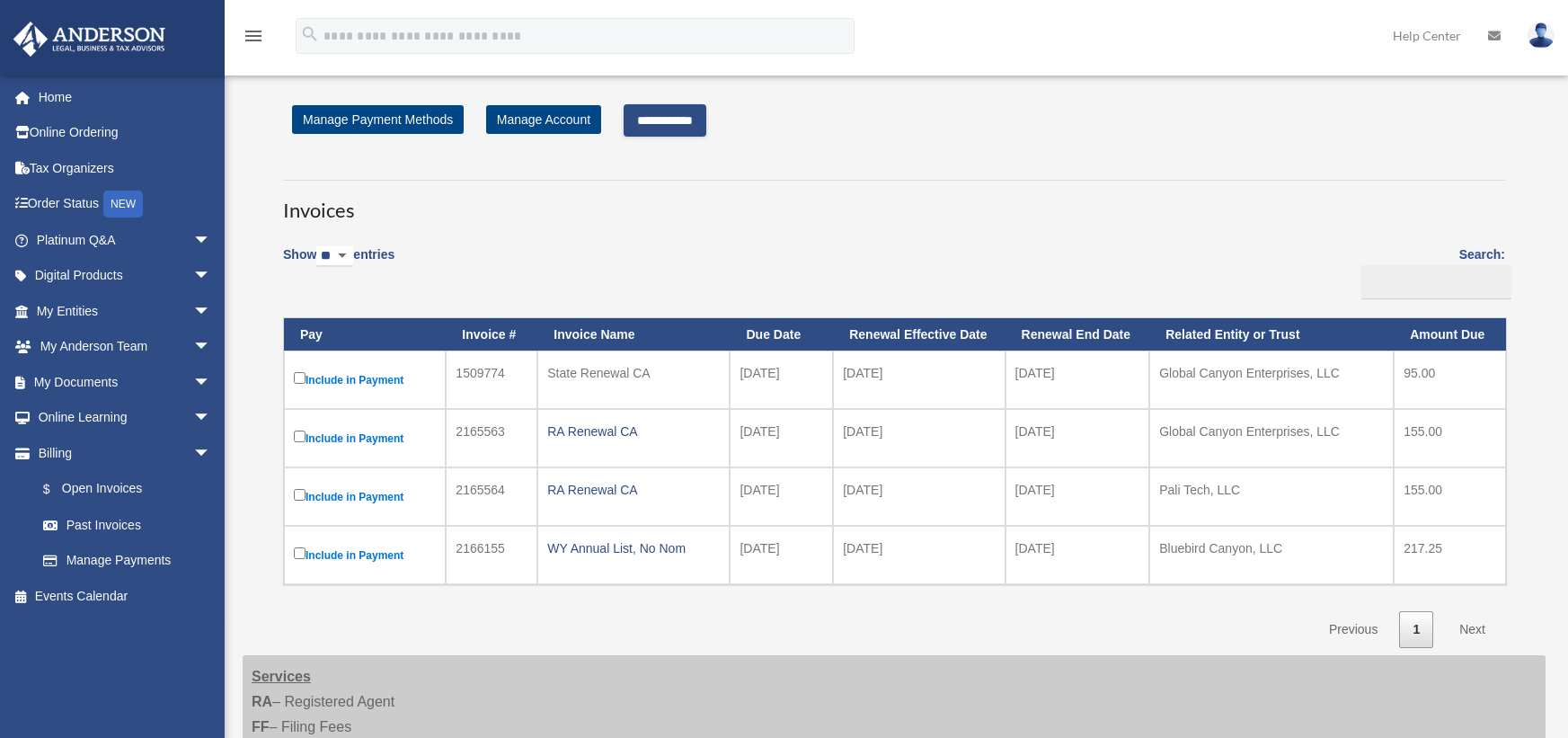
scroll to position [0, 0]
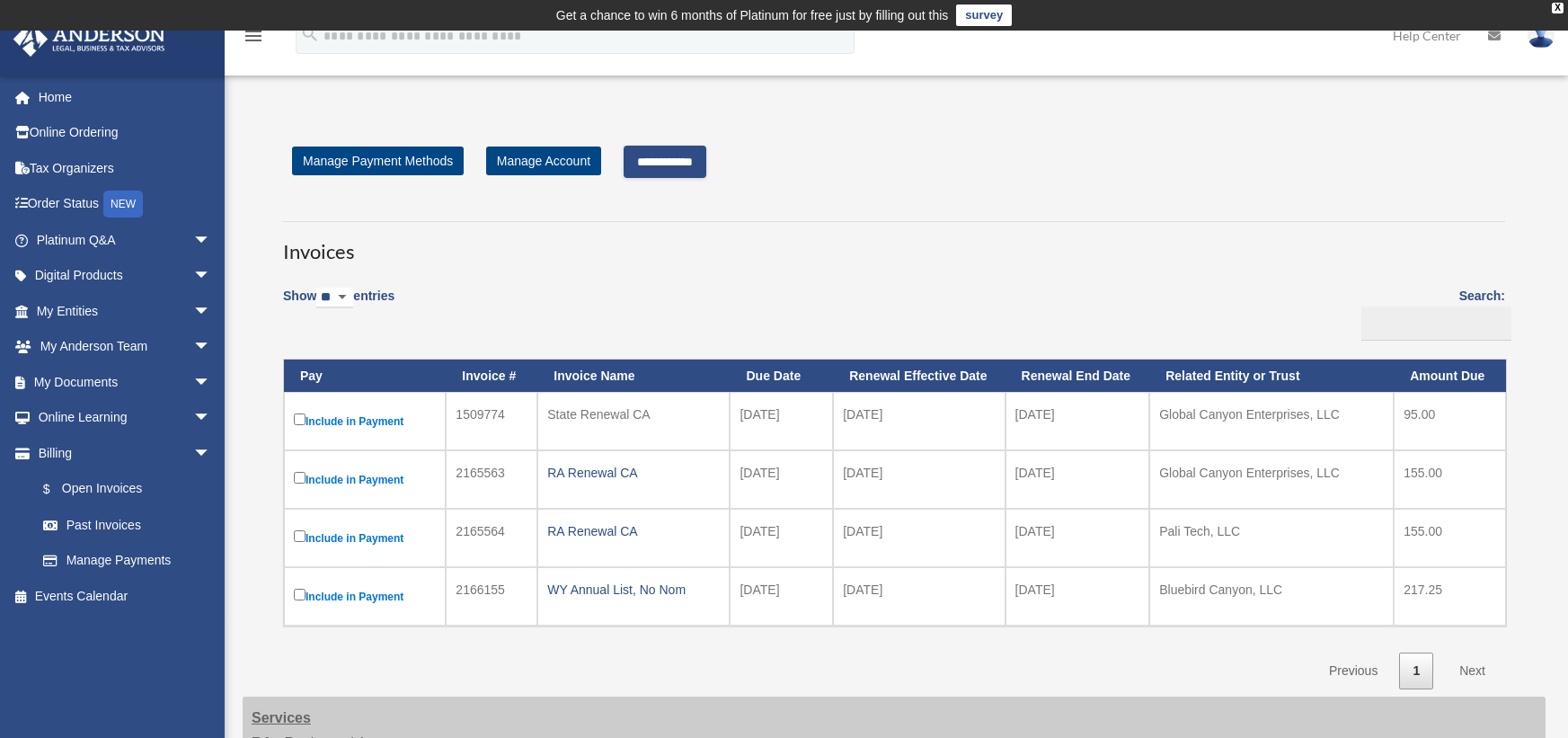
click at [674, 163] on input "**********" at bounding box center [665, 162] width 83 height 32
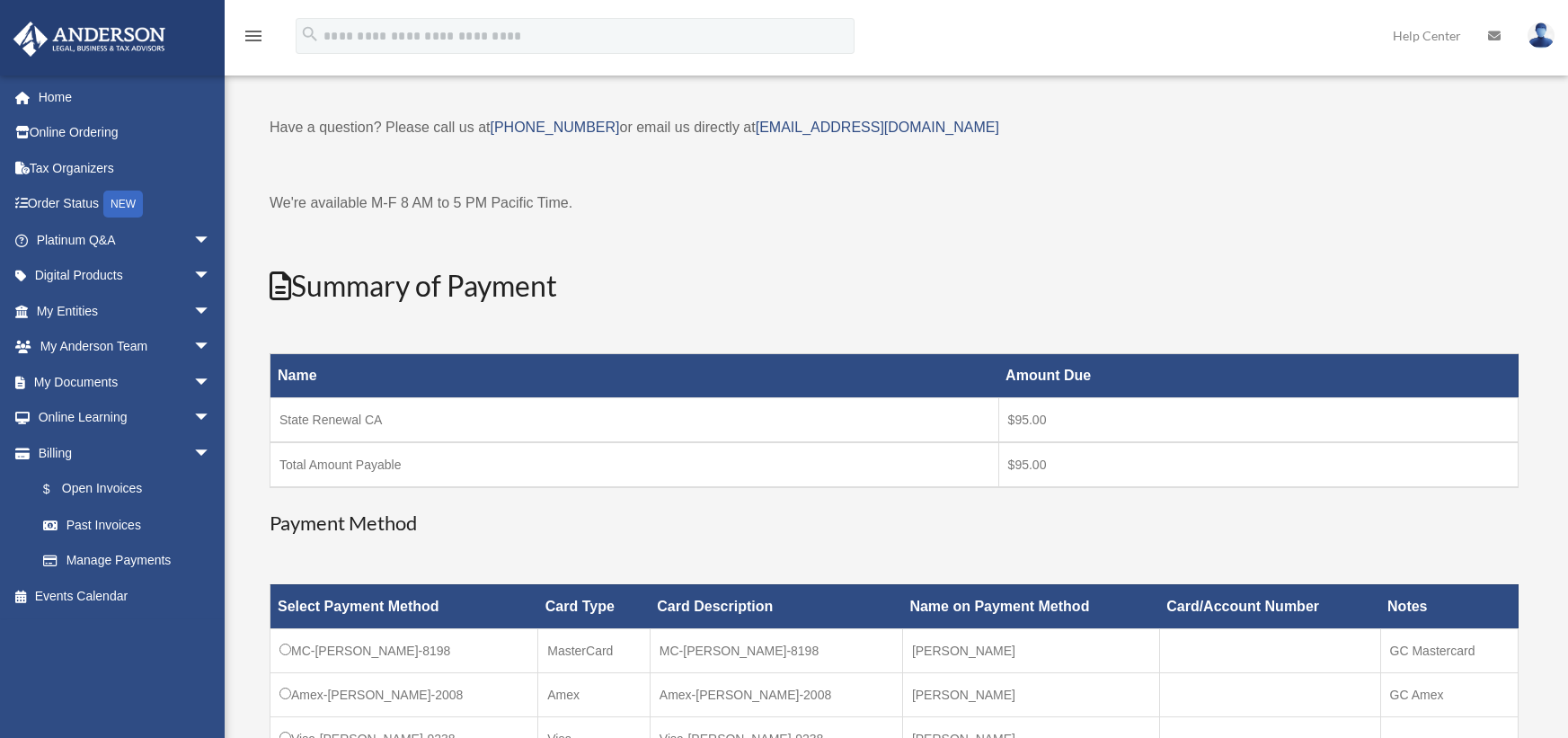
scroll to position [270, 0]
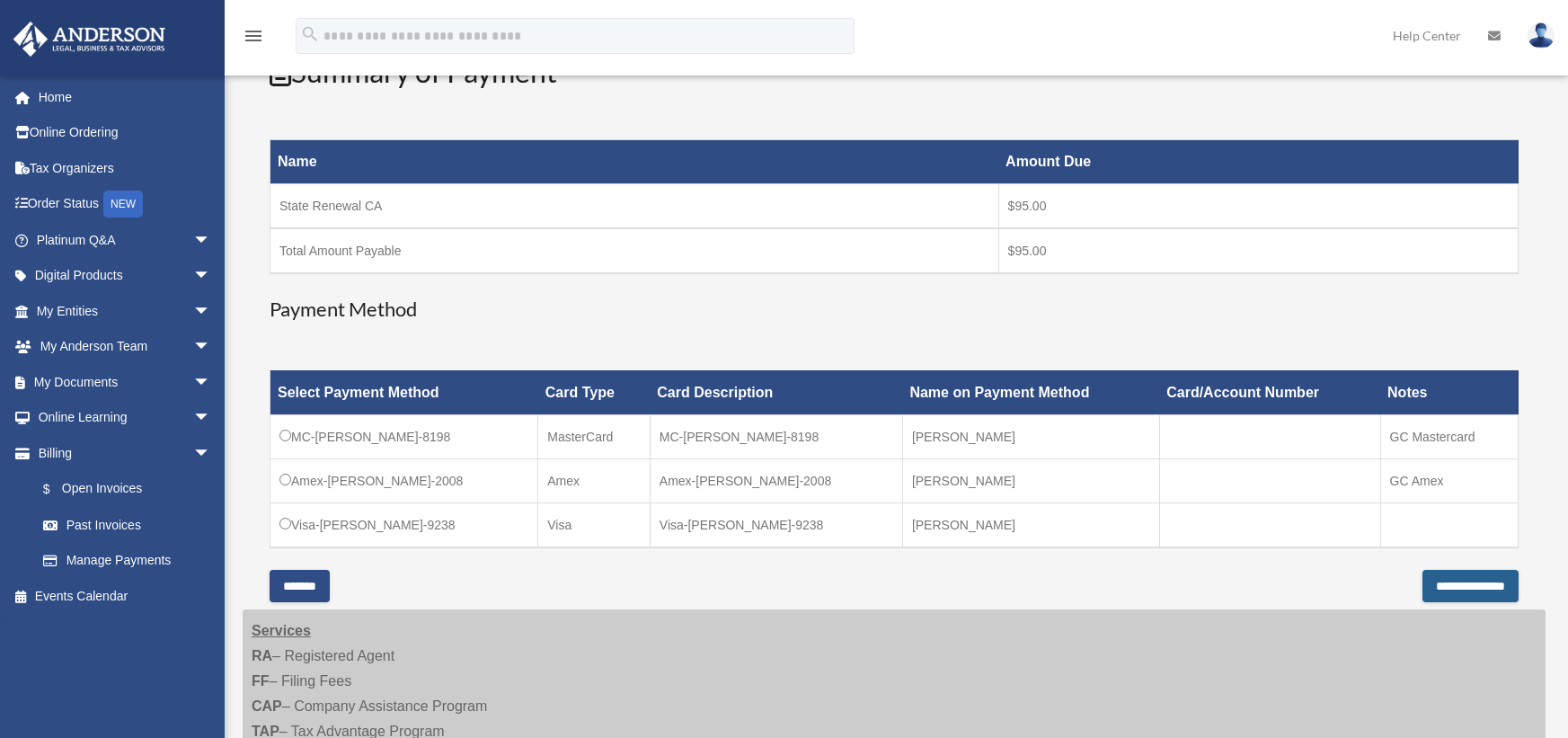
click at [1434, 592] on input "**********" at bounding box center [1470, 586] width 96 height 32
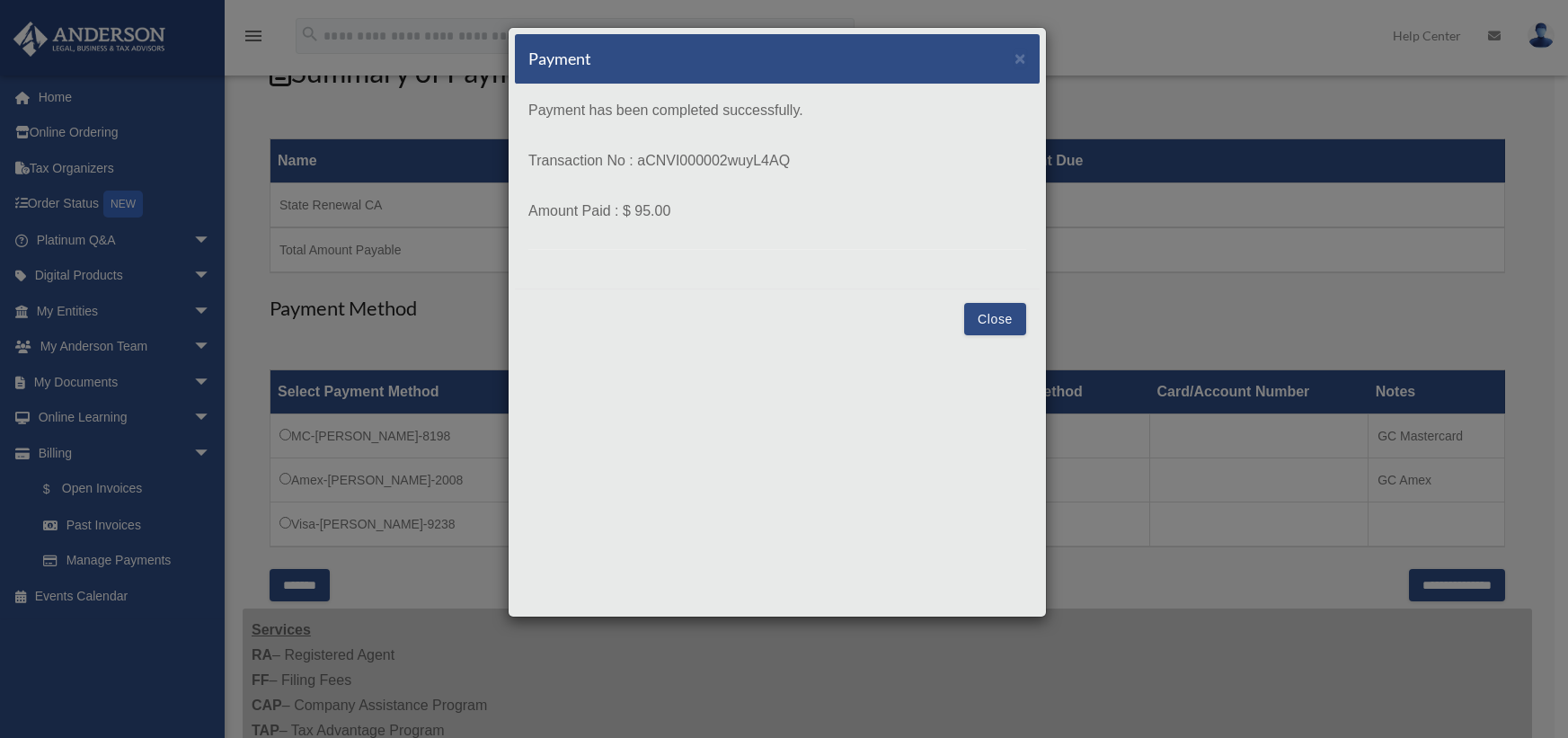
click at [1003, 322] on button "Close" at bounding box center [995, 319] width 62 height 32
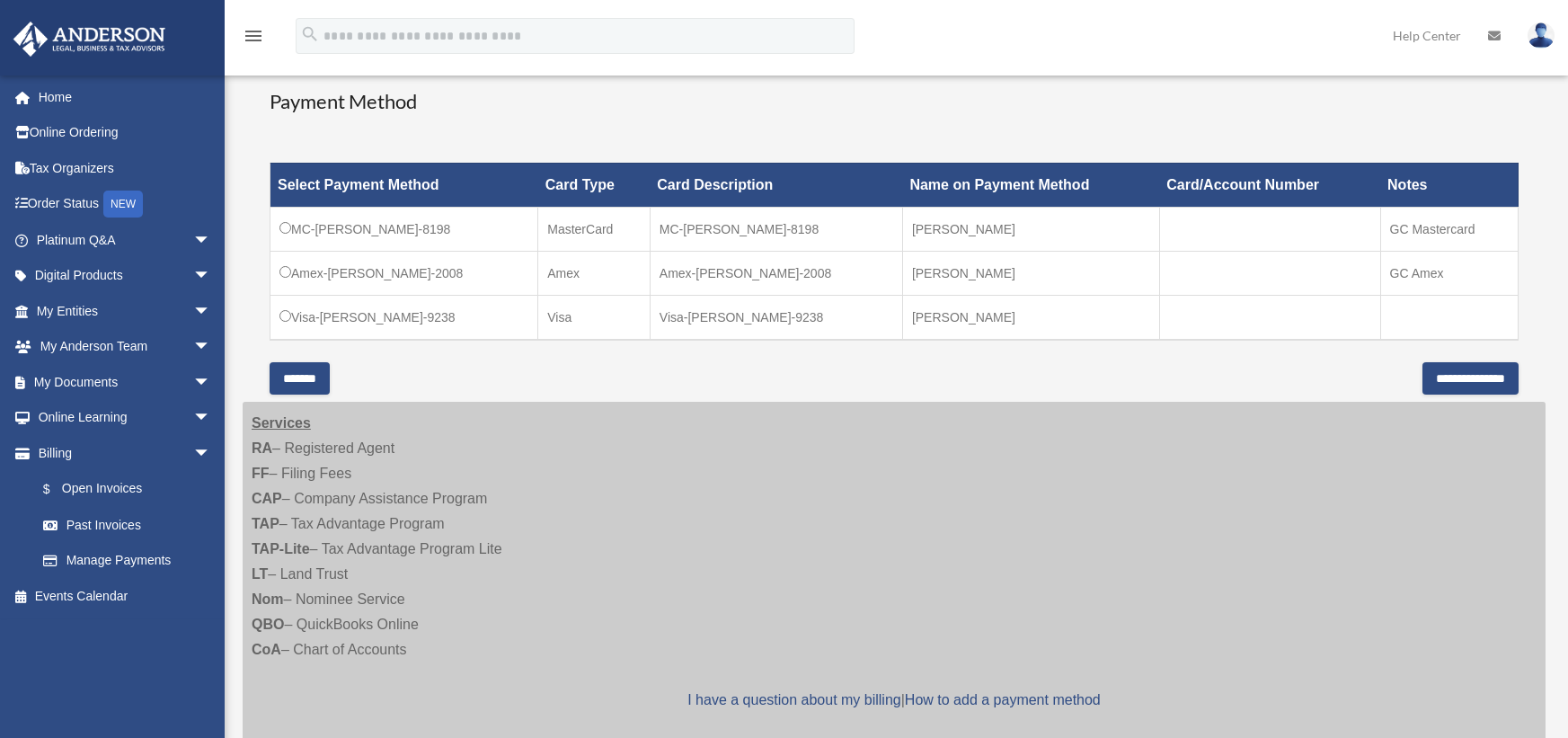
scroll to position [539, 0]
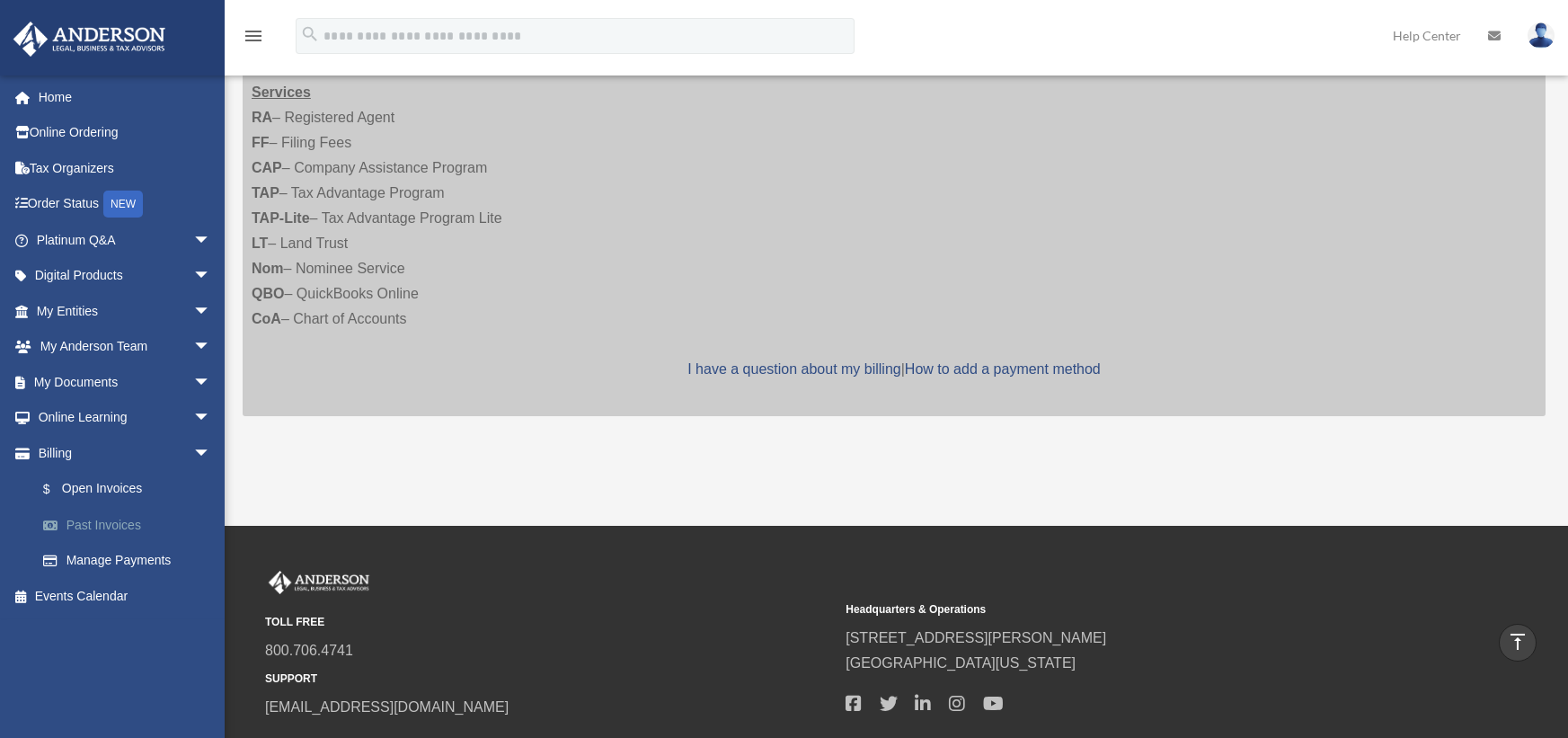
scroll to position [570, 0]
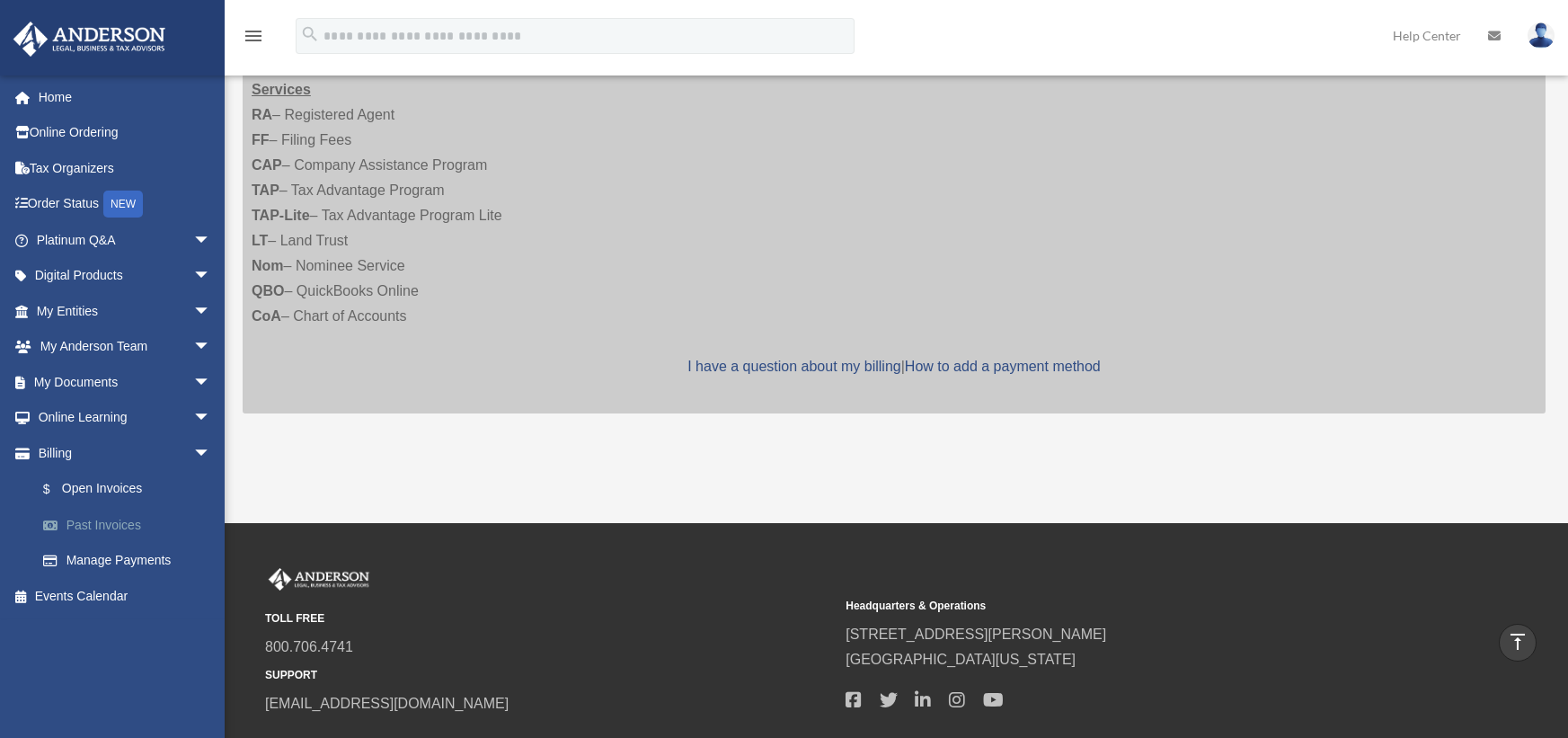
click at [115, 521] on link "Past Invoices" at bounding box center [131, 525] width 213 height 36
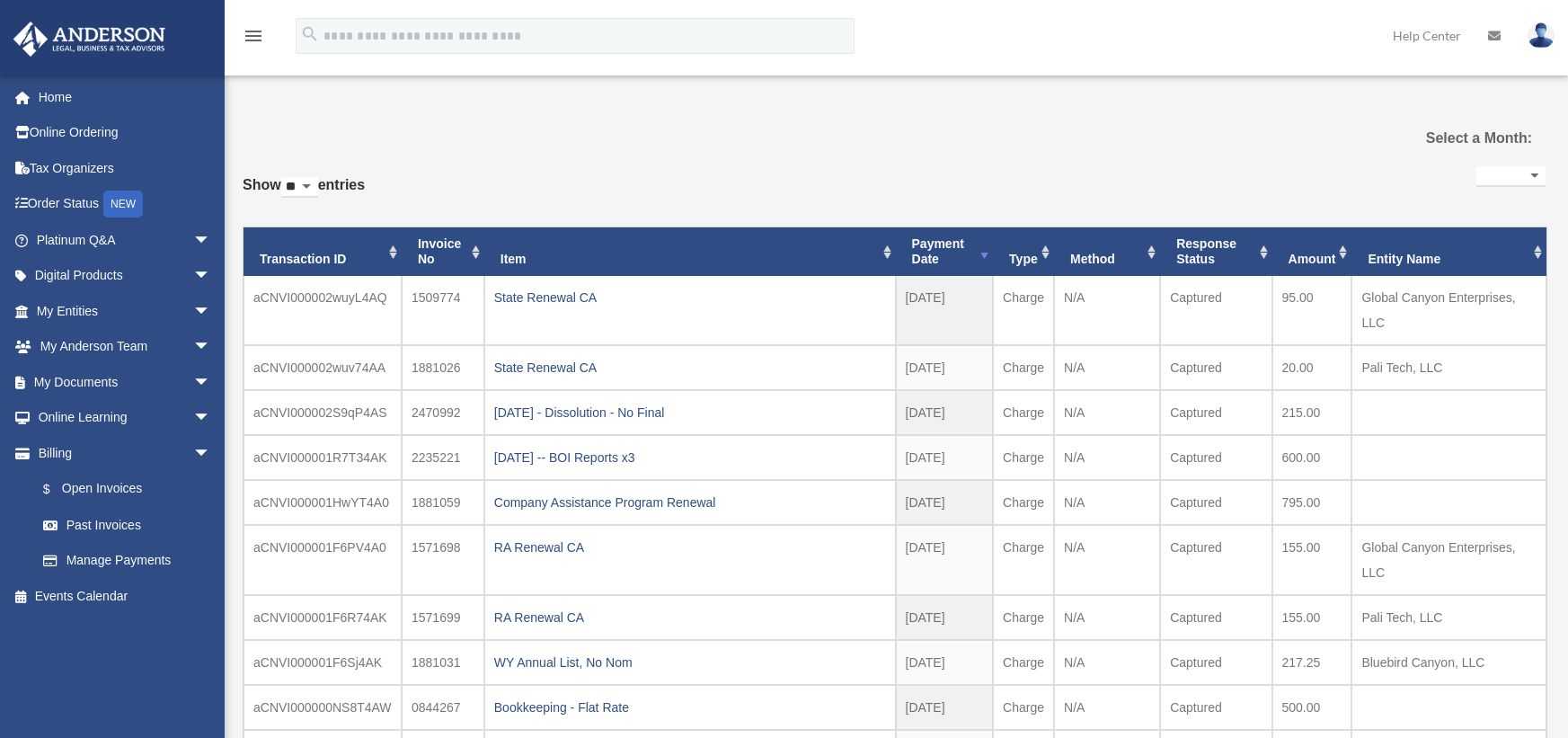
select select
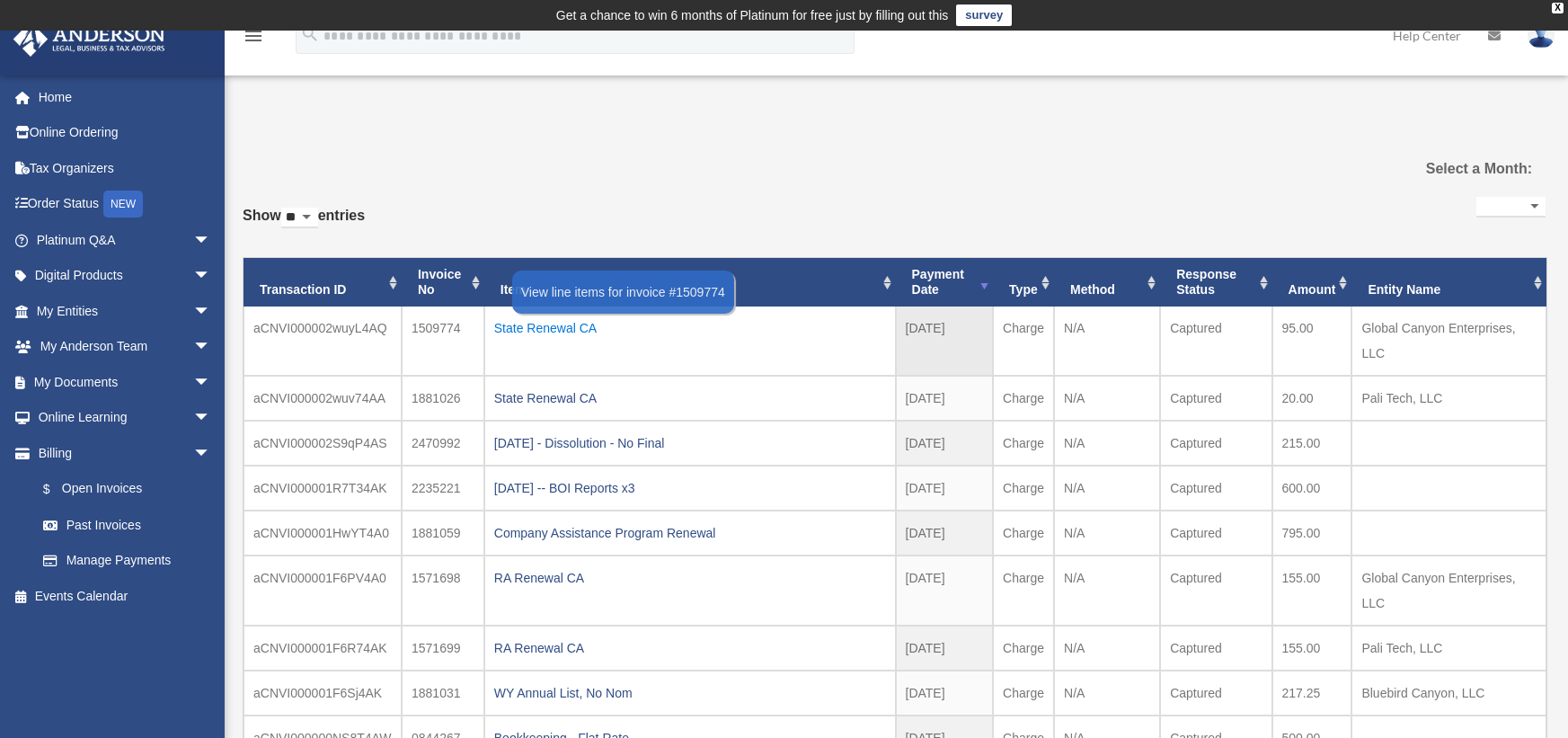
click at [514, 327] on div "State Renewal CA" at bounding box center [690, 328] width 392 height 25
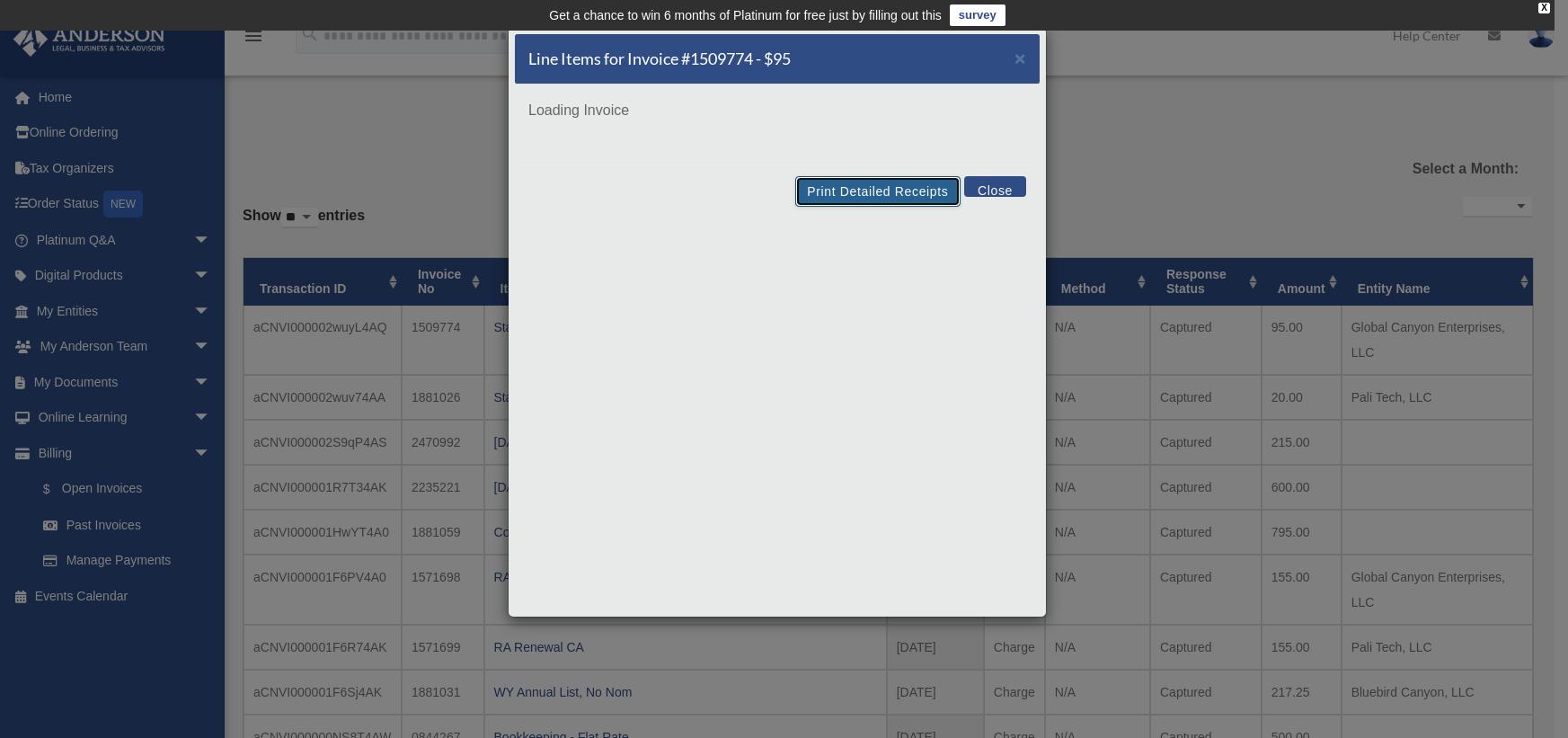
click at [863, 194] on button "Print Detailed Receipts" at bounding box center [877, 191] width 165 height 30
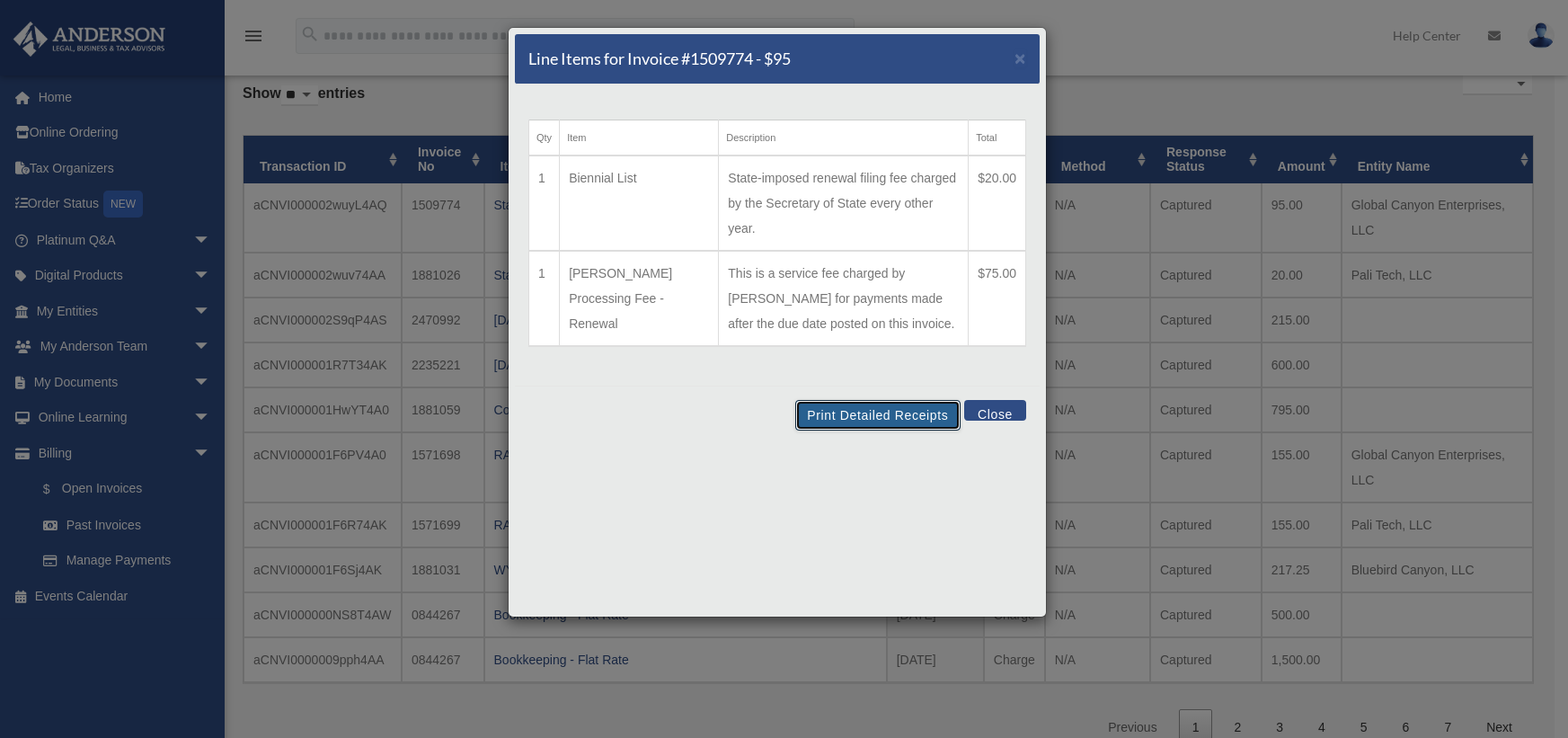
scroll to position [90, 0]
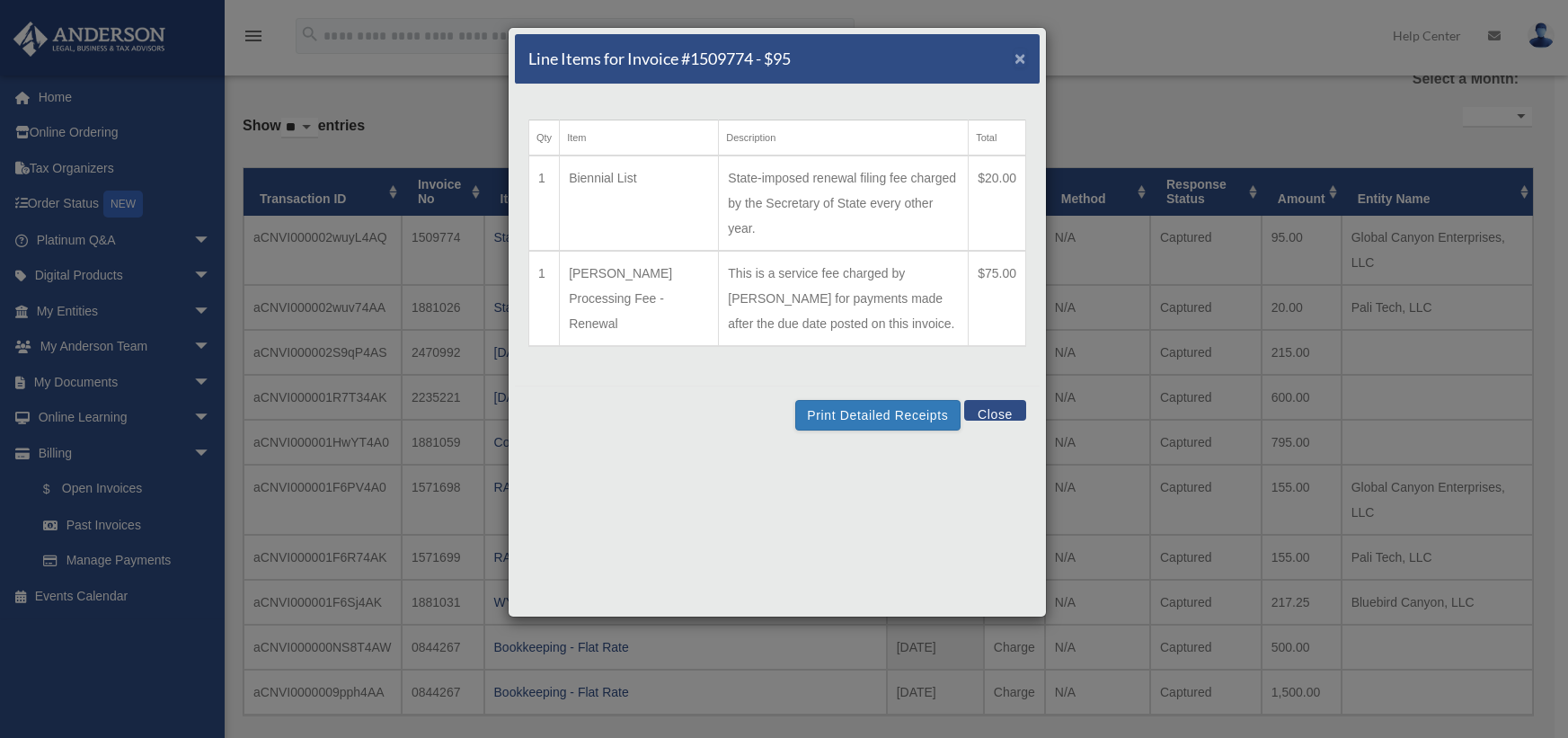
click at [1019, 60] on span "×" at bounding box center [1020, 58] width 11 height 21
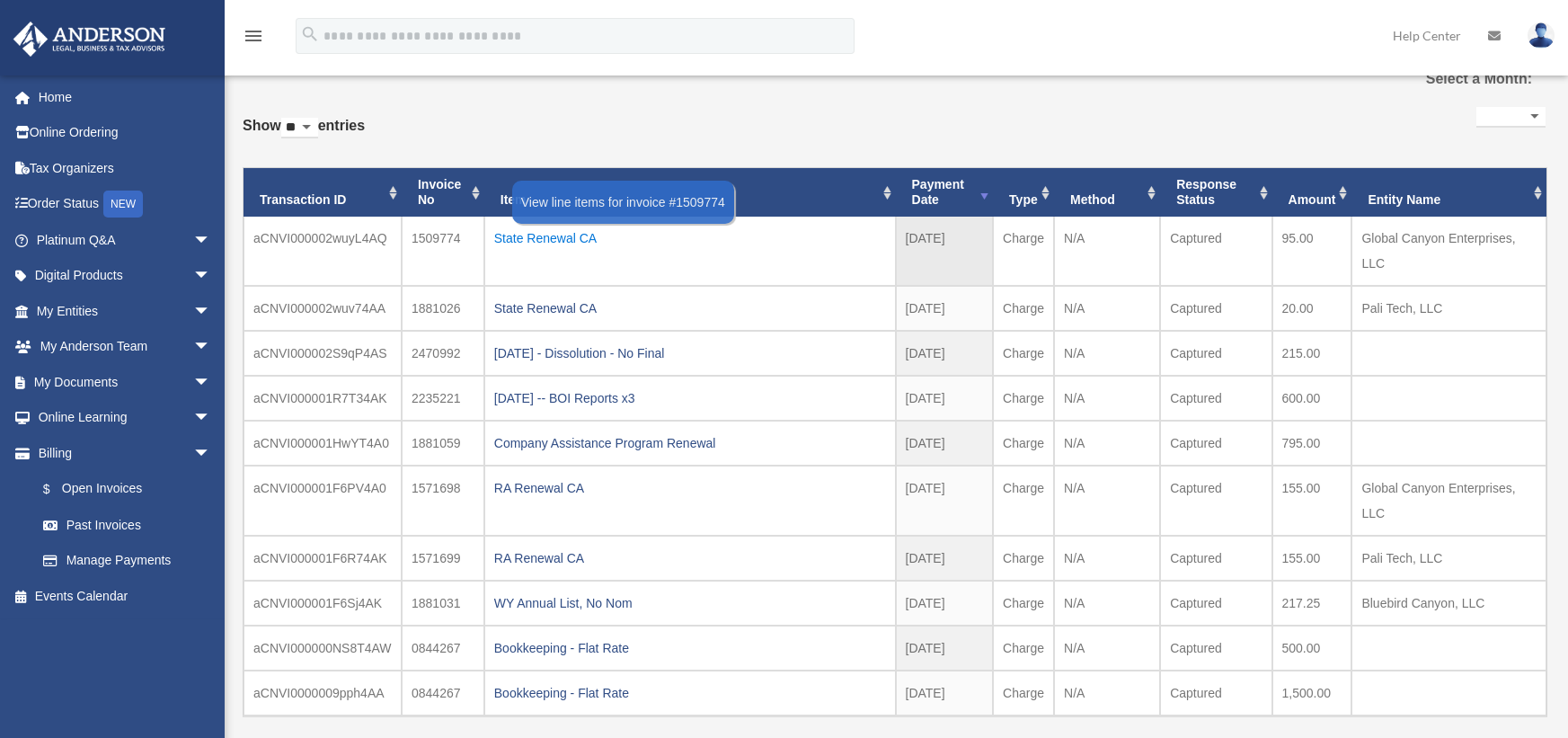
click at [540, 235] on div "State Renewal CA" at bounding box center [690, 238] width 392 height 25
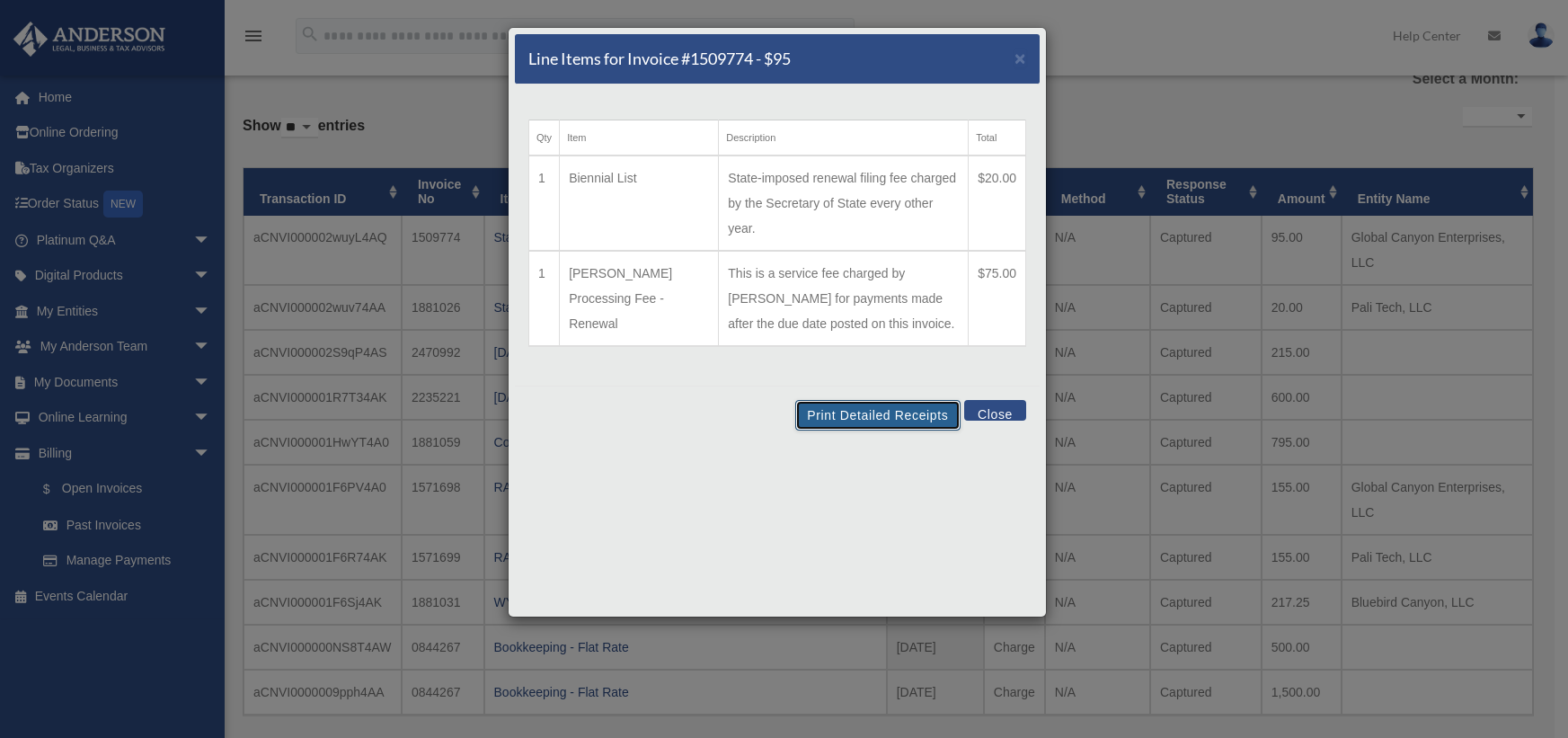
click at [856, 400] on button "Print Detailed Receipts" at bounding box center [877, 416] width 165 height 30
click at [1007, 400] on button "Close" at bounding box center [995, 411] width 62 height 21
